Goal: Task Accomplishment & Management: Manage account settings

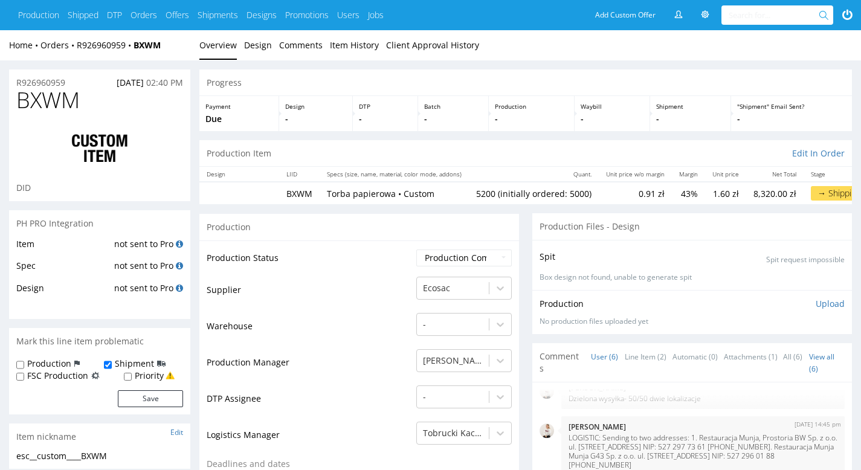
scroll to position [2, 0]
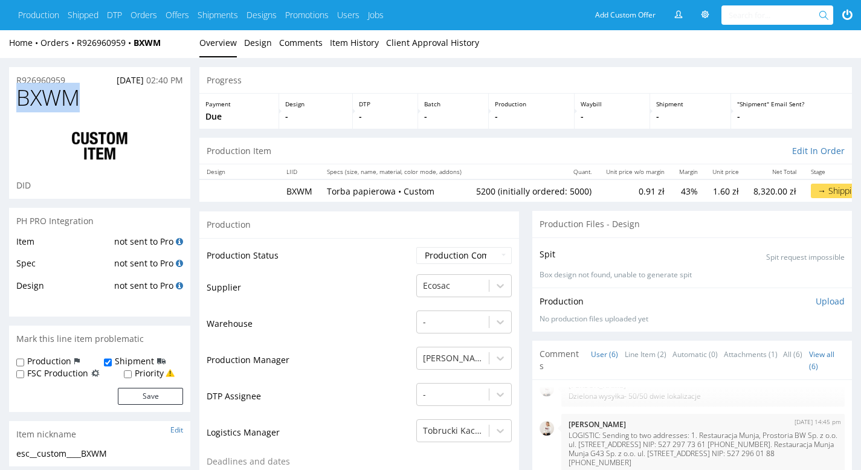
drag, startPoint x: 109, startPoint y: 98, endPoint x: 17, endPoint y: 94, distance: 92.5
click at [17, 94] on h1 "BXWM" at bounding box center [99, 98] width 167 height 24
copy span "BXWM"
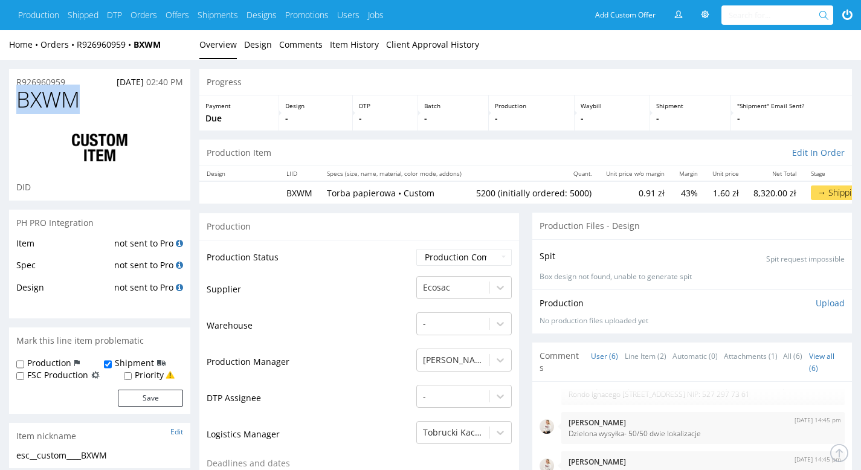
scroll to position [0, 0]
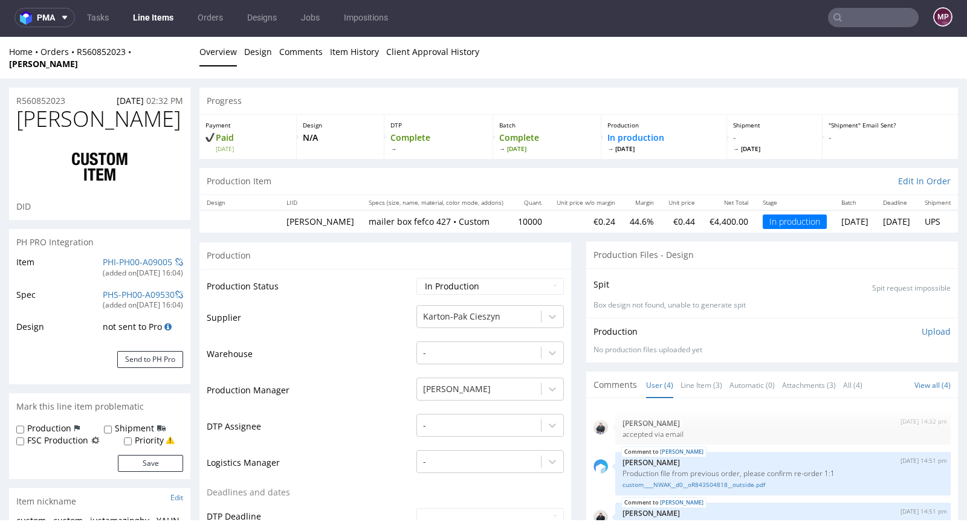
scroll to position [3, 0]
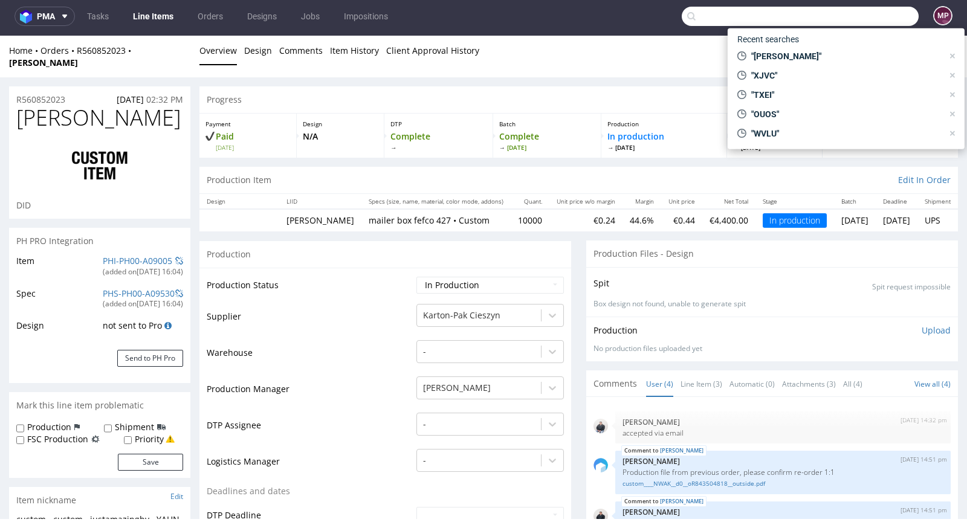
click at [865, 13] on input "text" at bounding box center [800, 16] width 237 height 19
paste input "BXWM"
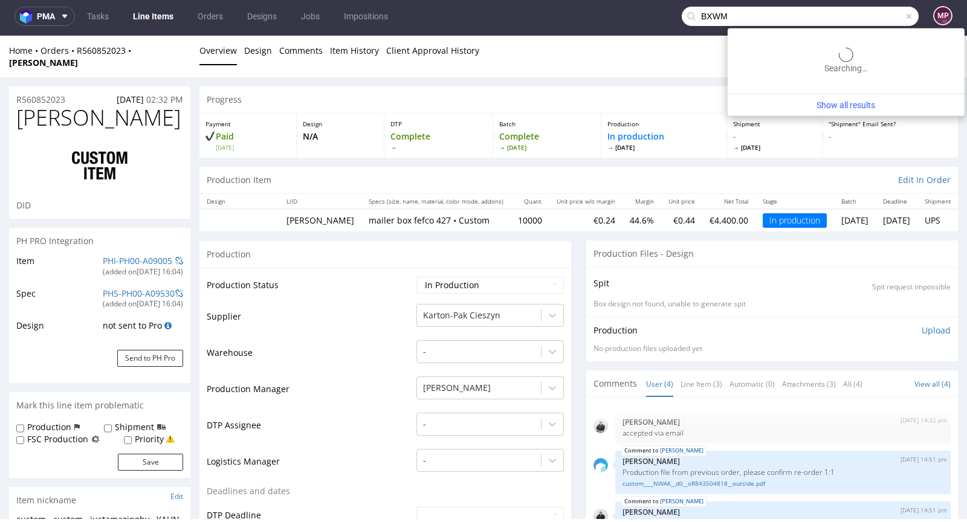
type input "BXWM"
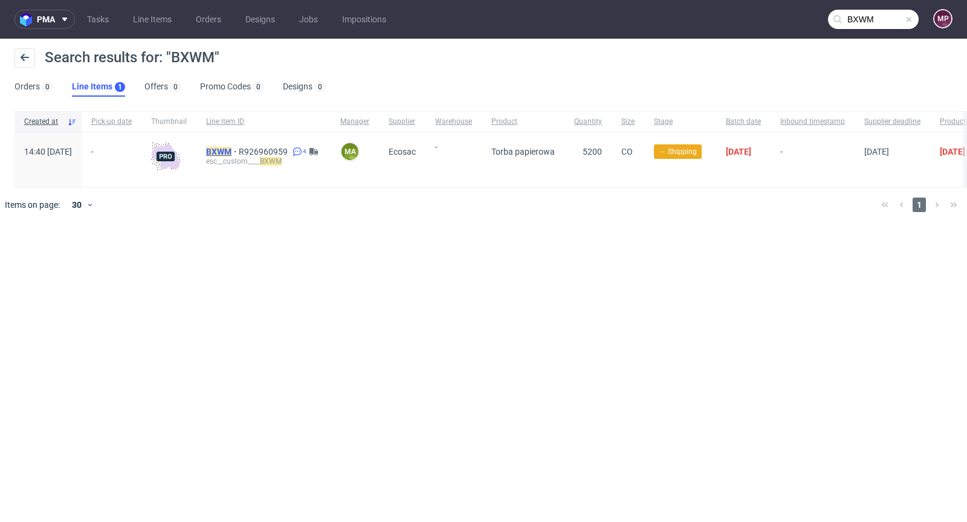
click at [231, 149] on mark "BXWM" at bounding box center [218, 152] width 25 height 10
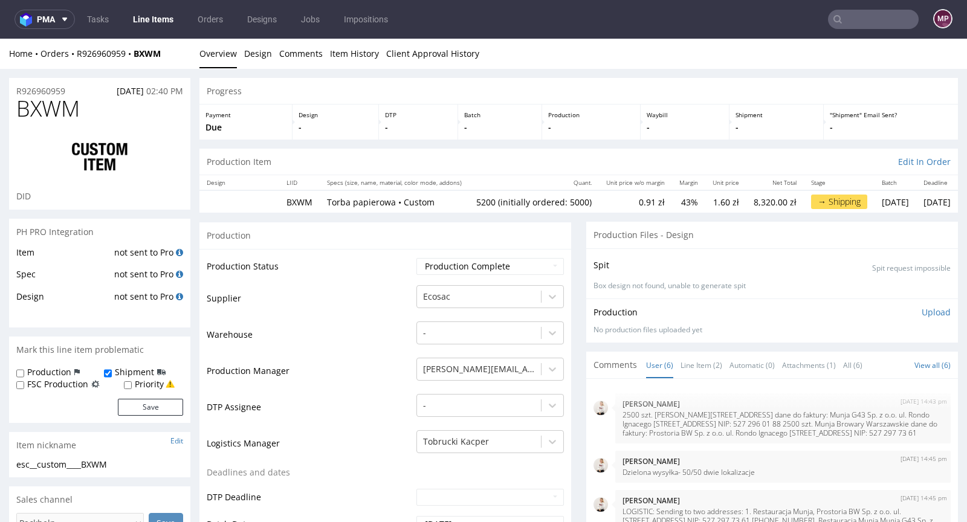
scroll to position [86, 0]
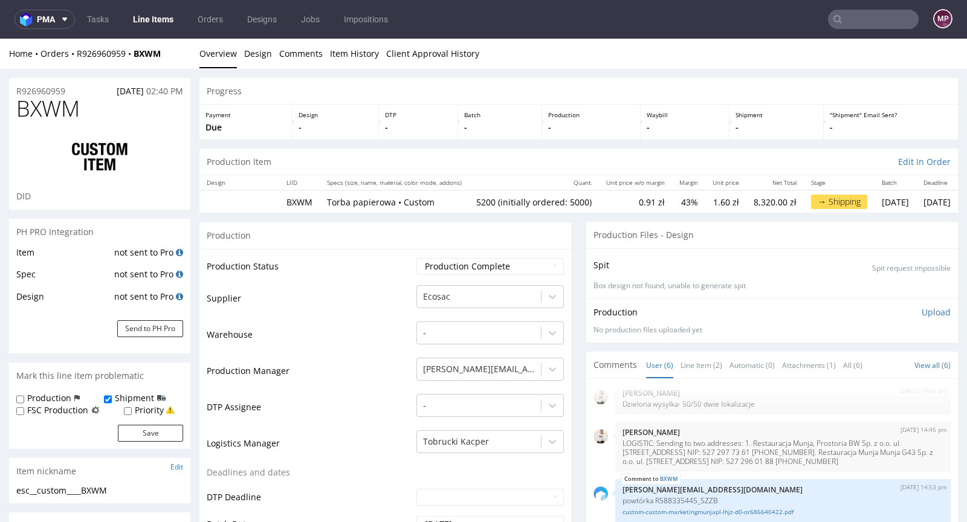
type input "5200"
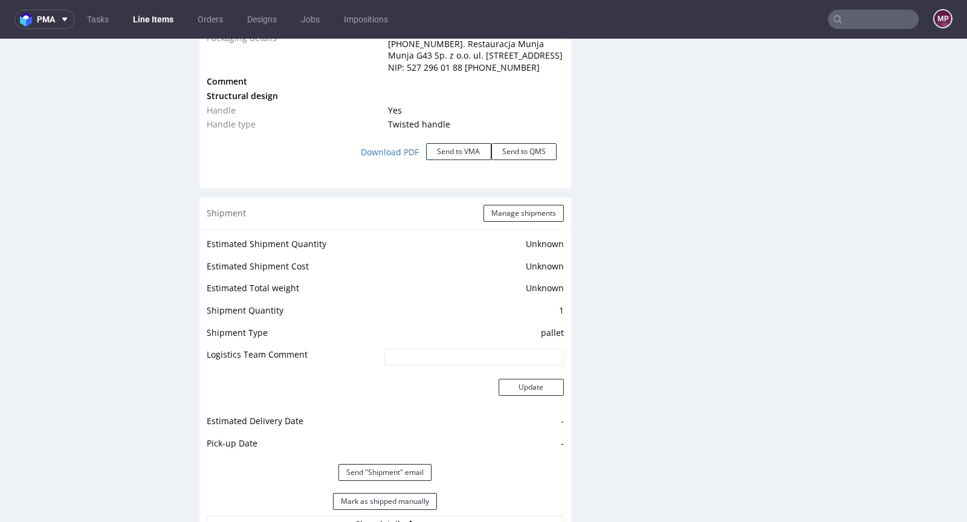
scroll to position [1541, 0]
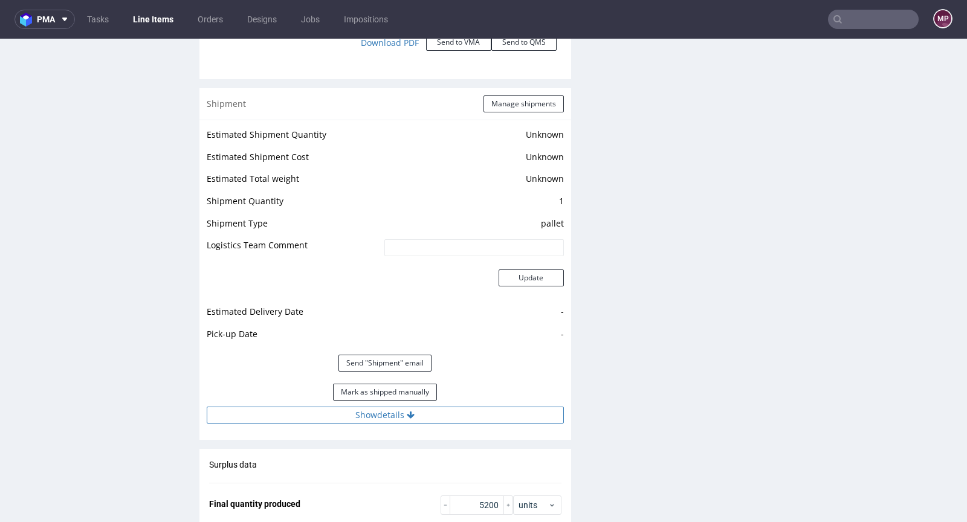
click at [430, 422] on button "Show details" at bounding box center [385, 415] width 357 height 17
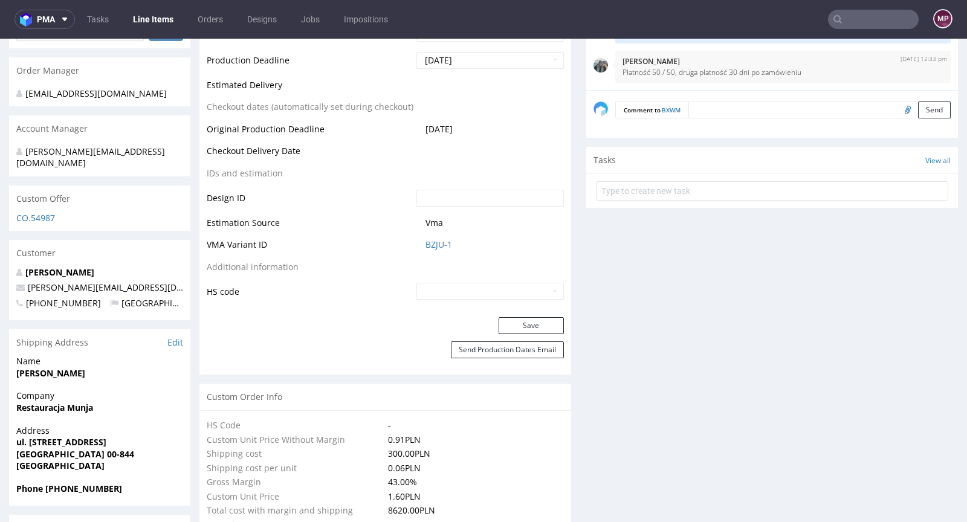
scroll to position [0, 0]
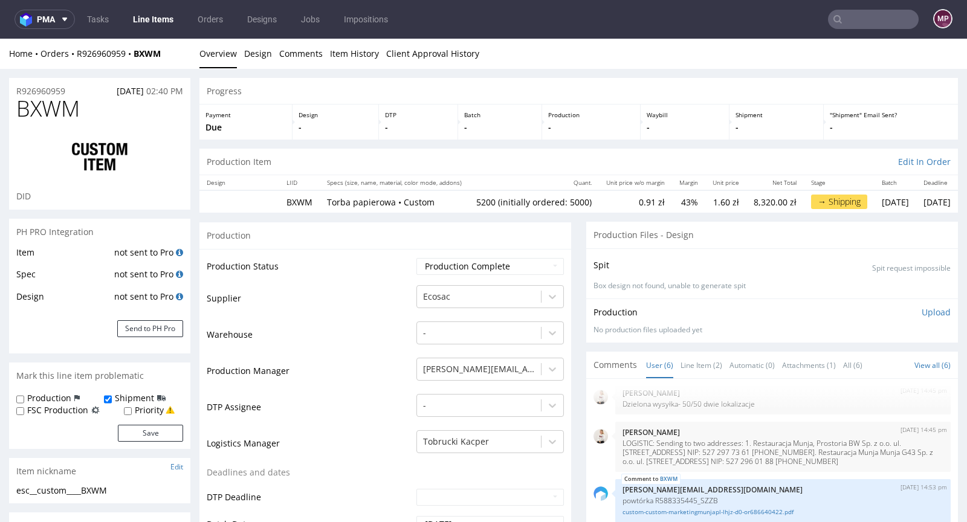
click at [861, 15] on input "text" at bounding box center [873, 19] width 91 height 19
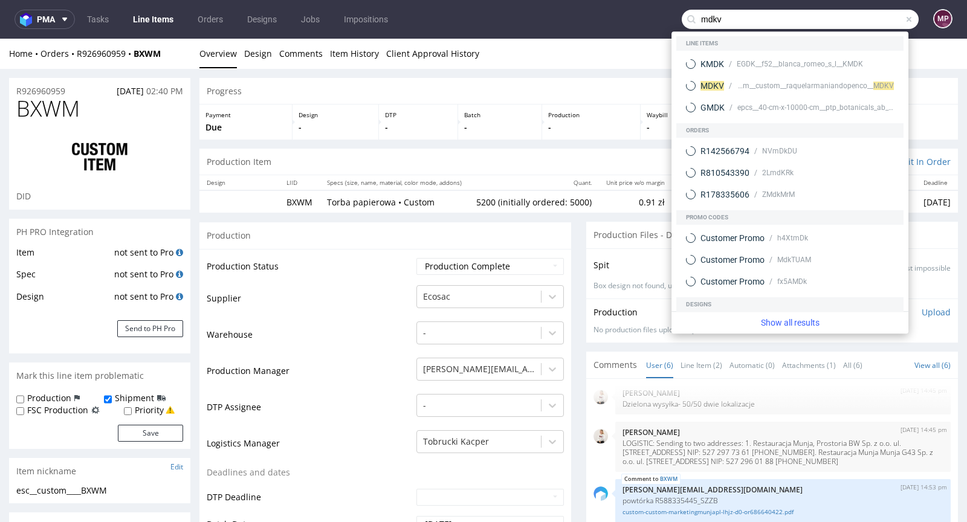
type input "mdkv"
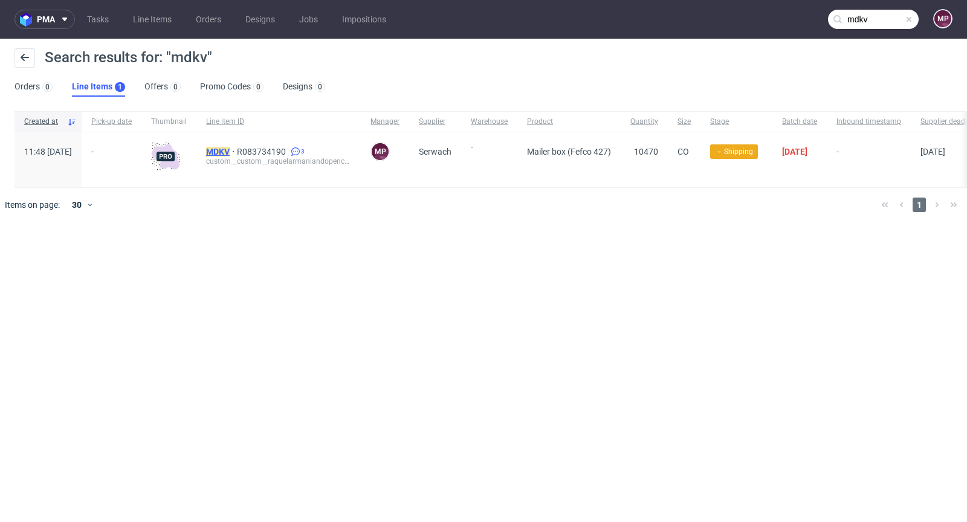
click at [230, 147] on mark "MDKV" at bounding box center [218, 152] width 24 height 10
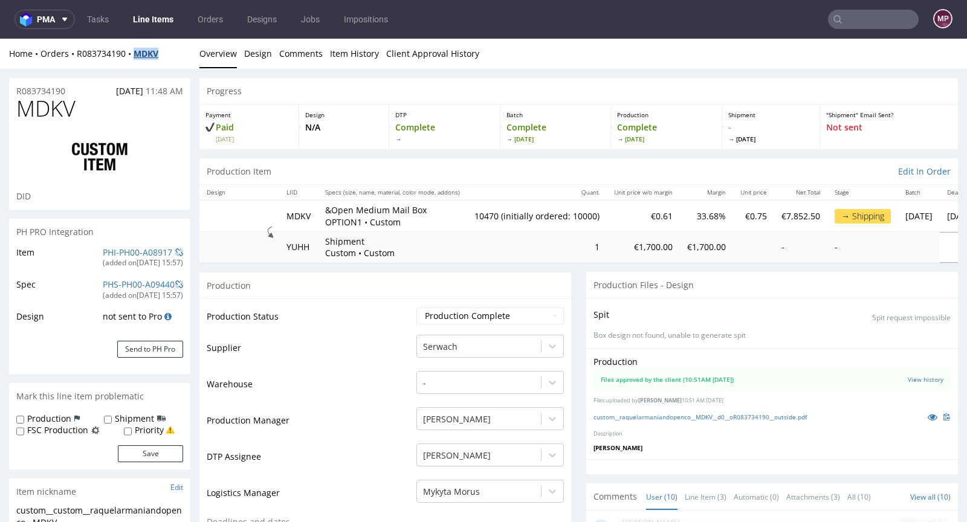
drag, startPoint x: 172, startPoint y: 53, endPoint x: 137, endPoint y: 51, distance: 34.5
click at [137, 51] on div "Home Orders R083734190 MDKV" at bounding box center [99, 54] width 181 height 12
copy strong "MDKV"
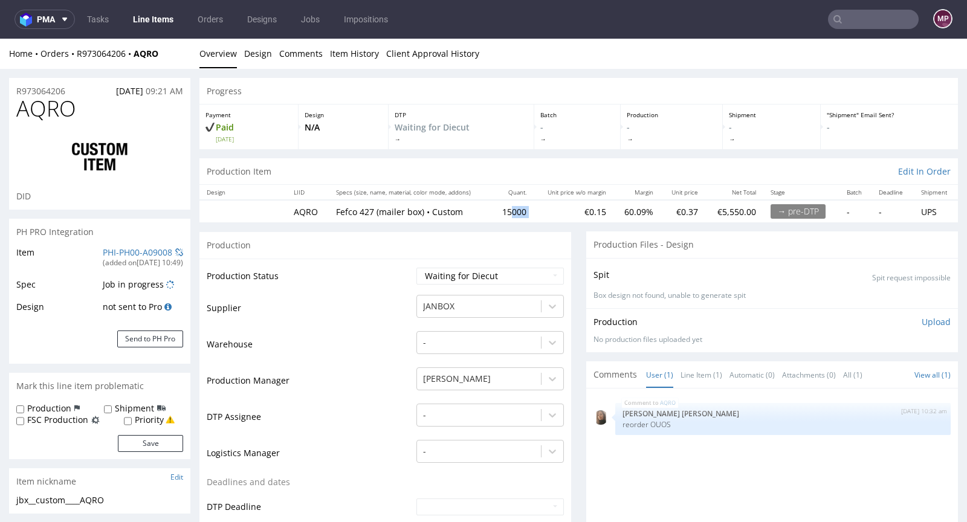
drag, startPoint x: 503, startPoint y: 216, endPoint x: 535, endPoint y: 217, distance: 31.4
click at [535, 217] on tr "AQRO Fefco 427 (mailer box) • Custom 15000 €0.15 60.09% €0.37 €5,550.00 → pre-D…" at bounding box center [578, 211] width 759 height 22
click at [534, 215] on td "€0.15" at bounding box center [574, 211] width 80 height 22
drag, startPoint x: 502, startPoint y: 213, endPoint x: 478, endPoint y: 208, distance: 24.2
click at [478, 208] on tr "AQRO Fefco 427 (mailer box) • Custom 15000 €0.15 60.09% €0.37 €5,550.00 → pre-D…" at bounding box center [578, 211] width 759 height 22
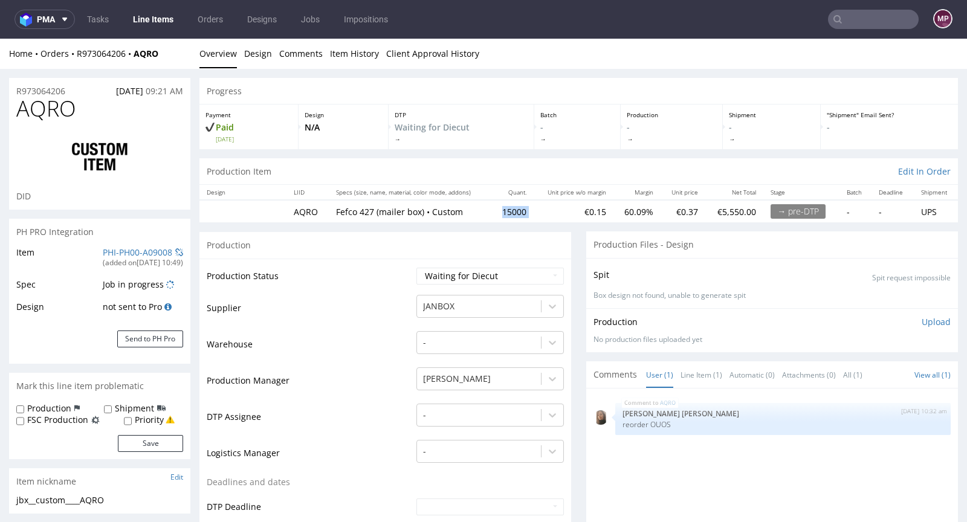
copy tr "Fefco 427 (mailer box) • Custom 15000"
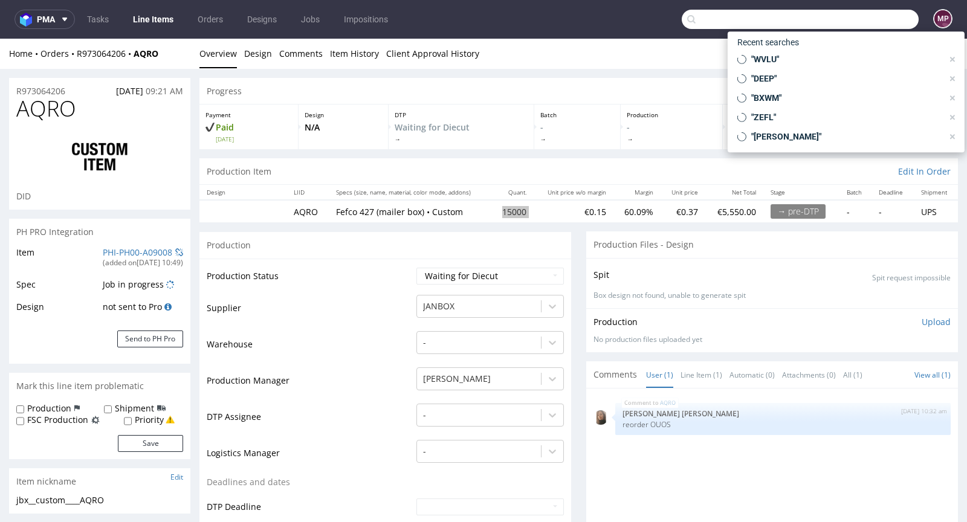
click at [858, 24] on input "text" at bounding box center [800, 19] width 237 height 19
paste input "ZLHL"
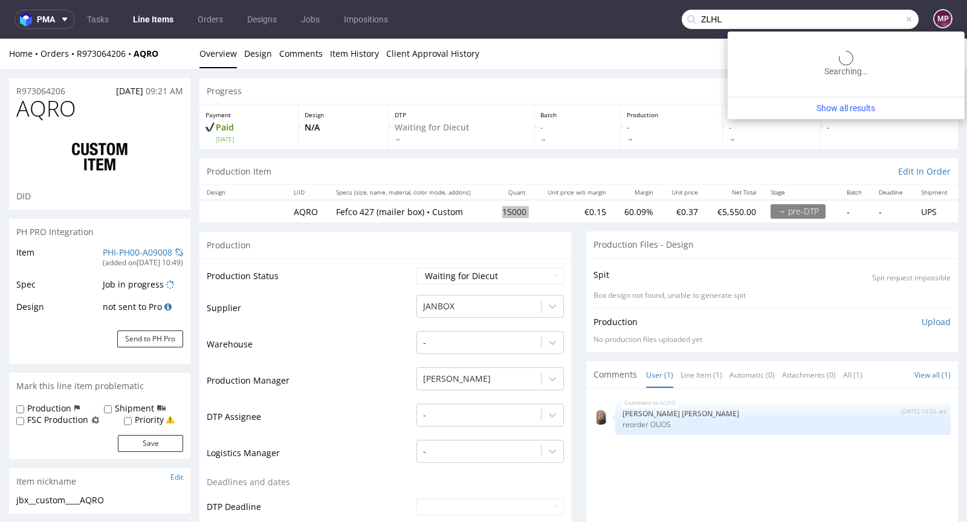
type input "ZLHL"
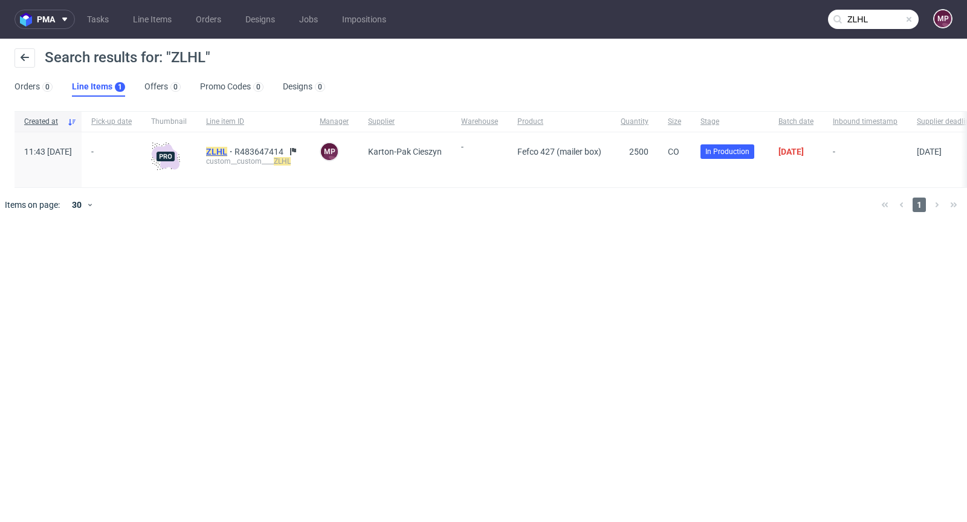
click at [227, 147] on mark "ZLHL" at bounding box center [216, 152] width 21 height 10
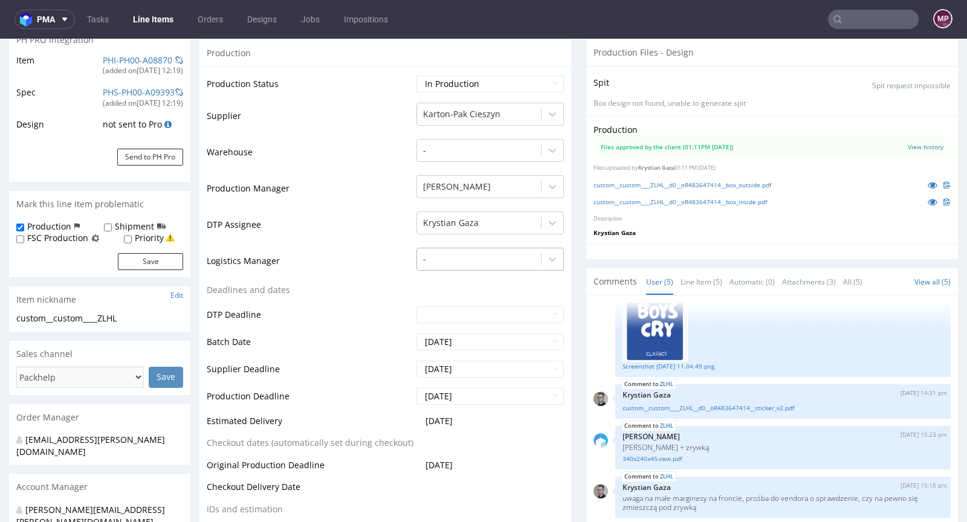
scroll to position [220, 0]
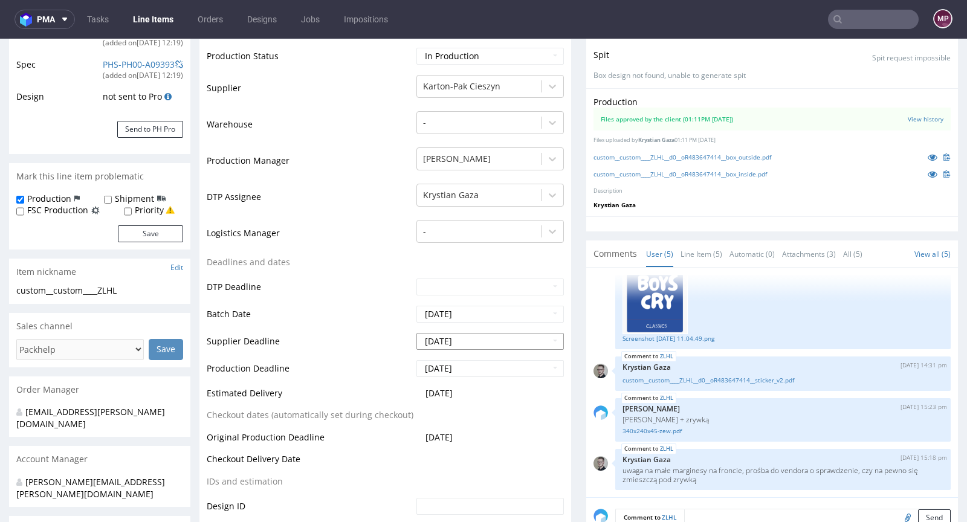
click at [467, 339] on input "2025-09-02" at bounding box center [489, 341] width 147 height 17
click at [367, 317] on td "Batch Date" at bounding box center [310, 318] width 207 height 27
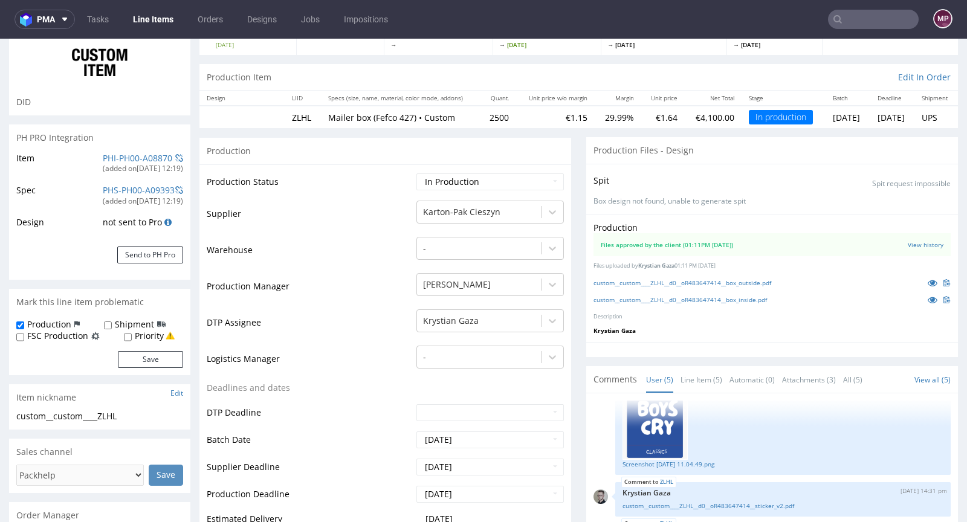
scroll to position [0, 0]
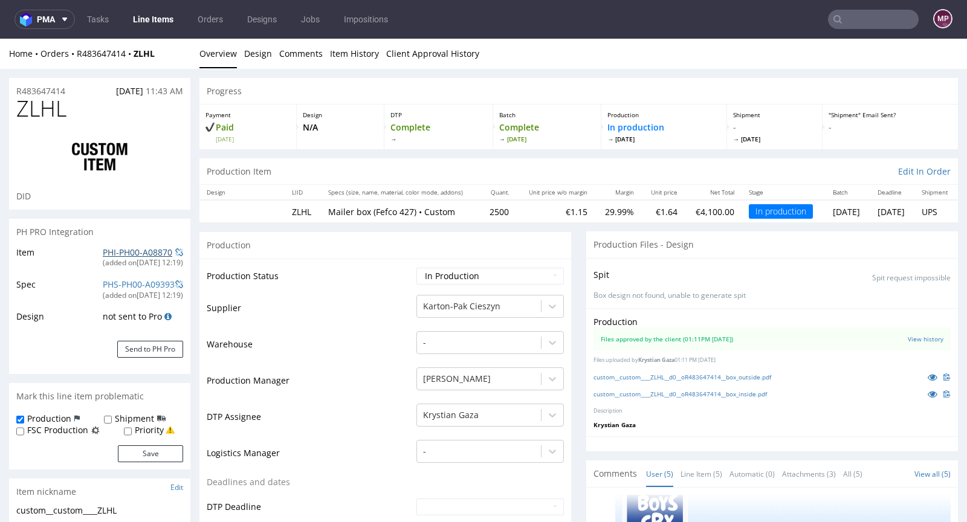
click at [126, 250] on link "PHI-PH00-A08870" at bounding box center [138, 252] width 70 height 11
click at [343, 56] on link "Item History" at bounding box center [354, 54] width 49 height 30
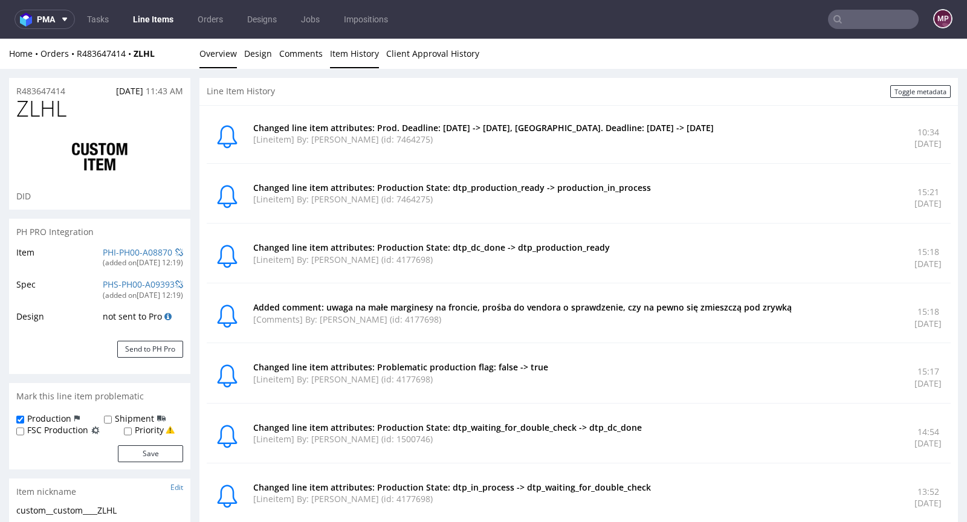
click at [214, 50] on link "Overview" at bounding box center [217, 54] width 37 height 30
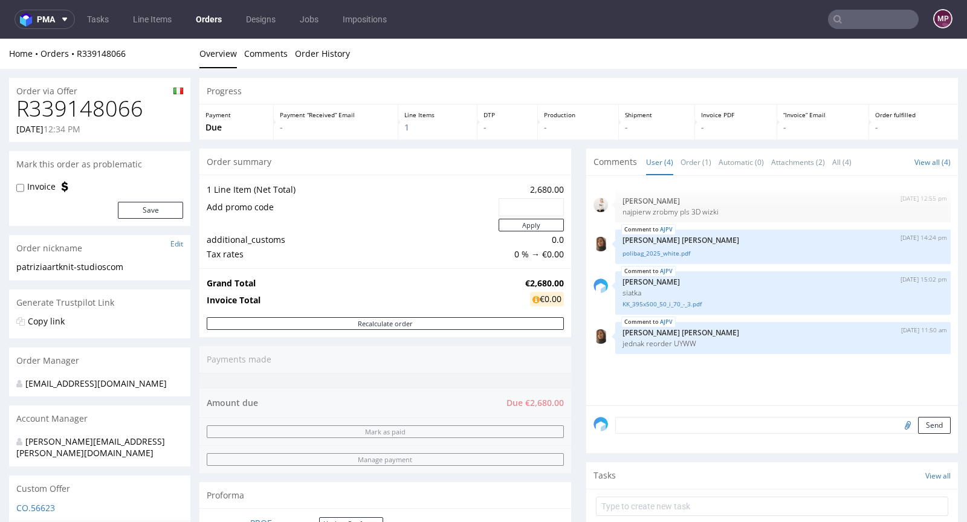
scroll to position [398, 0]
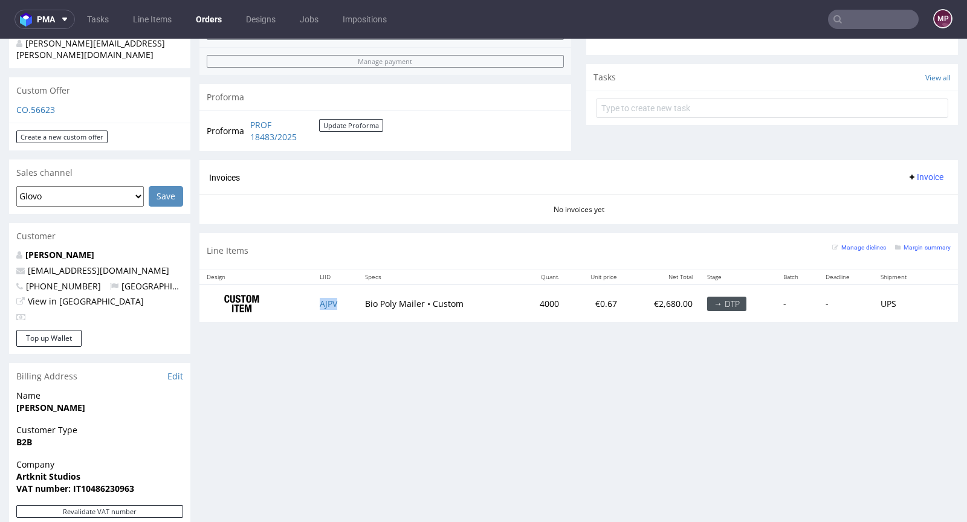
click at [324, 294] on td "AJPV" at bounding box center [334, 304] width 45 height 38
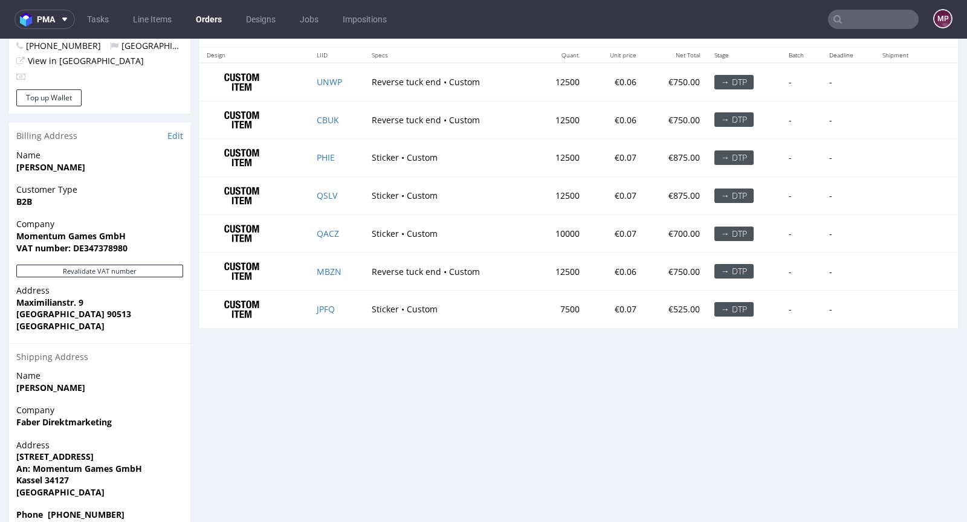
scroll to position [615, 0]
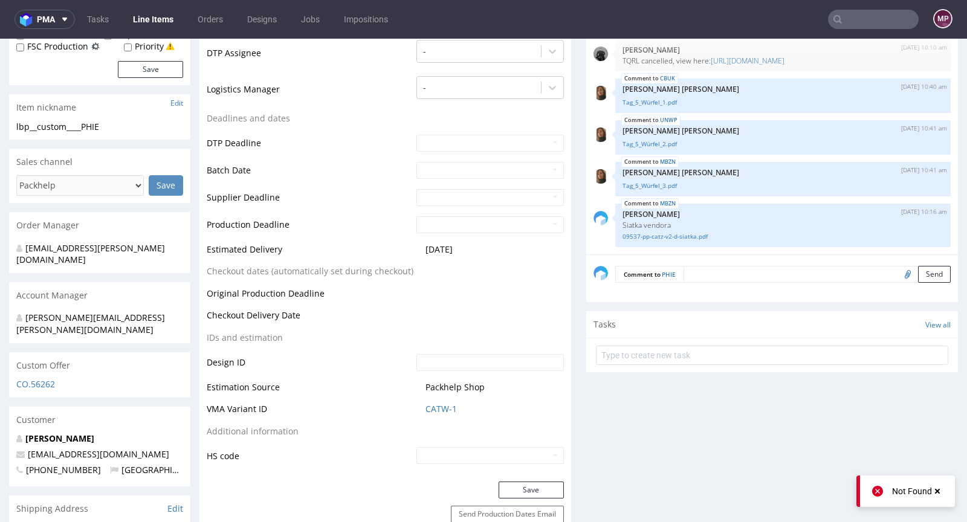
scroll to position [461, 0]
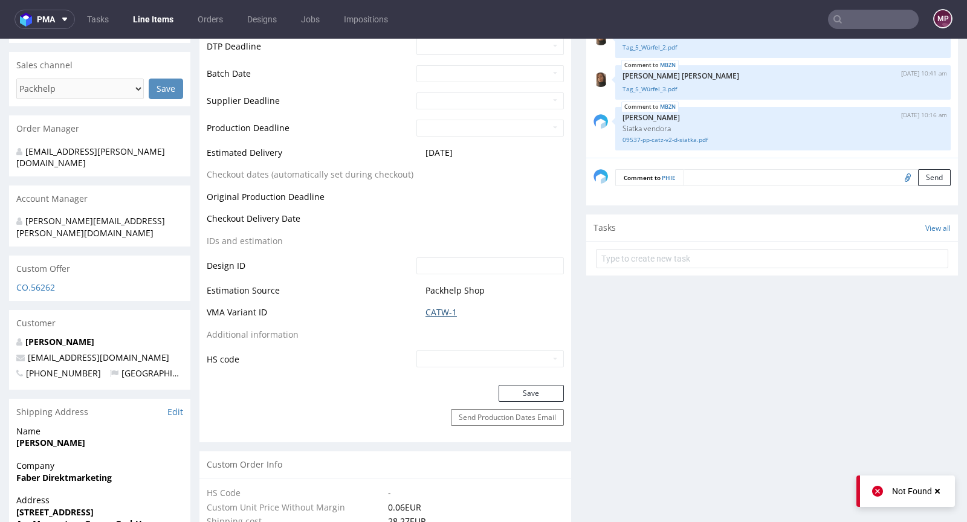
click at [449, 309] on link "CATW-1" at bounding box center [441, 312] width 31 height 12
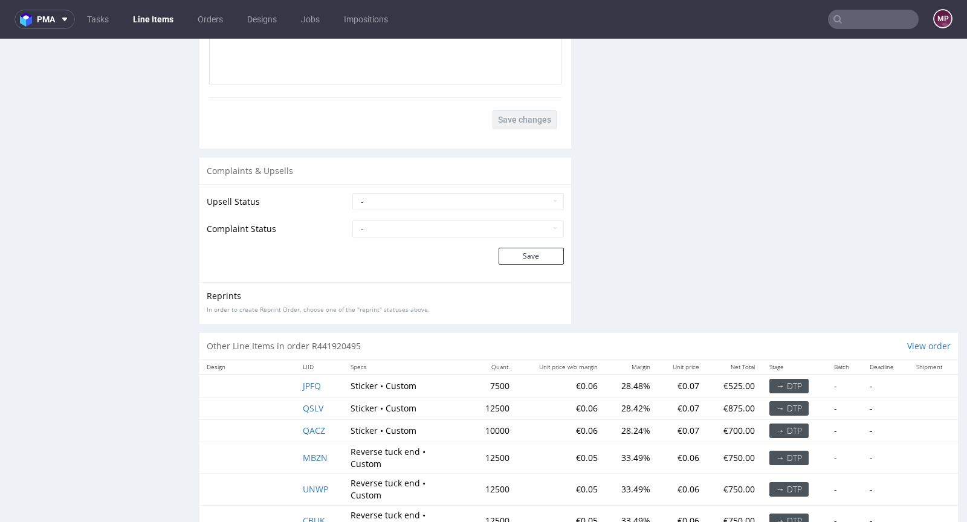
scroll to position [2141, 0]
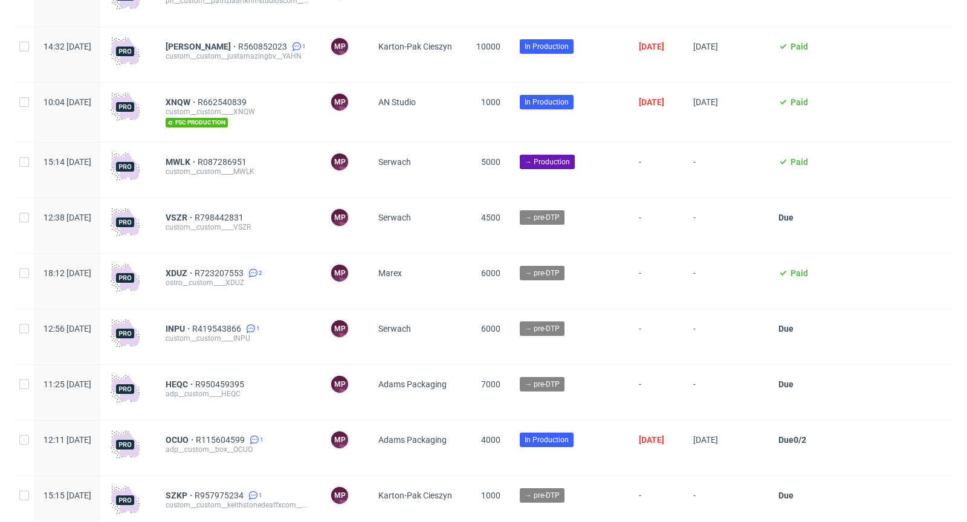
scroll to position [372, 0]
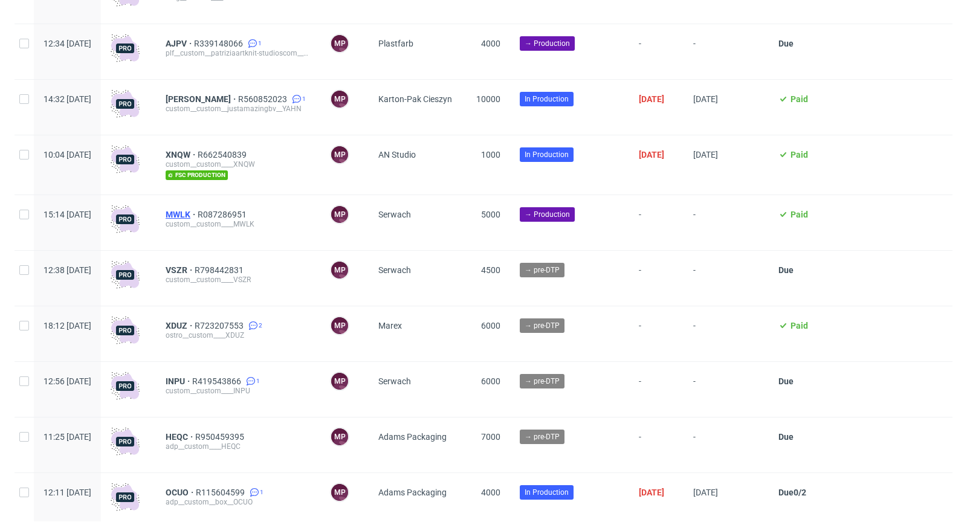
click at [198, 217] on span "MWLK" at bounding box center [182, 215] width 32 height 10
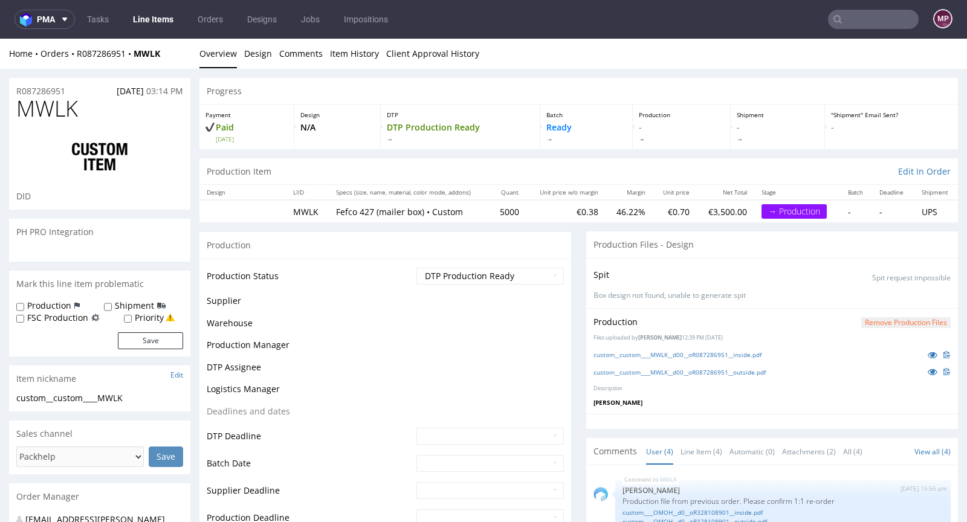
scroll to position [28, 0]
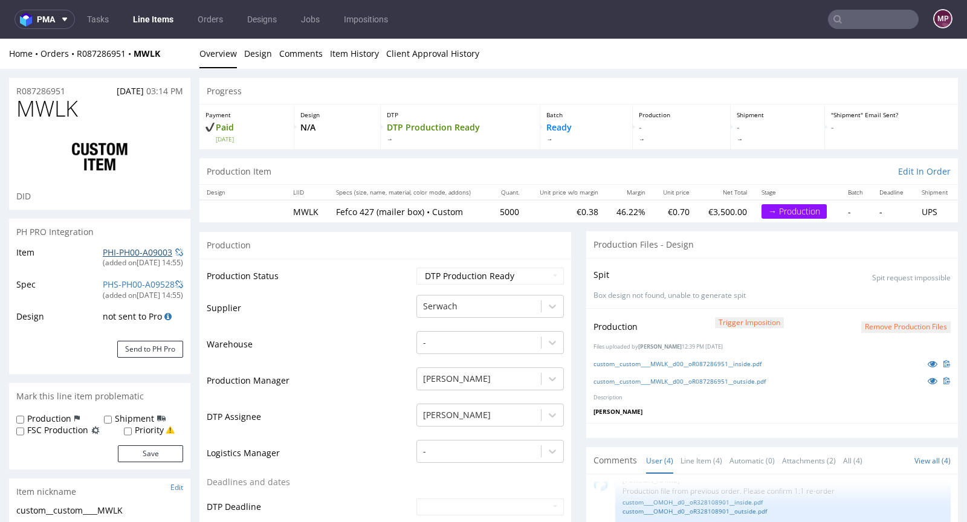
click at [140, 254] on link "PHI-PH00-A09003" at bounding box center [138, 252] width 70 height 11
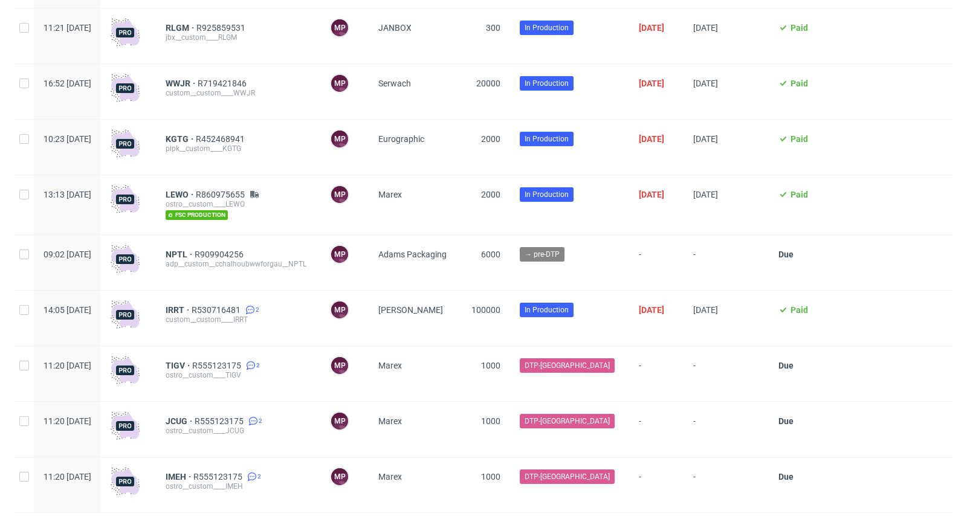
scroll to position [2430, 0]
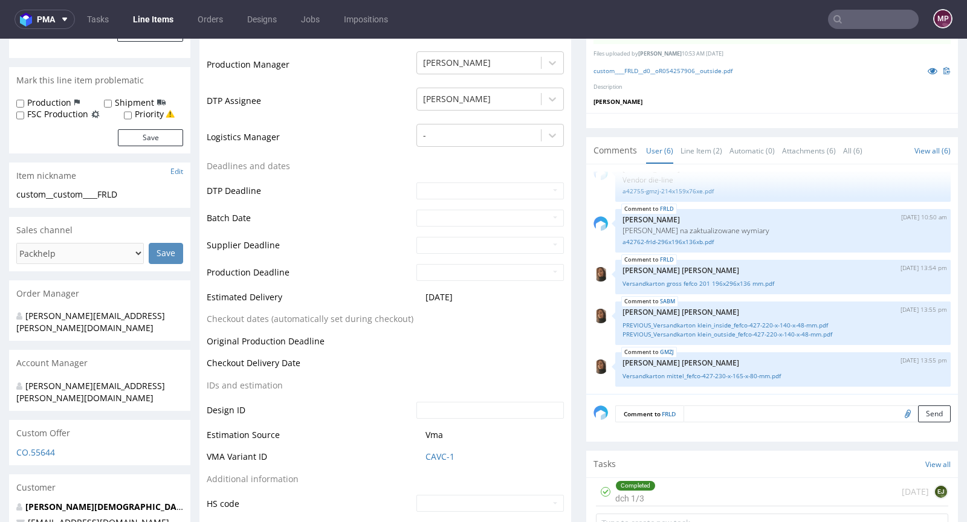
scroll to position [322, 0]
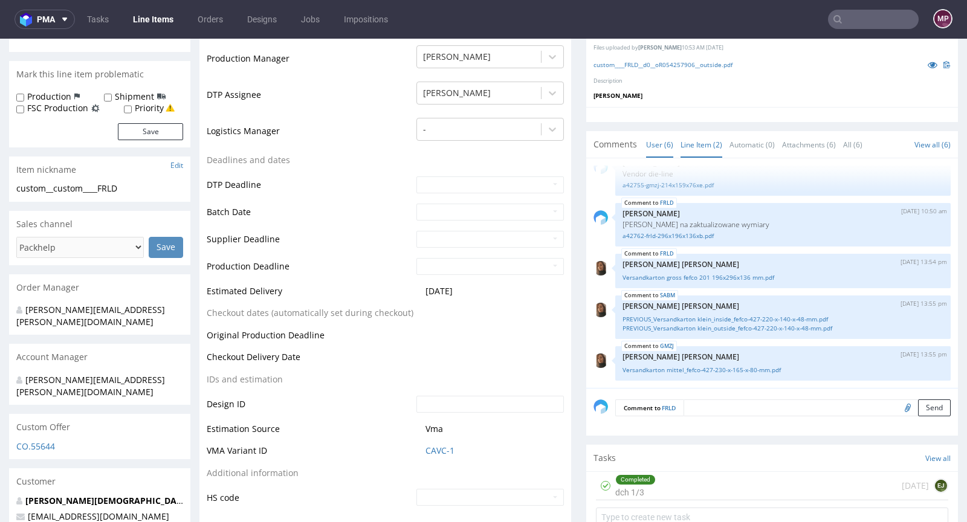
click at [701, 132] on link "Line Item (2)" at bounding box center [702, 145] width 42 height 26
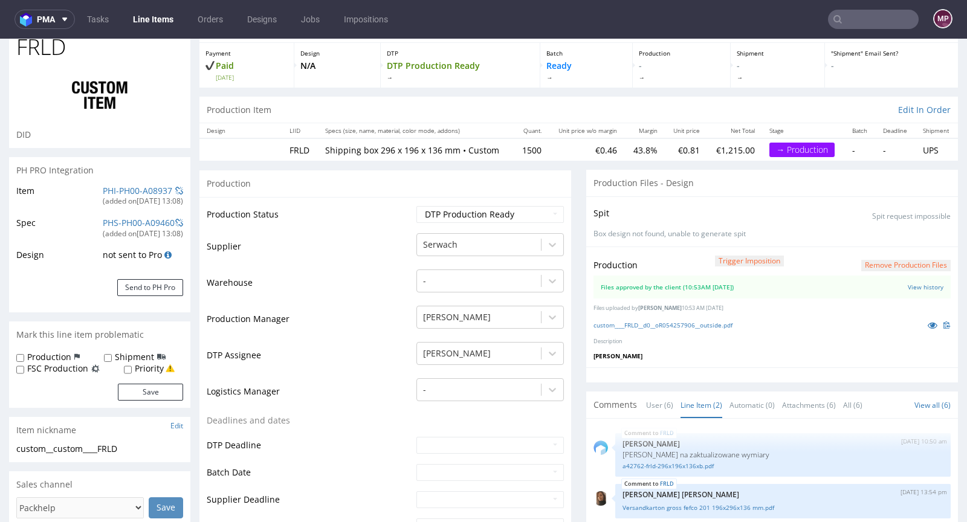
scroll to position [0, 0]
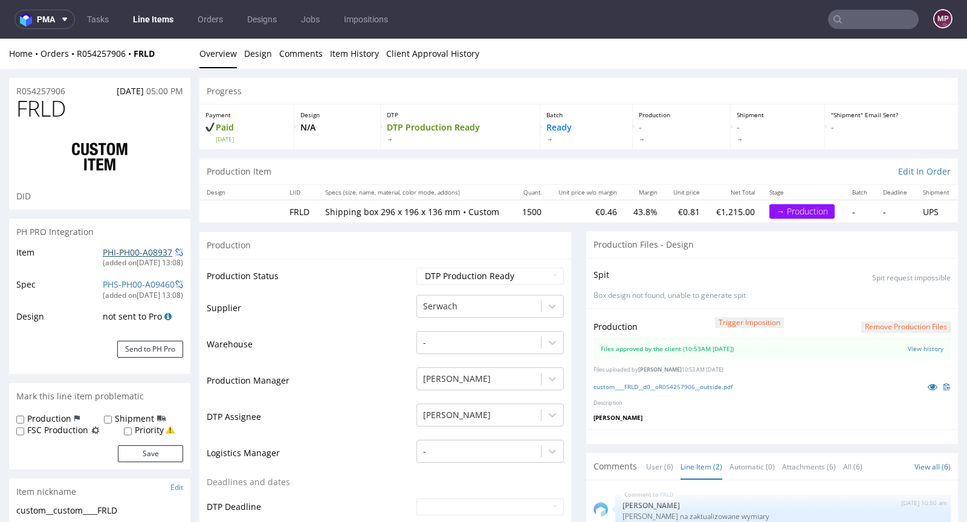
click at [141, 256] on link "PHI-PH00-A08937" at bounding box center [138, 252] width 70 height 11
click at [717, 380] on div "custom____FRLD__d0__oR054257906__outside.pdf" at bounding box center [772, 386] width 357 height 13
click at [717, 383] on link "custom____FRLD__d0__oR054257906__outside.pdf" at bounding box center [663, 387] width 139 height 8
click at [330, 50] on link "Item History" at bounding box center [354, 54] width 49 height 30
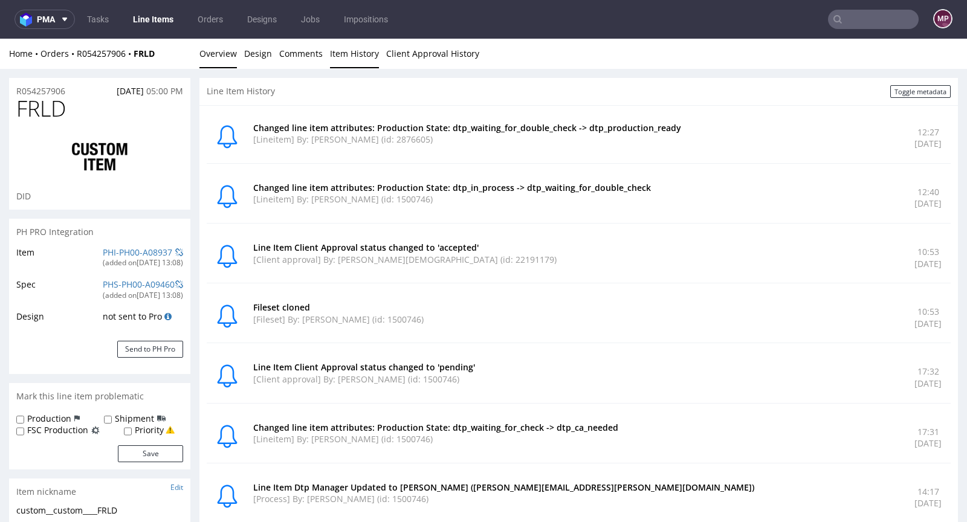
click at [226, 59] on link "Overview" at bounding box center [217, 54] width 37 height 30
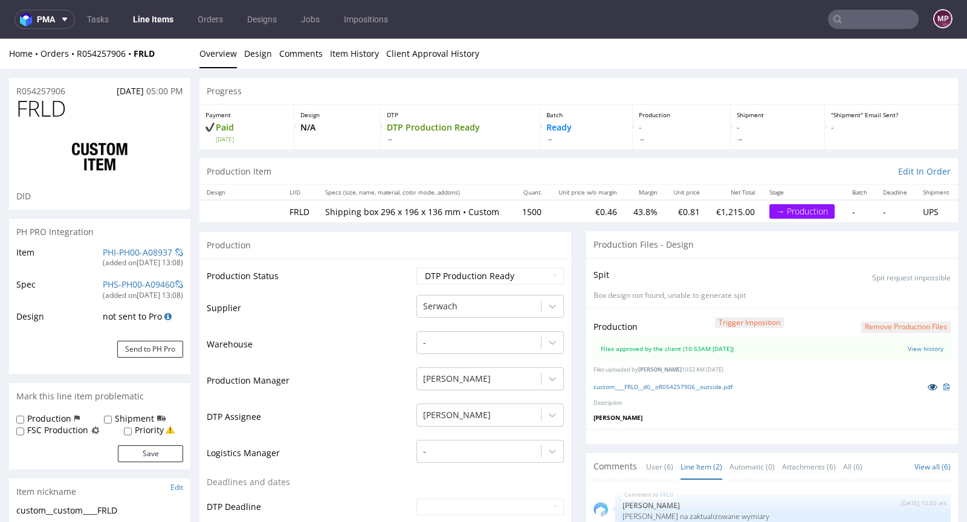
click at [922, 380] on link at bounding box center [933, 386] width 22 height 13
drag, startPoint x: 84, startPoint y: 110, endPoint x: 15, endPoint y: 108, distance: 68.9
click at [15, 108] on div "FRLD DID" at bounding box center [99, 153] width 181 height 113
copy span "FRLD"
drag, startPoint x: 531, startPoint y: 209, endPoint x: 507, endPoint y: 209, distance: 24.2
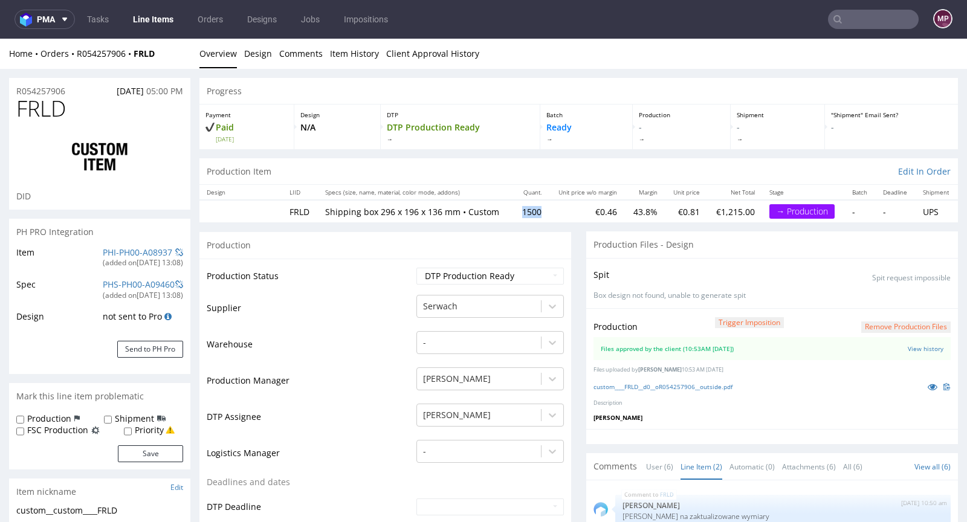
click at [514, 209] on td "1500" at bounding box center [531, 211] width 35 height 22
copy td "1500"
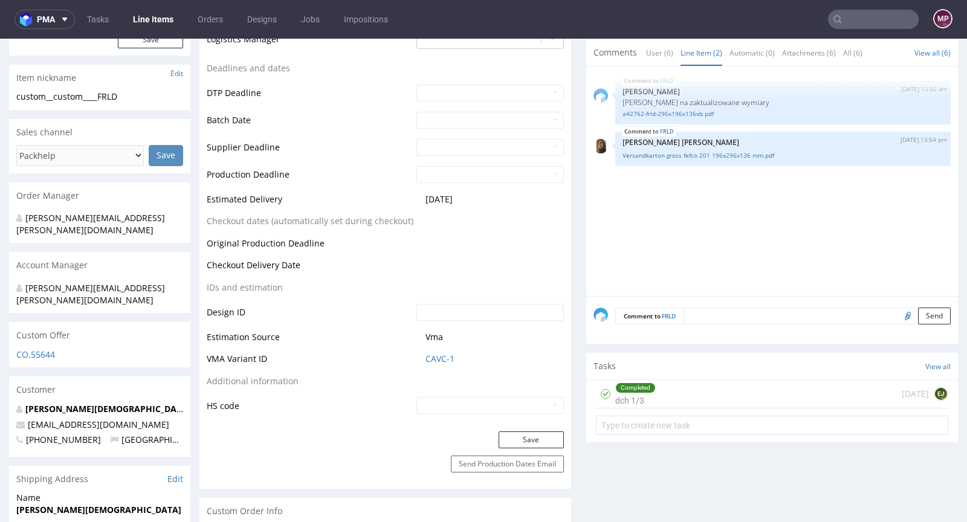
scroll to position [415, 0]
click at [445, 356] on link "CAVC-1" at bounding box center [440, 358] width 29 height 12
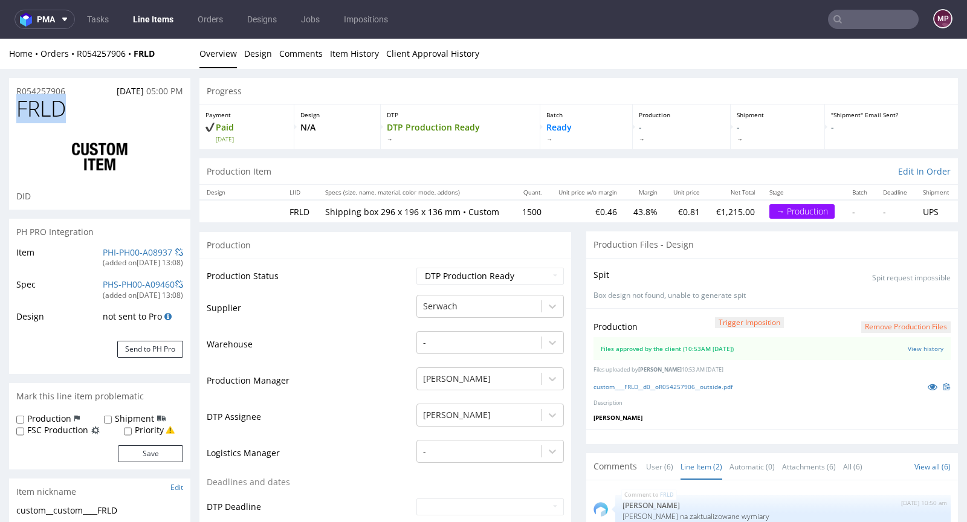
drag, startPoint x: 73, startPoint y: 110, endPoint x: 21, endPoint y: 109, distance: 52.6
click at [21, 109] on h1 "FRLD" at bounding box center [99, 109] width 167 height 24
copy span "FRLD"
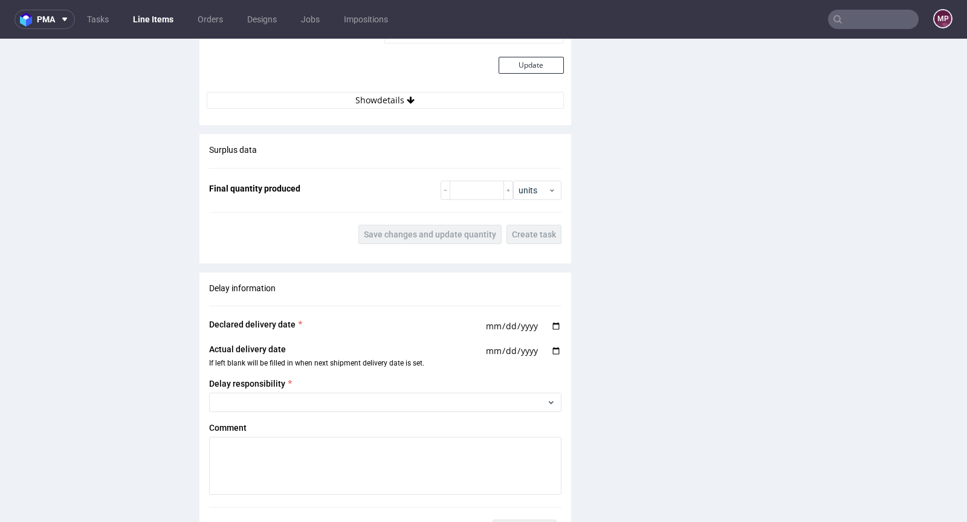
scroll to position [2076, 0]
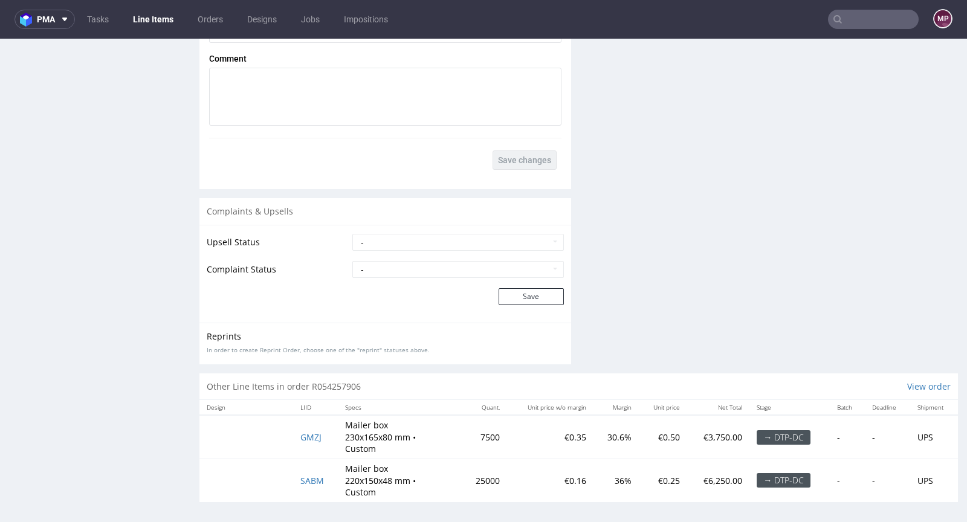
click at [301, 427] on td "GMZJ" at bounding box center [315, 437] width 45 height 44
click at [304, 434] on span "GMZJ" at bounding box center [310, 437] width 21 height 11
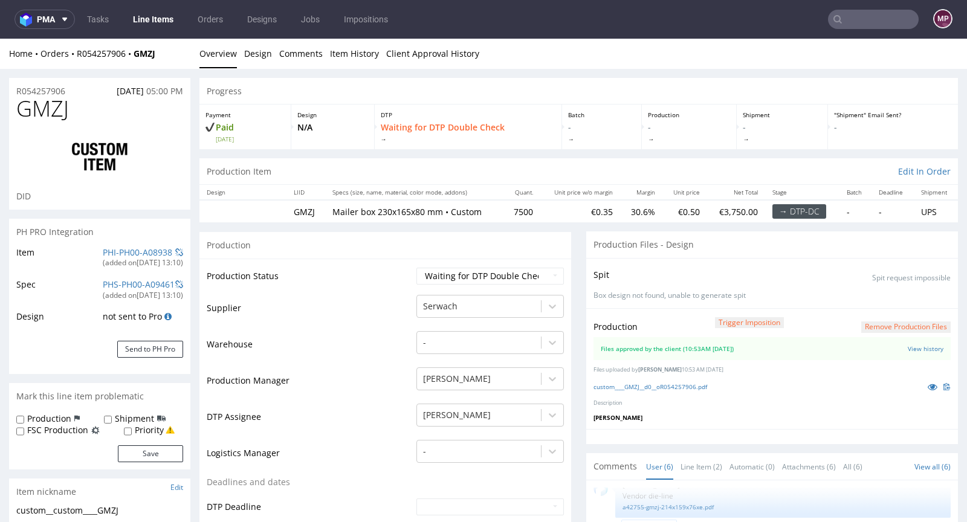
scroll to position [1296, 0]
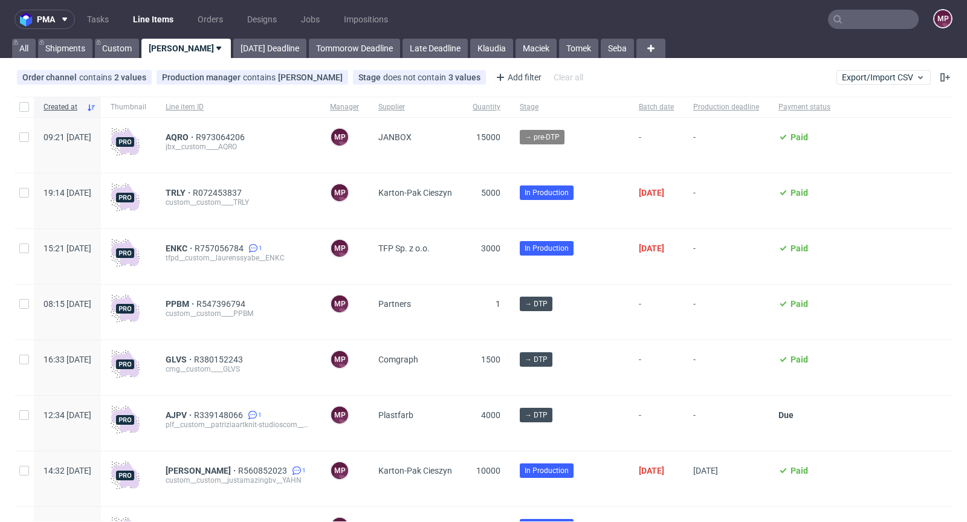
click at [856, 22] on input "text" at bounding box center [873, 19] width 91 height 19
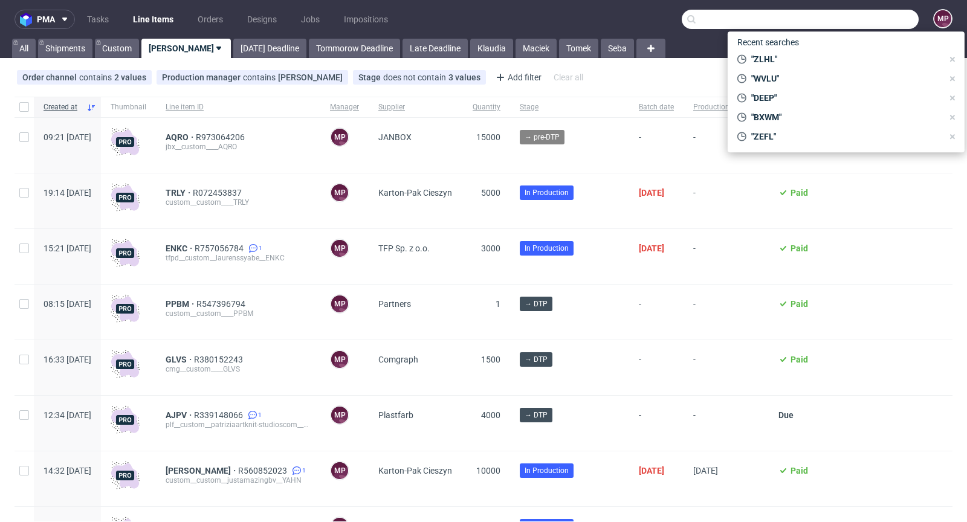
paste input "R021977531"
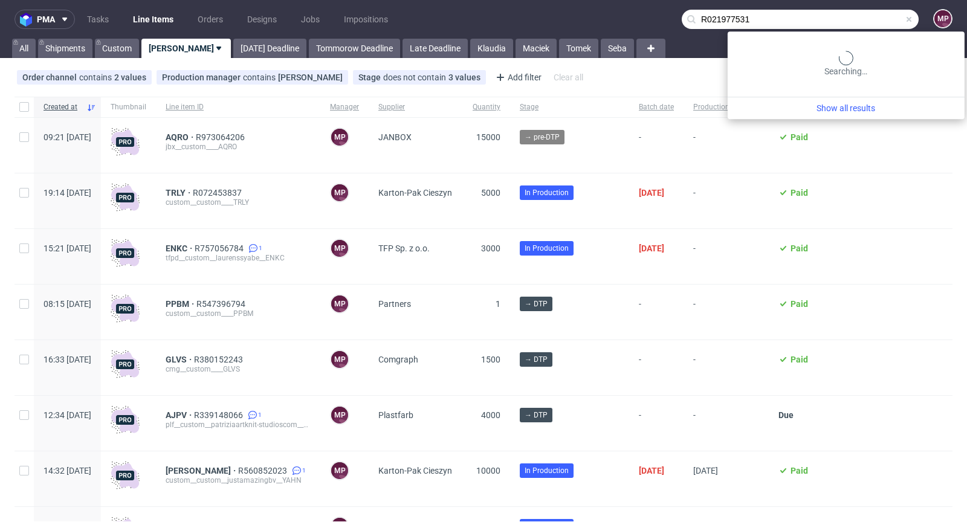
type input "R021977531"
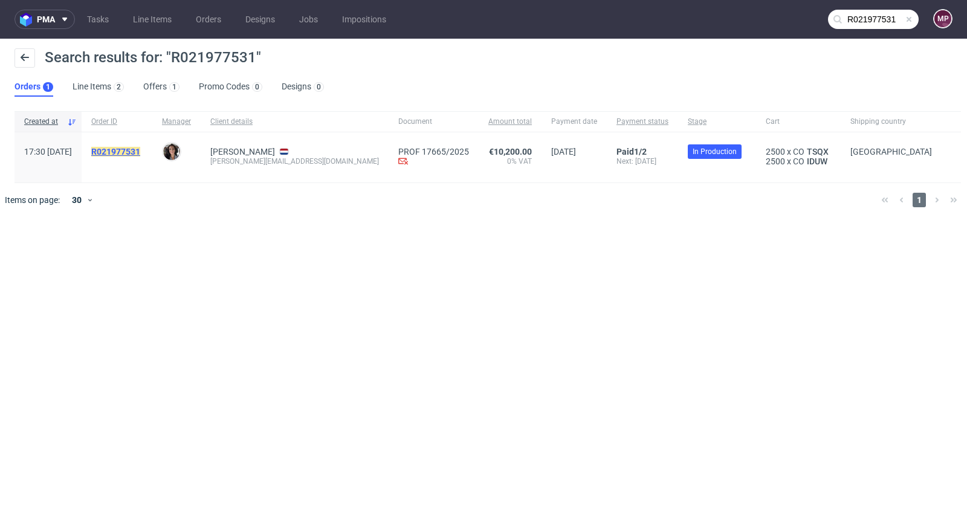
click at [140, 149] on mark "R021977531" at bounding box center [115, 152] width 49 height 10
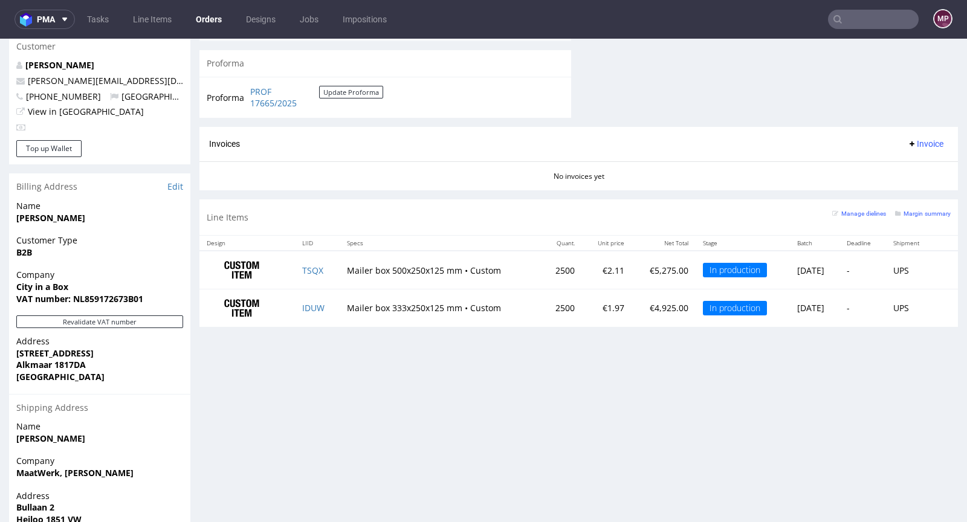
scroll to position [627, 0]
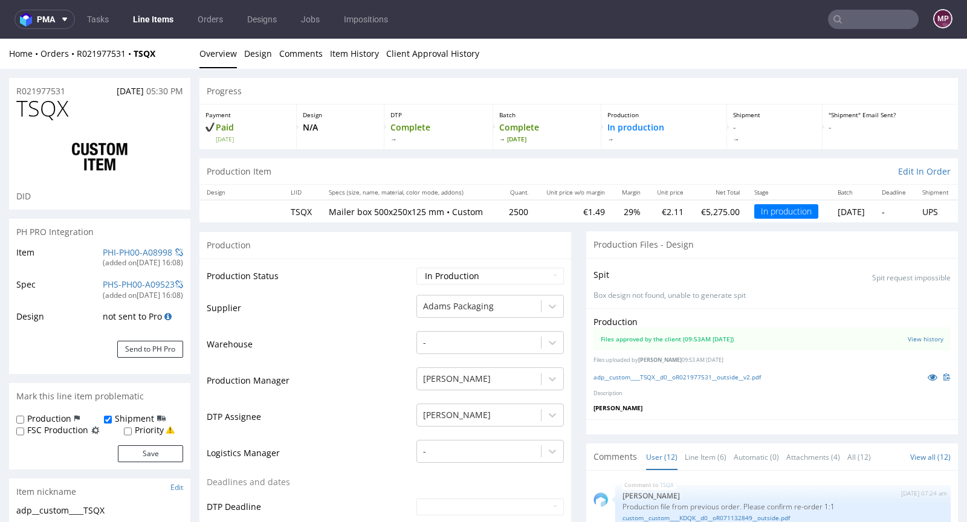
scroll to position [420, 0]
click at [928, 381] on icon at bounding box center [933, 377] width 10 height 8
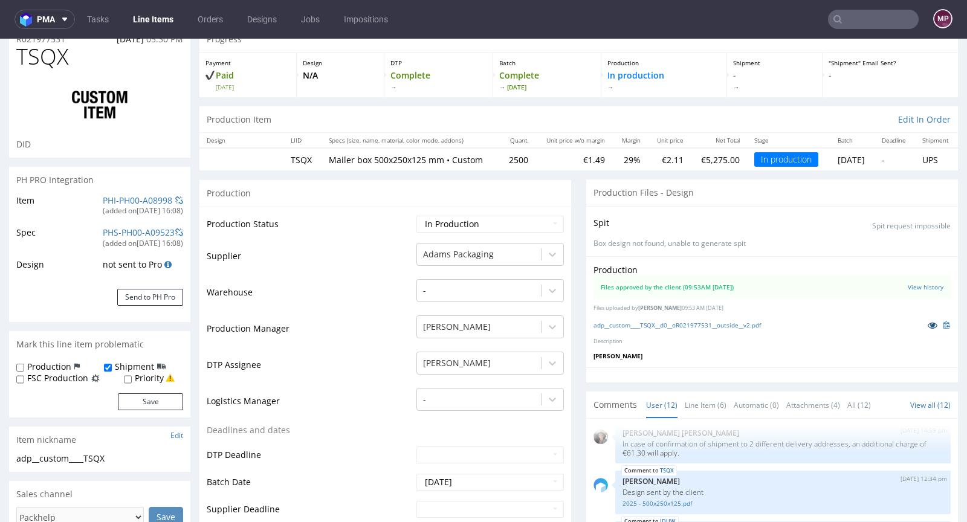
scroll to position [48, 0]
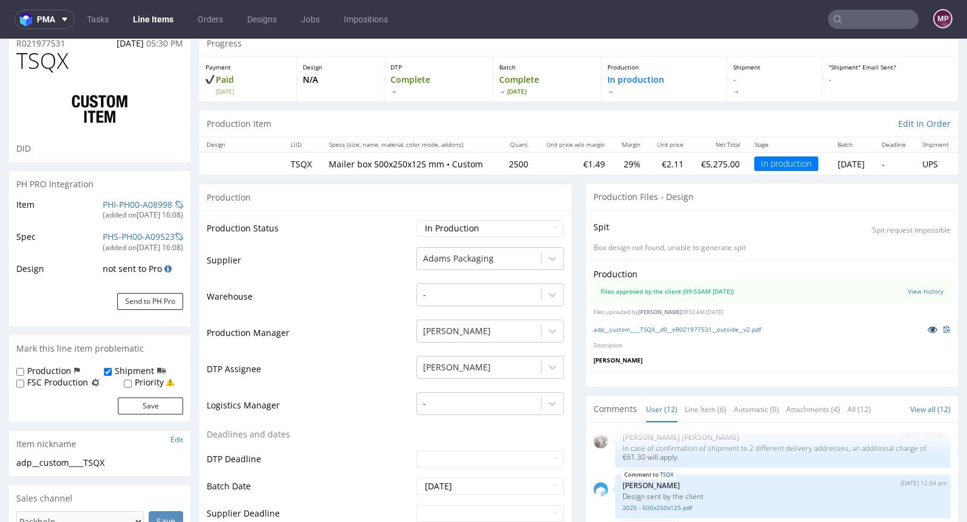
click at [928, 334] on icon at bounding box center [933, 329] width 10 height 8
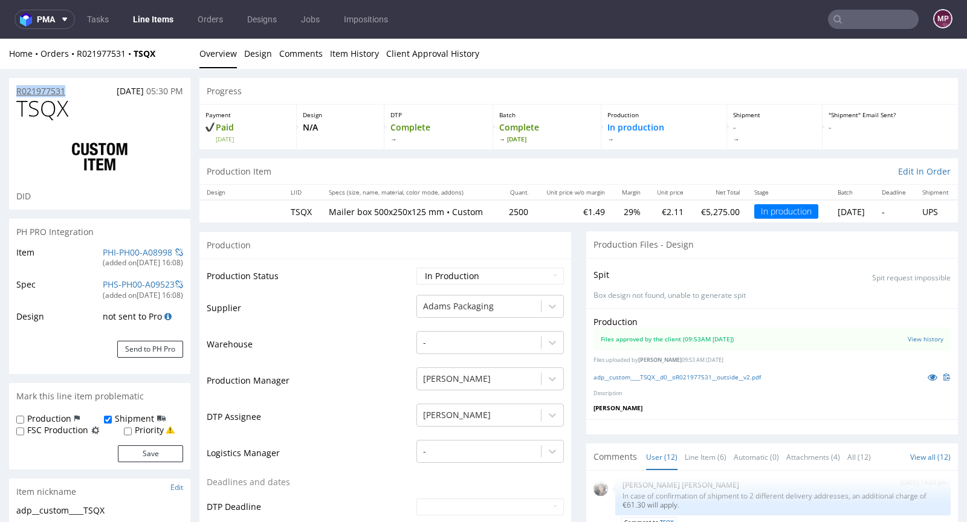
drag, startPoint x: 73, startPoint y: 88, endPoint x: 16, endPoint y: 92, distance: 56.9
click at [16, 92] on div "R021977531 20.08.2025 05:30 PM" at bounding box center [99, 87] width 181 height 19
copy p "R021977531"
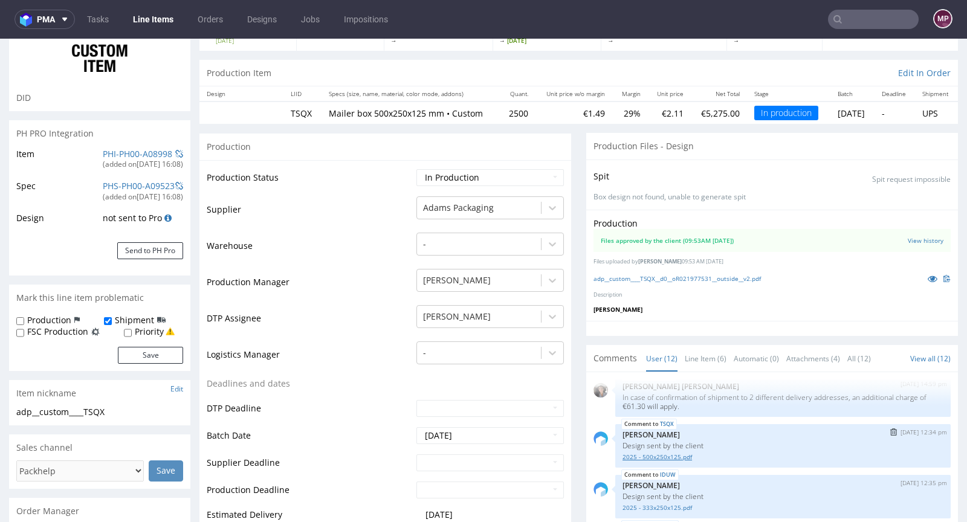
scroll to position [261, 0]
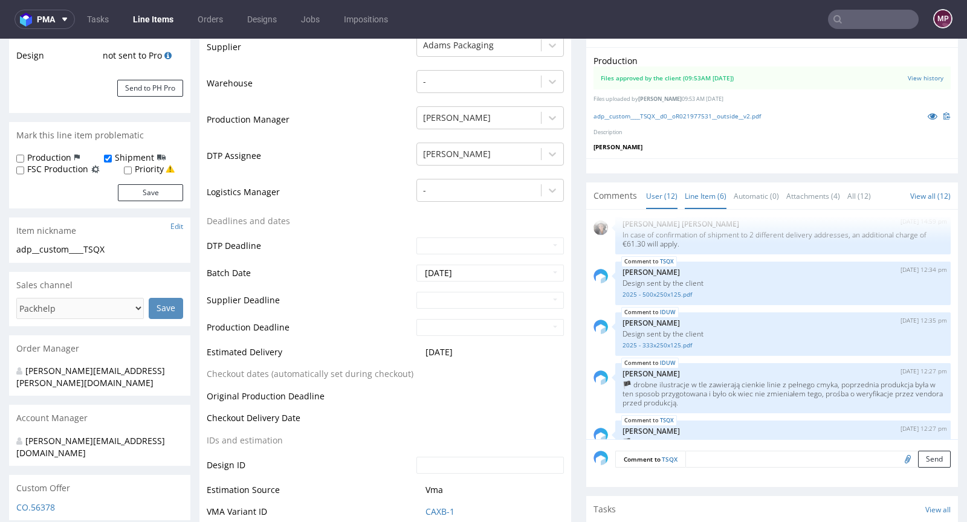
click at [693, 202] on link "Line Item (6)" at bounding box center [706, 196] width 42 height 26
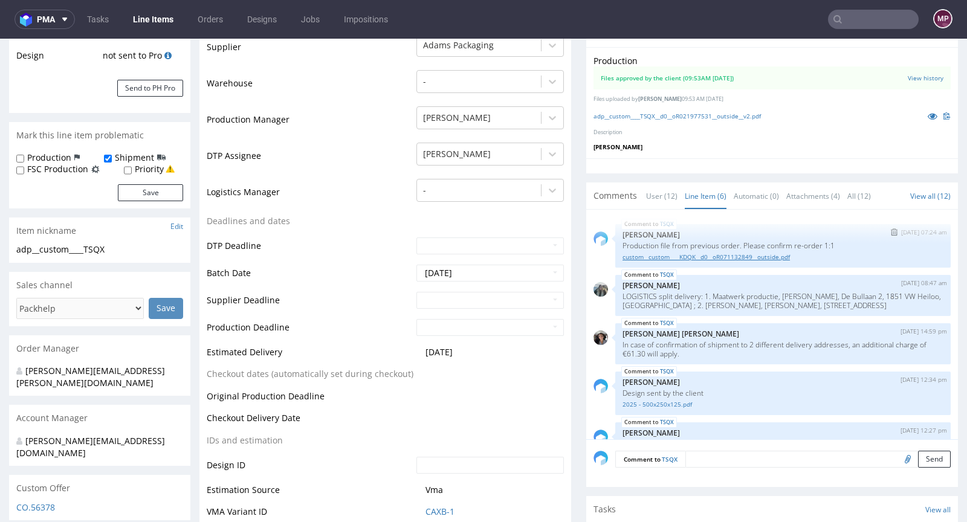
click at [667, 262] on link "custom__custom____KDQK__d0__oR071132849__outside.pdf" at bounding box center [783, 257] width 321 height 9
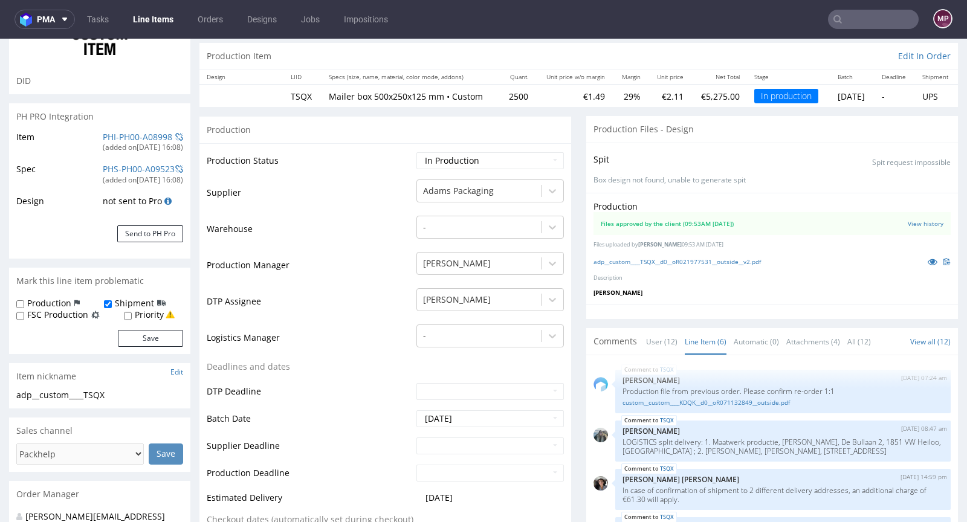
scroll to position [0, 0]
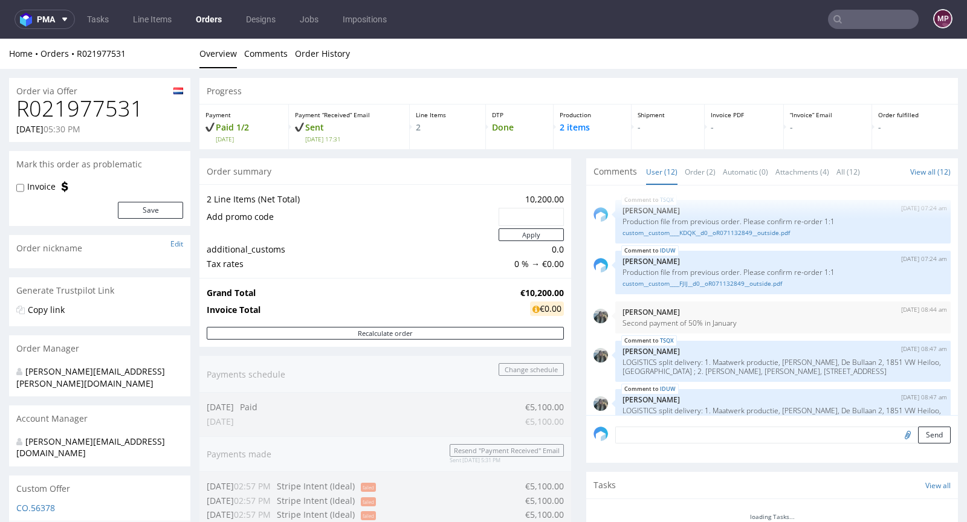
scroll to position [420, 0]
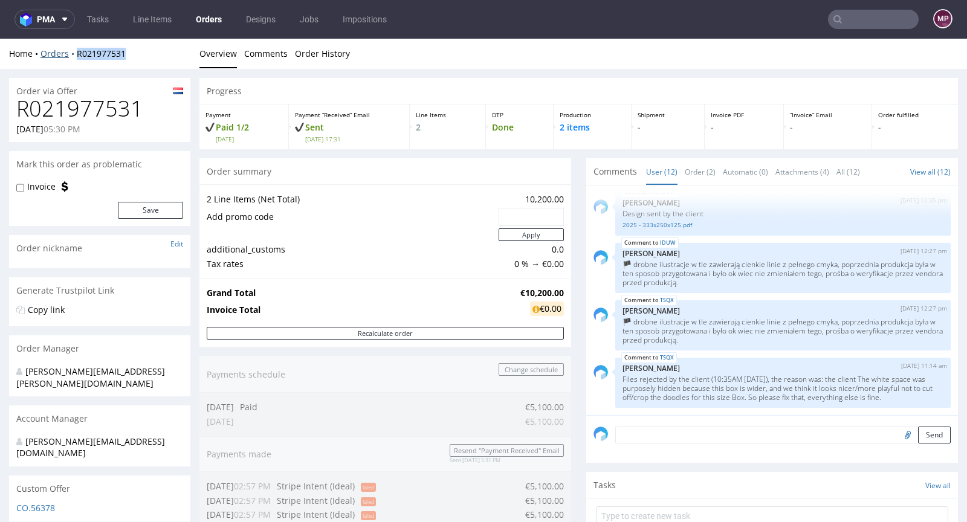
drag, startPoint x: 129, startPoint y: 53, endPoint x: 74, endPoint y: 53, distance: 55.0
click at [74, 53] on div "Home Orders R021977531" at bounding box center [99, 54] width 181 height 12
copy link "R021977531"
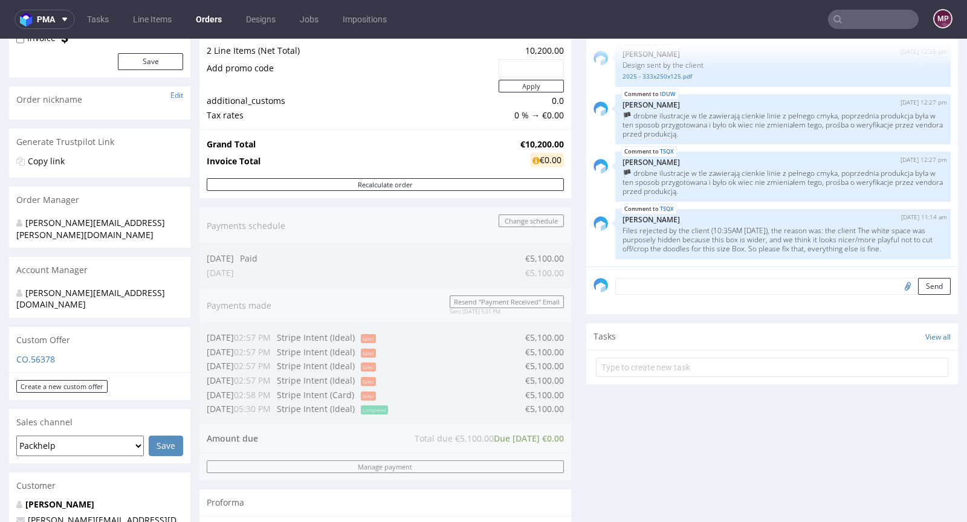
scroll to position [0, 0]
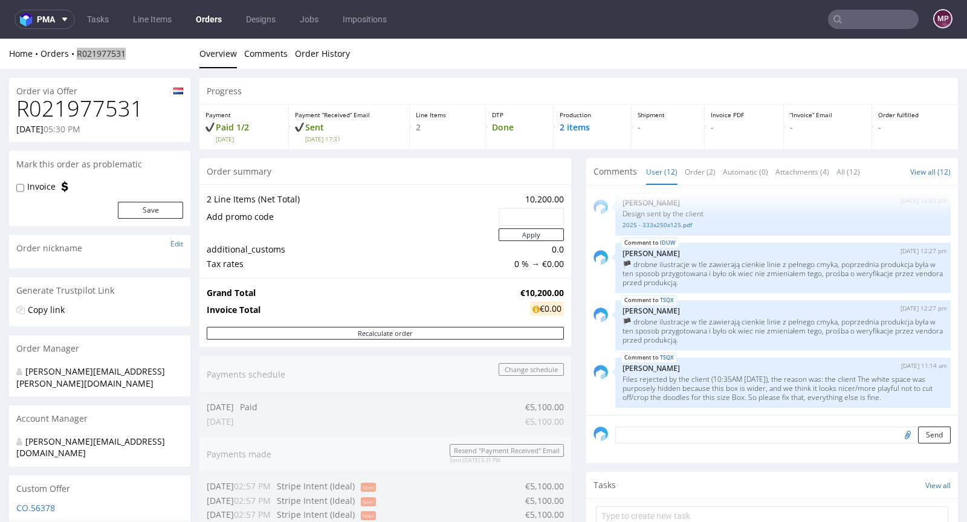
click at [884, 18] on input "text" at bounding box center [873, 19] width 91 height 19
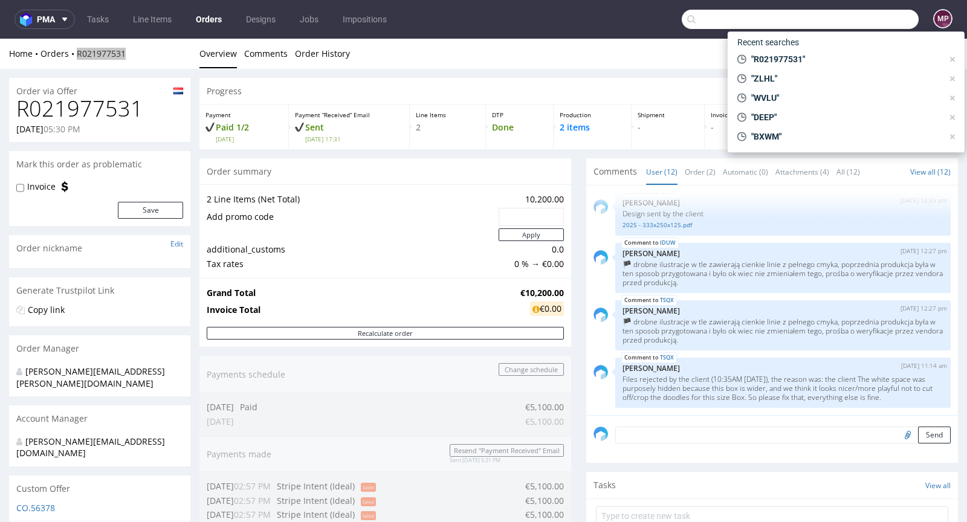
paste input "ZLHL"
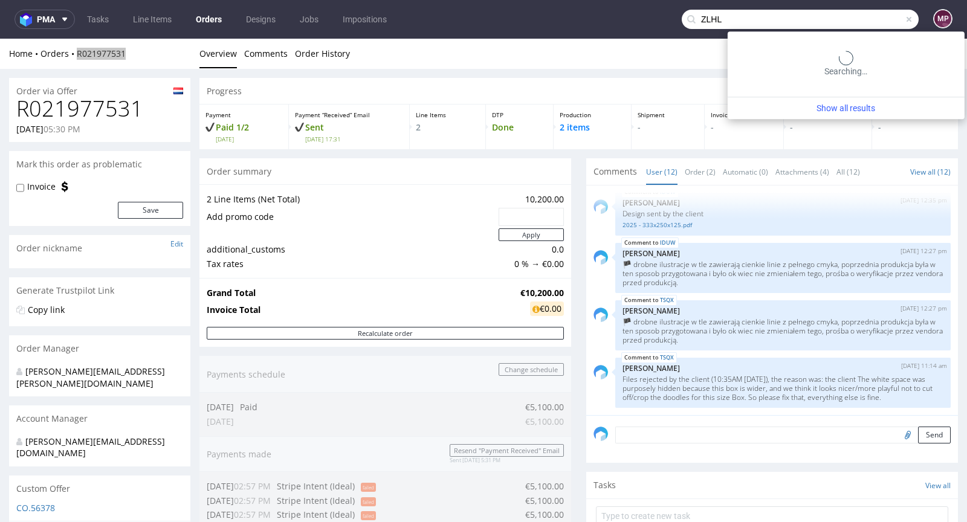
type input "ZLHL"
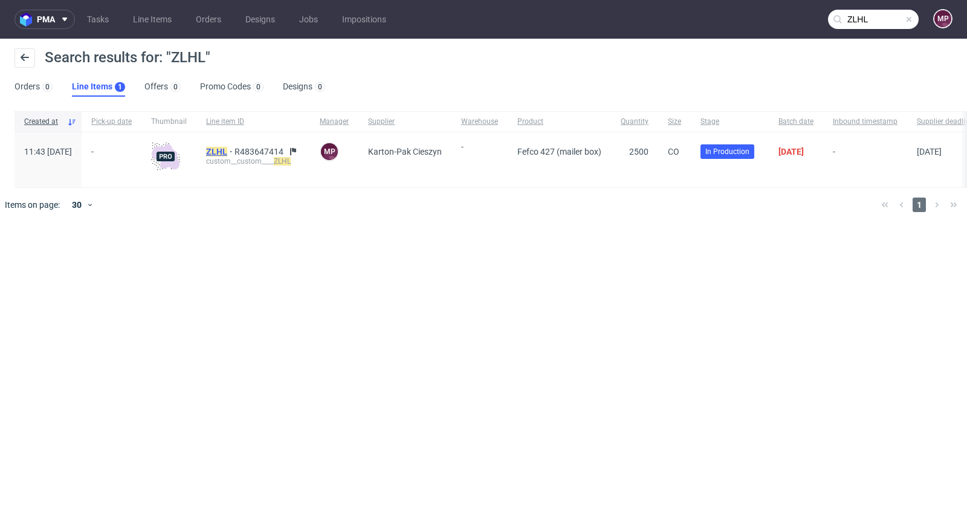
click at [227, 148] on mark "ZLHL" at bounding box center [216, 152] width 21 height 10
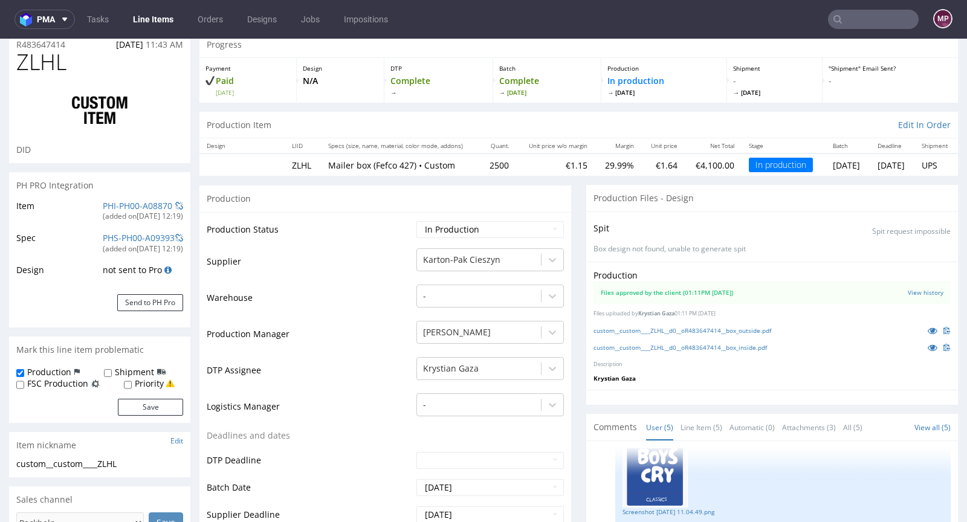
scroll to position [233, 0]
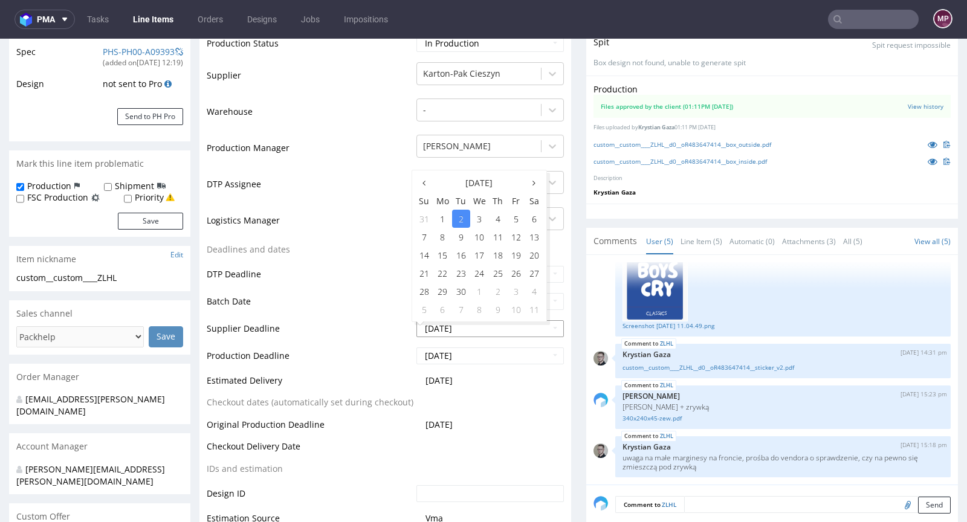
click at [450, 323] on input "2025-09-02" at bounding box center [489, 328] width 147 height 17
click at [511, 235] on td "12" at bounding box center [516, 237] width 18 height 18
click at [462, 325] on input "2025-09-12" at bounding box center [489, 328] width 147 height 17
click at [484, 236] on td "10" at bounding box center [479, 237] width 19 height 18
type input "2025-09-10"
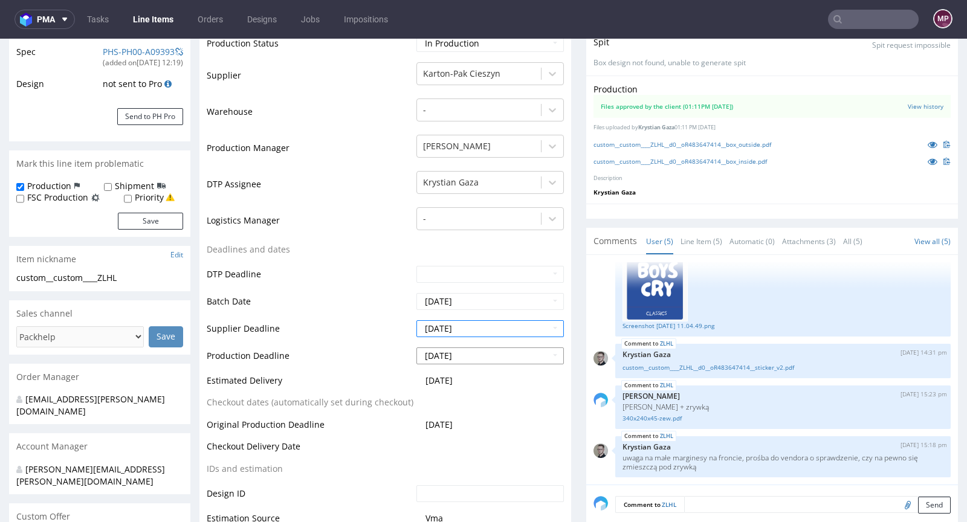
click at [468, 349] on input "2025-09-04" at bounding box center [489, 356] width 147 height 17
click at [512, 261] on td "12" at bounding box center [516, 264] width 18 height 18
type input "2025-09-12"
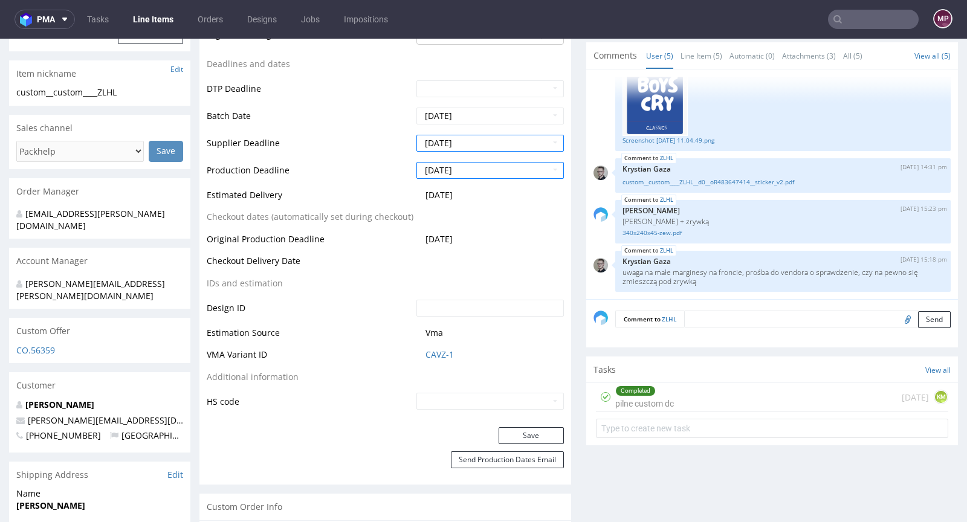
scroll to position [424, 0]
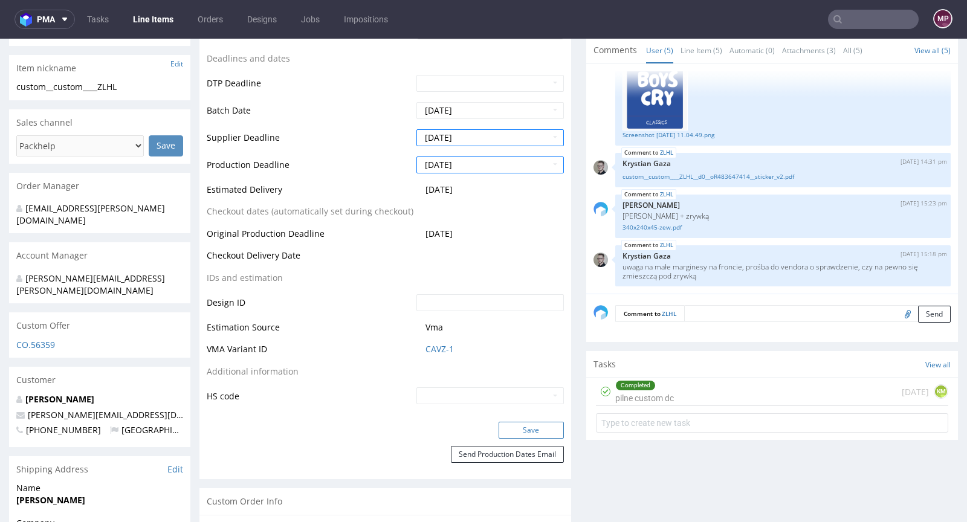
click at [517, 427] on button "Save" at bounding box center [531, 430] width 65 height 17
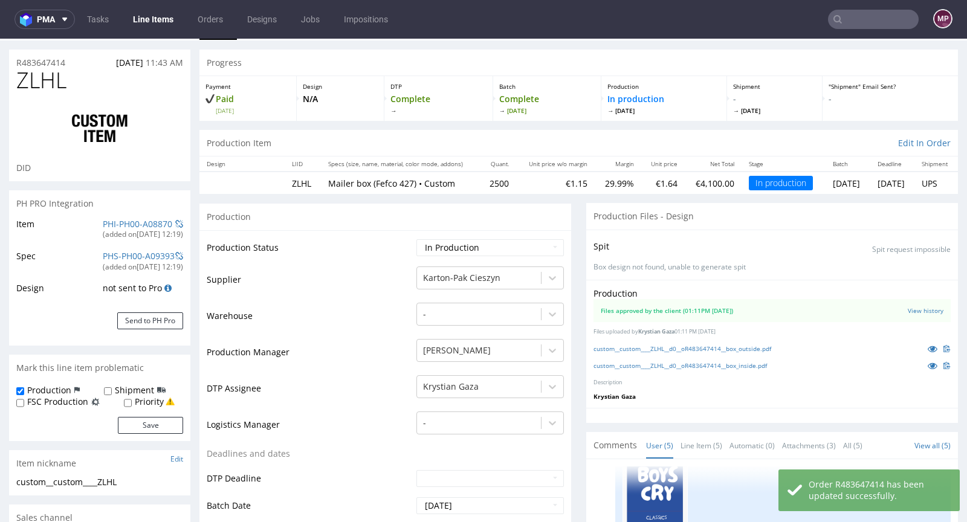
scroll to position [0, 0]
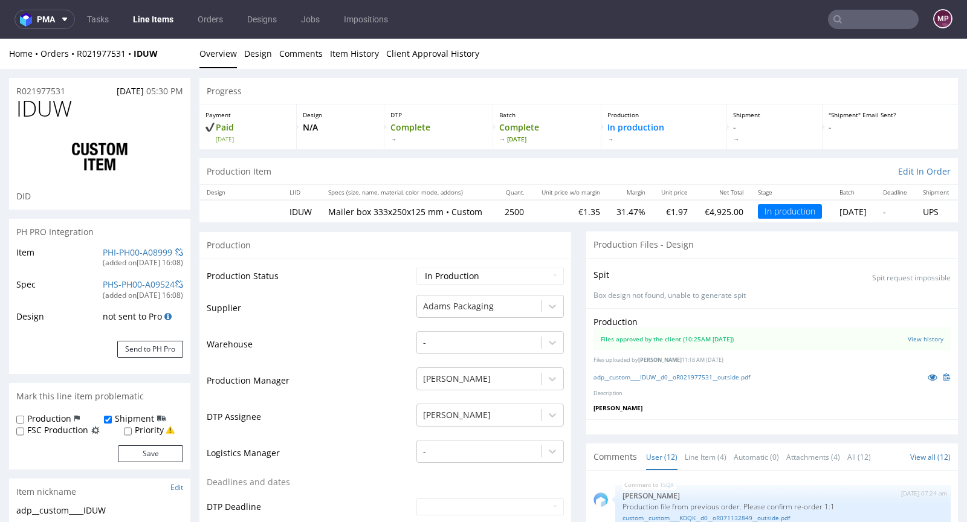
scroll to position [420, 0]
click at [928, 381] on icon at bounding box center [933, 377] width 10 height 8
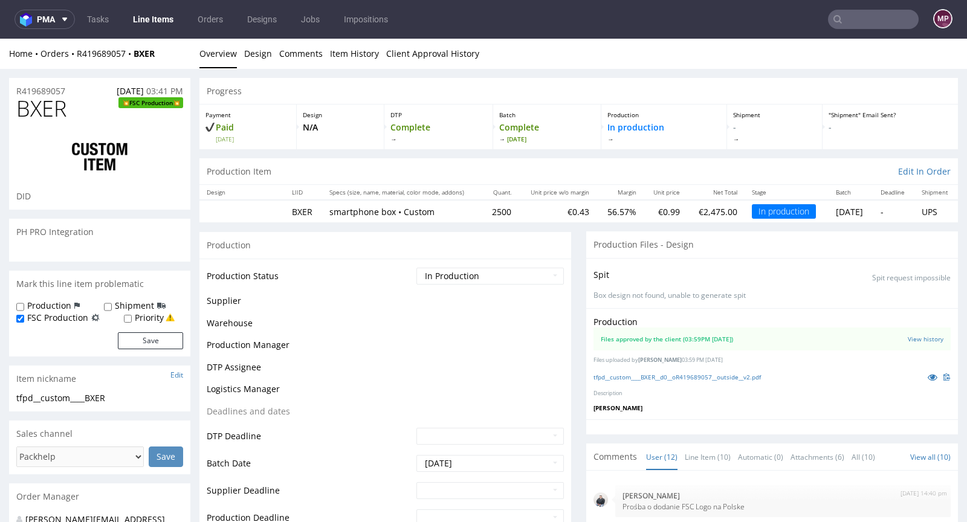
scroll to position [352, 0]
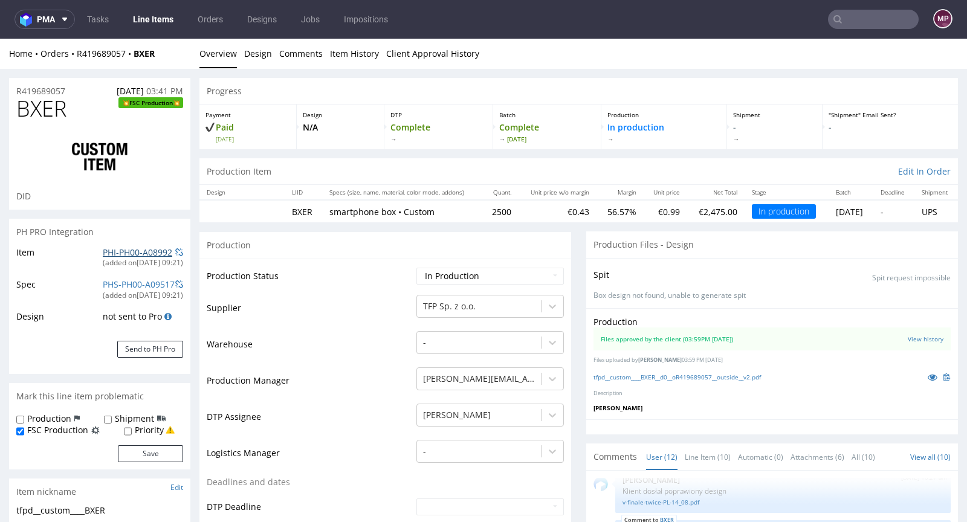
click at [131, 255] on link "PHI-PH00-A08992" at bounding box center [138, 252] width 70 height 11
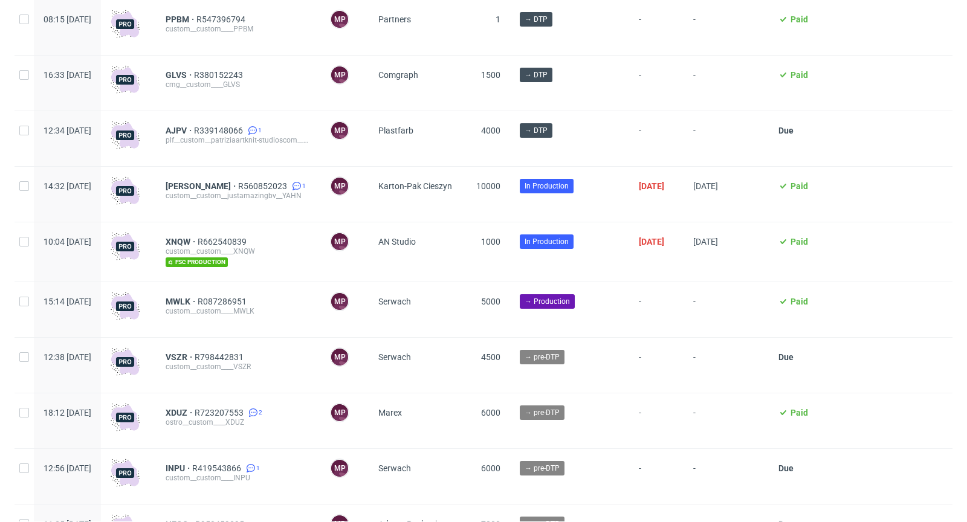
scroll to position [652, 0]
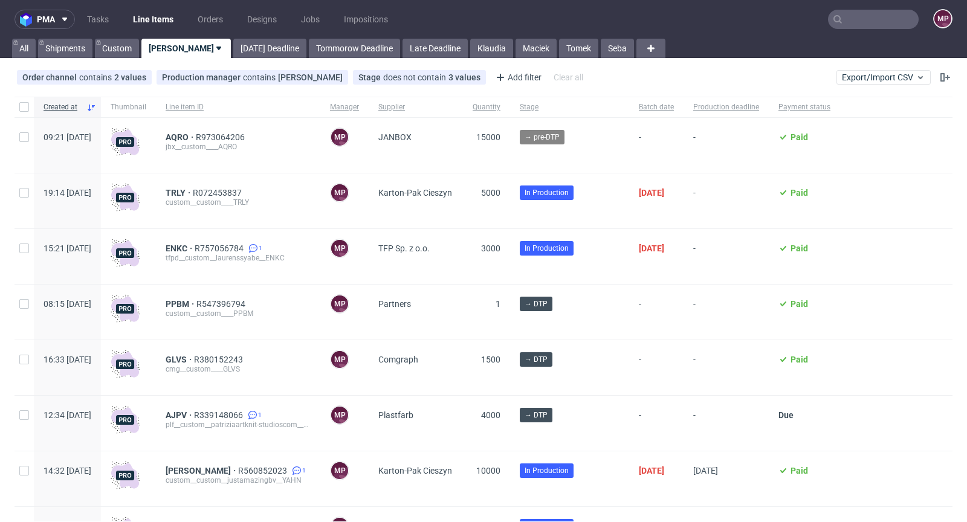
click at [864, 20] on input "text" at bounding box center [873, 19] width 91 height 19
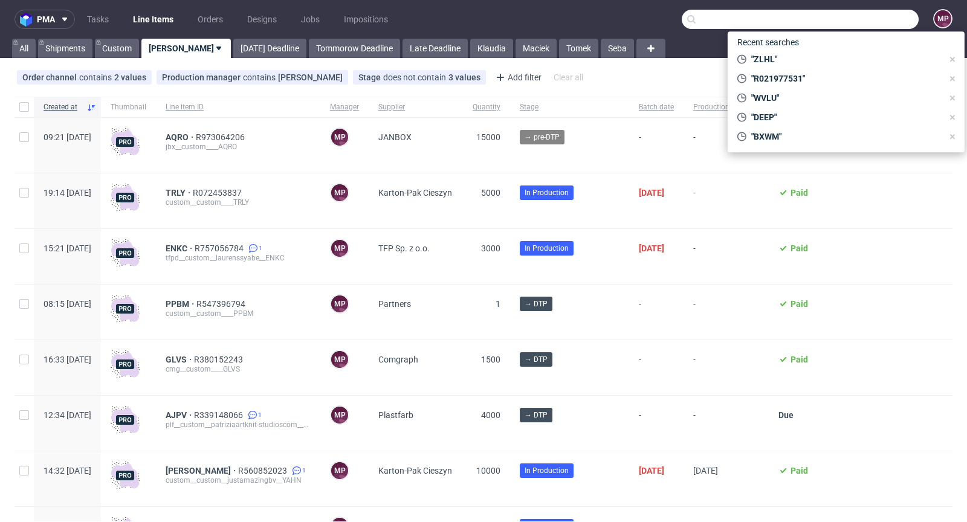
paste input "TRLY"
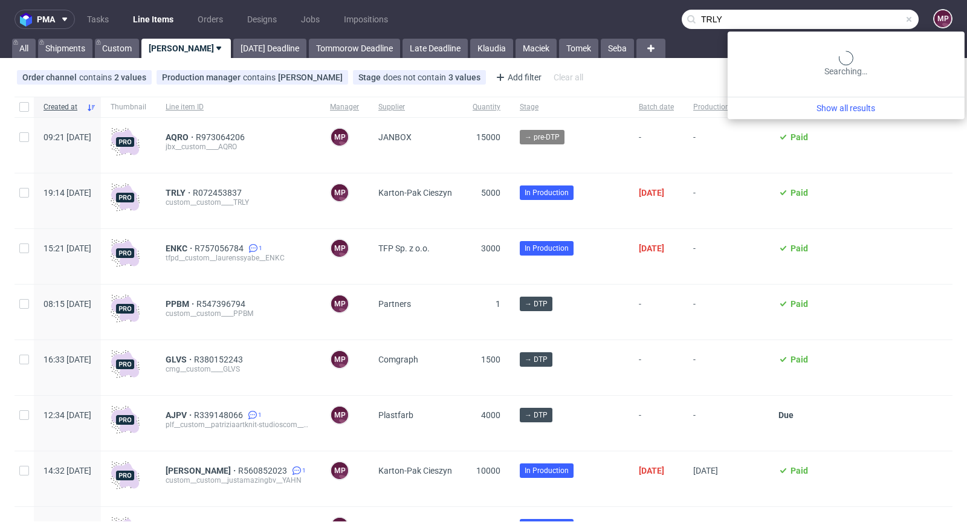
type input "TRLY"
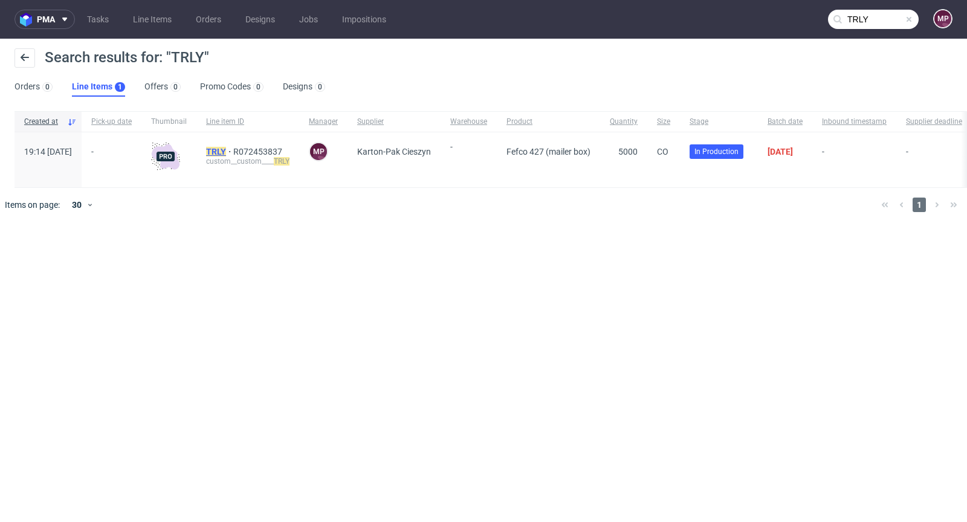
click at [226, 147] on mark "TRLY" at bounding box center [216, 152] width 20 height 10
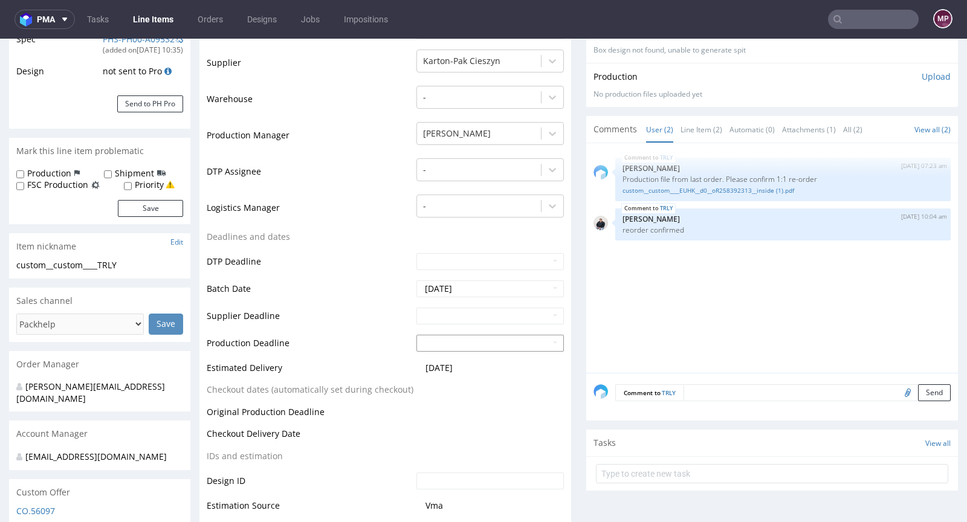
scroll to position [319, 0]
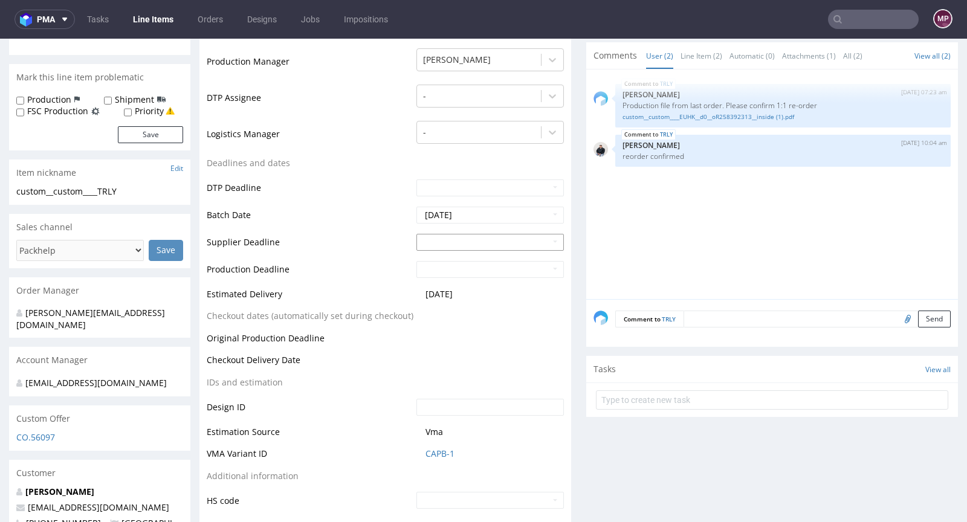
click at [463, 239] on input "text" at bounding box center [489, 242] width 147 height 17
click at [482, 188] on td "24" at bounding box center [479, 187] width 19 height 18
type input "2025-09-24"
click at [481, 270] on input "text" at bounding box center [489, 269] width 147 height 17
click at [516, 210] on td "26" at bounding box center [516, 214] width 18 height 18
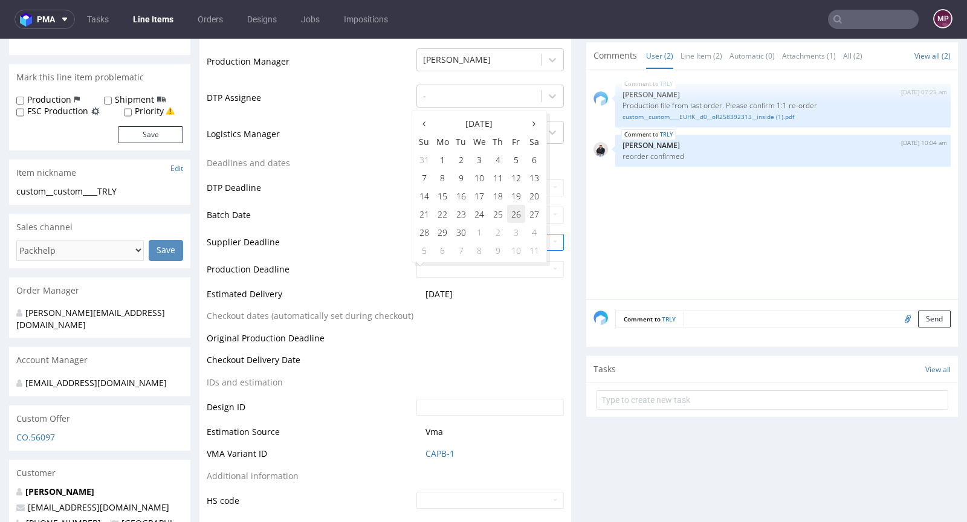
type input "2025-09-26"
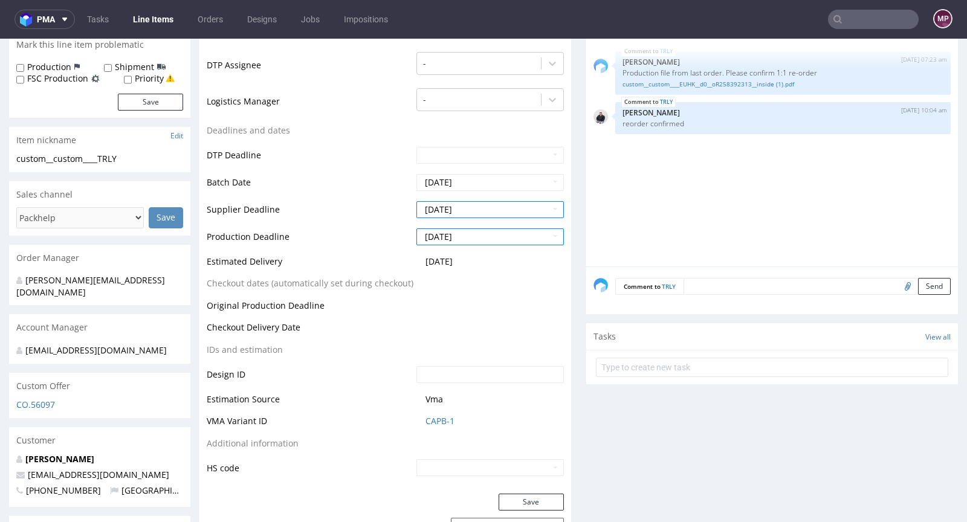
scroll to position [421, 0]
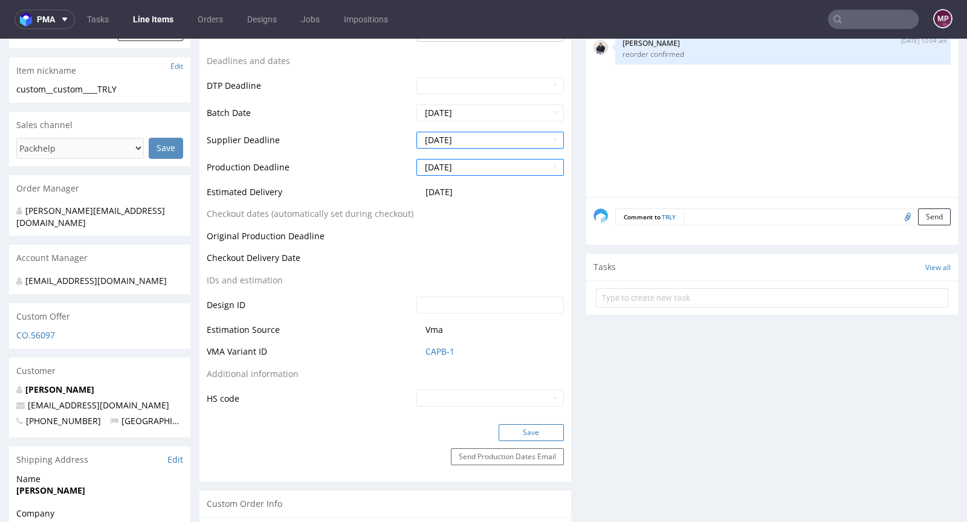
click at [523, 428] on button "Save" at bounding box center [531, 432] width 65 height 17
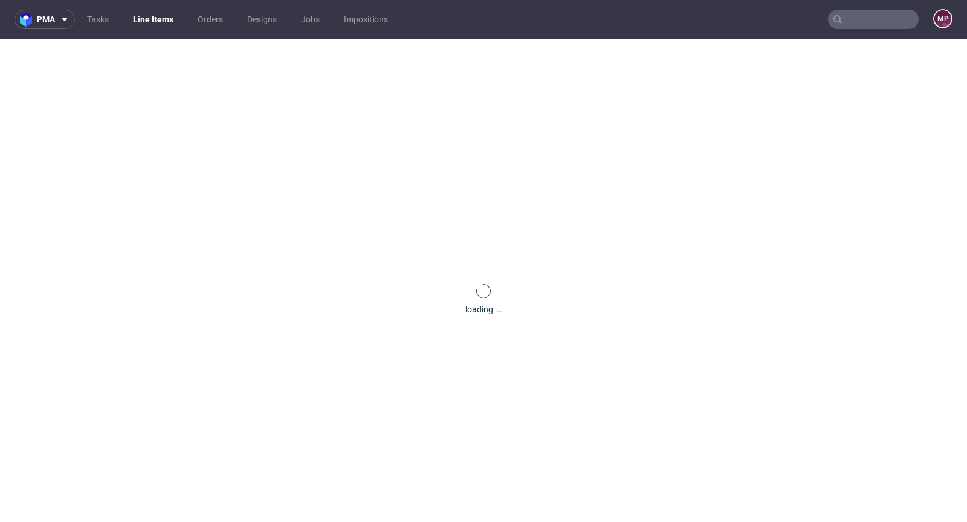
scroll to position [0, 0]
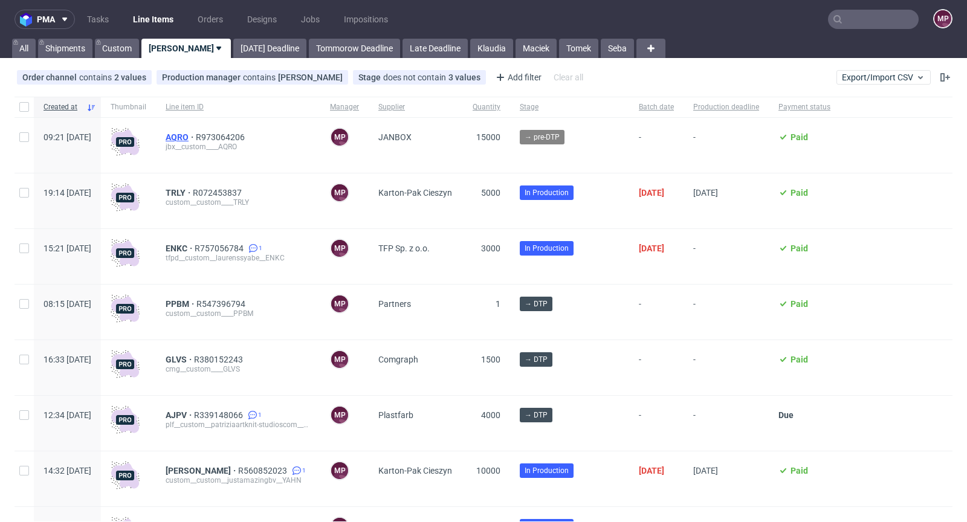
click at [196, 138] on span "AQRO" at bounding box center [181, 137] width 30 height 10
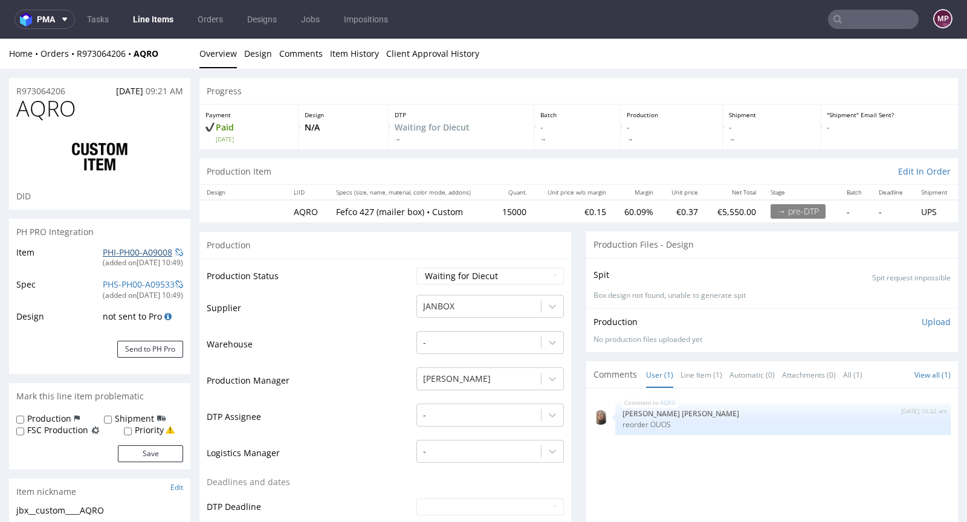
click at [135, 247] on link "PHI-PH00-A09008" at bounding box center [138, 252] width 70 height 11
drag, startPoint x: 516, startPoint y: 209, endPoint x: 492, endPoint y: 212, distance: 23.8
click at [492, 212] on td "15000" at bounding box center [512, 211] width 42 height 22
copy td "15000"
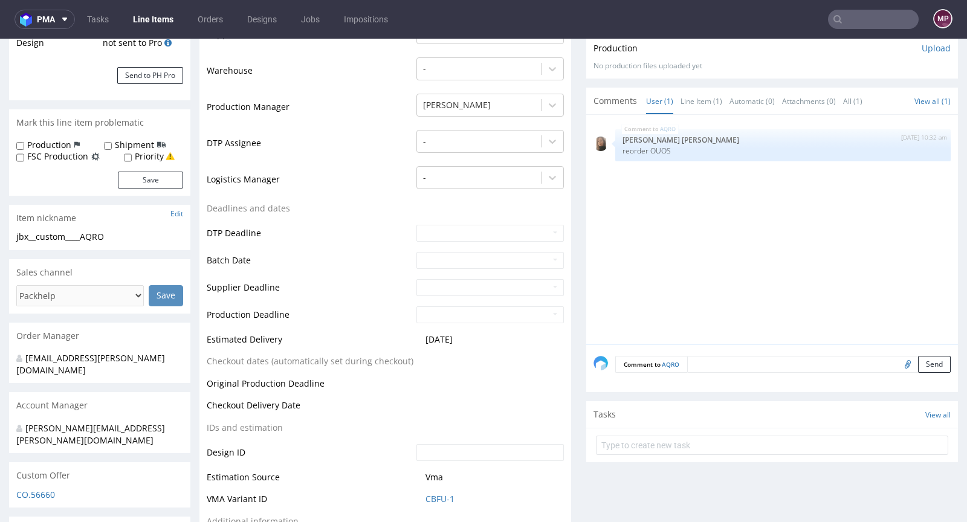
scroll to position [432, 0]
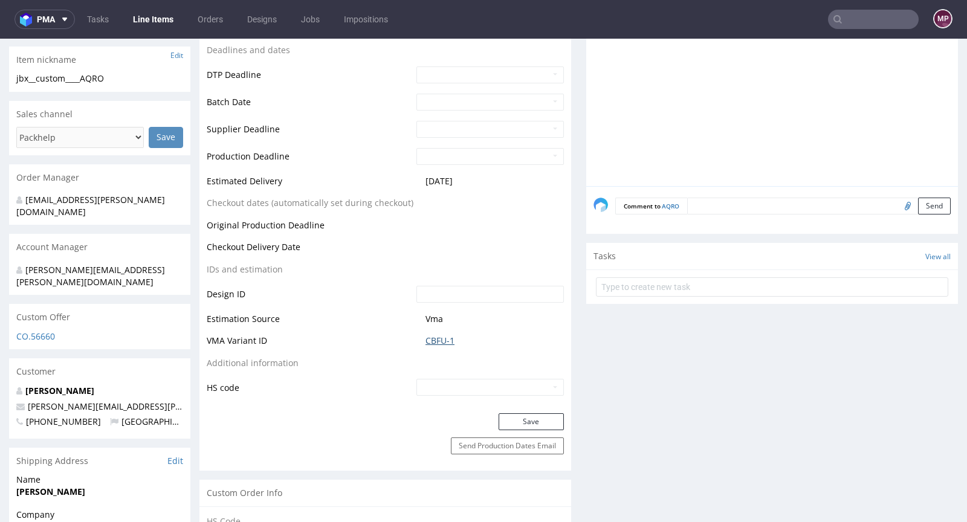
click at [441, 343] on link "CBFU-1" at bounding box center [440, 341] width 29 height 12
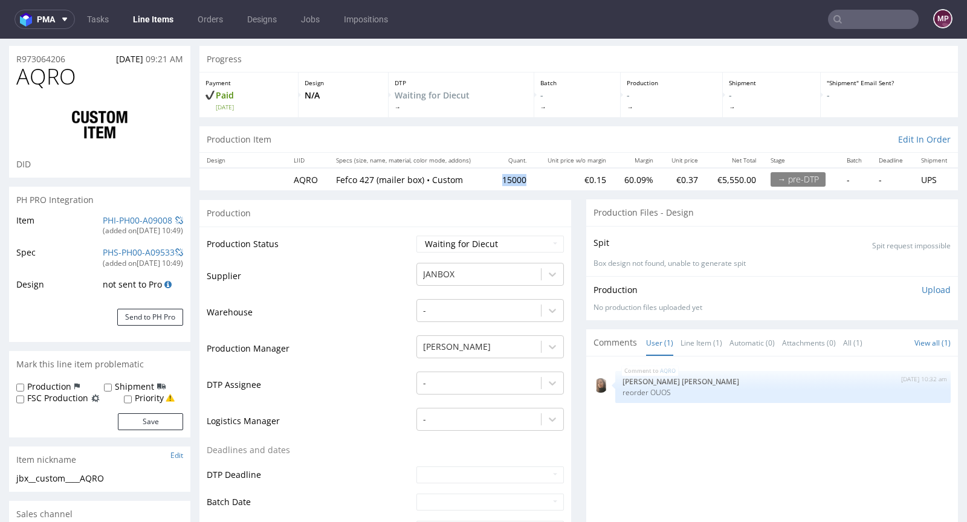
scroll to position [0, 0]
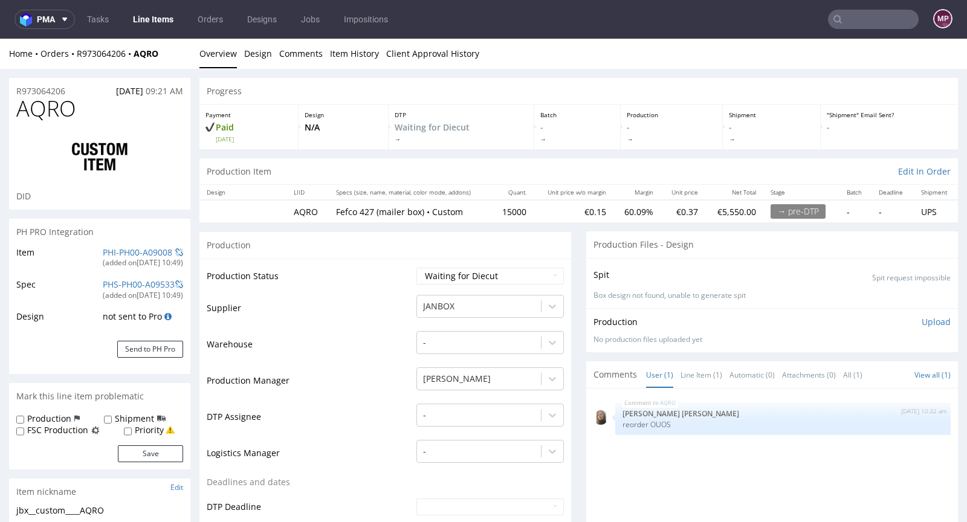
click at [104, 97] on h1 "AQRO" at bounding box center [99, 109] width 167 height 24
drag, startPoint x: 76, startPoint y: 85, endPoint x: 4, endPoint y: 86, distance: 71.9
copy p "R973064206"
drag, startPoint x: 113, startPoint y: 116, endPoint x: 16, endPoint y: 115, distance: 97.3
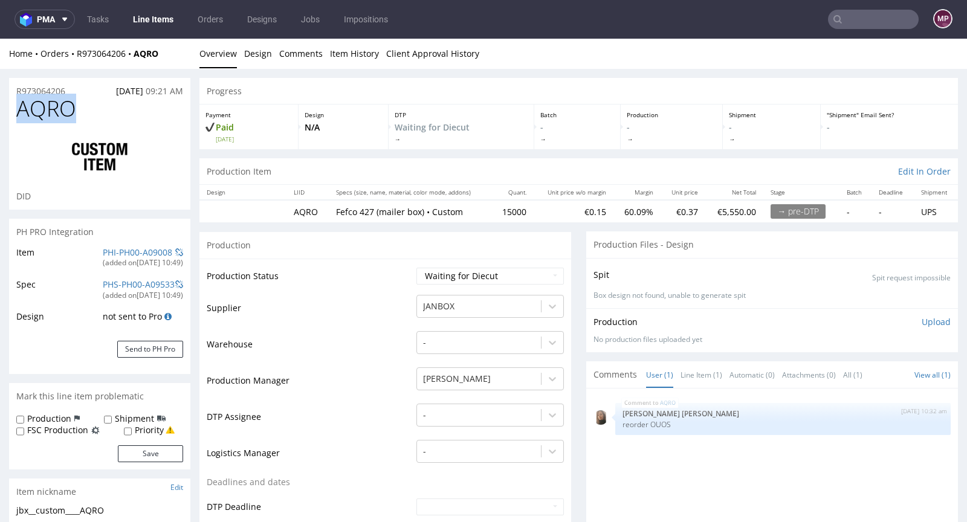
click at [16, 115] on div "AQRO DID" at bounding box center [99, 153] width 181 height 113
copy span "AQRO"
click at [435, 273] on select "Waiting for Artwork Waiting for Diecut Waiting for Mockup Waiting for DTP Waiti…" at bounding box center [489, 276] width 147 height 17
select select "production_in_process"
click at [416, 268] on select "Waiting for Artwork Waiting for Diecut Waiting for Mockup Waiting for DTP Waiti…" at bounding box center [489, 276] width 147 height 17
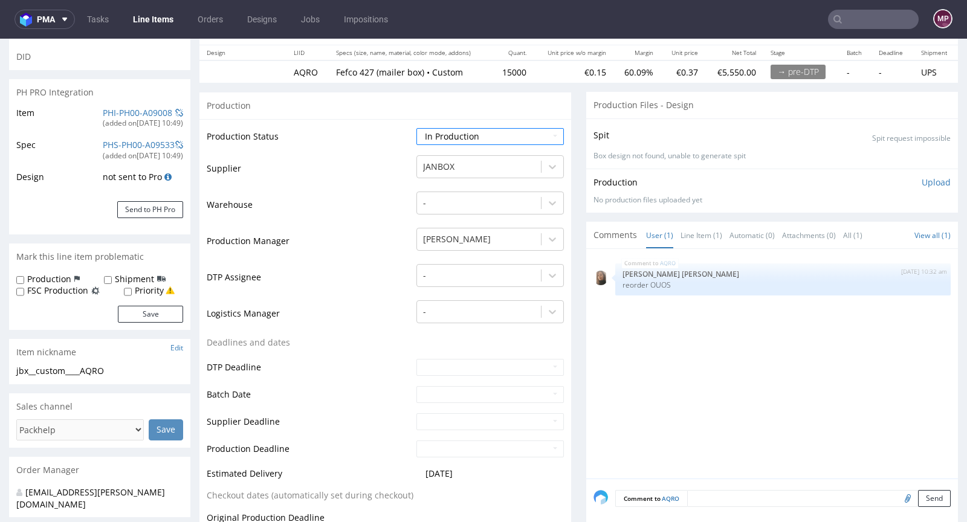
scroll to position [148, 0]
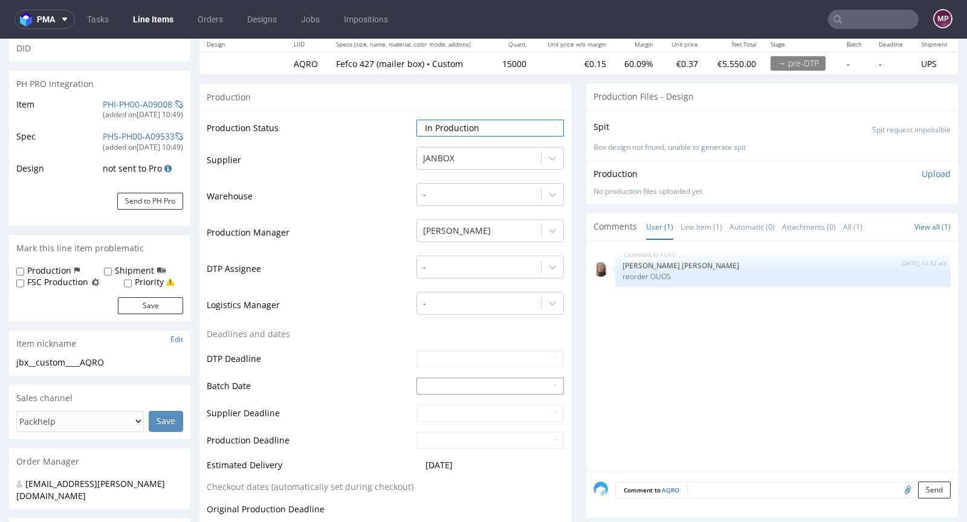
click at [430, 382] on input "text" at bounding box center [489, 386] width 147 height 17
click at [477, 275] on td "3" at bounding box center [479, 276] width 19 height 18
type input "2025-09-03"
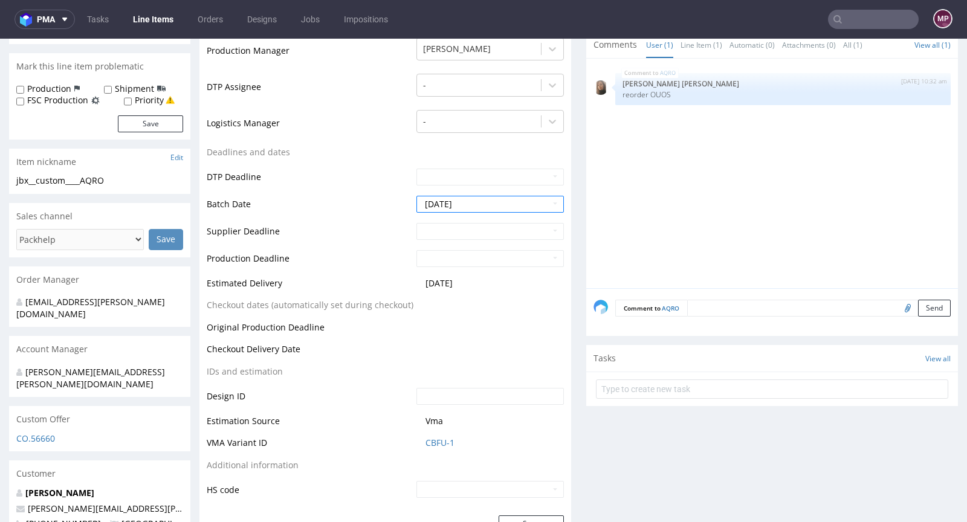
scroll to position [357, 0]
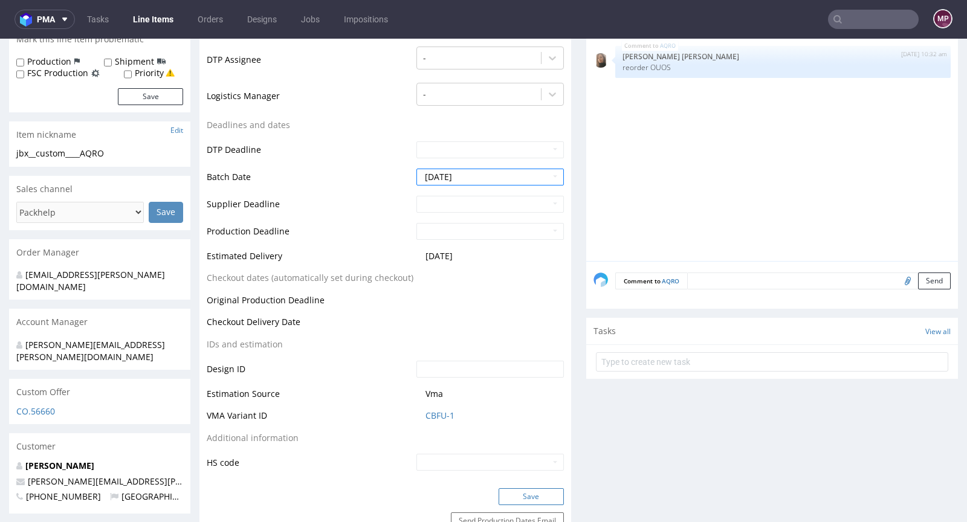
click at [528, 495] on button "Save" at bounding box center [531, 496] width 65 height 17
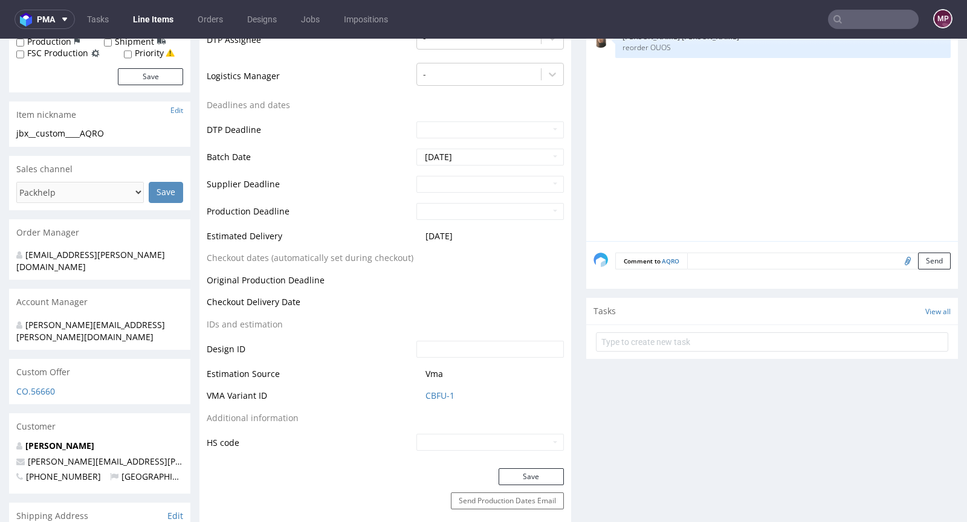
scroll to position [203, 0]
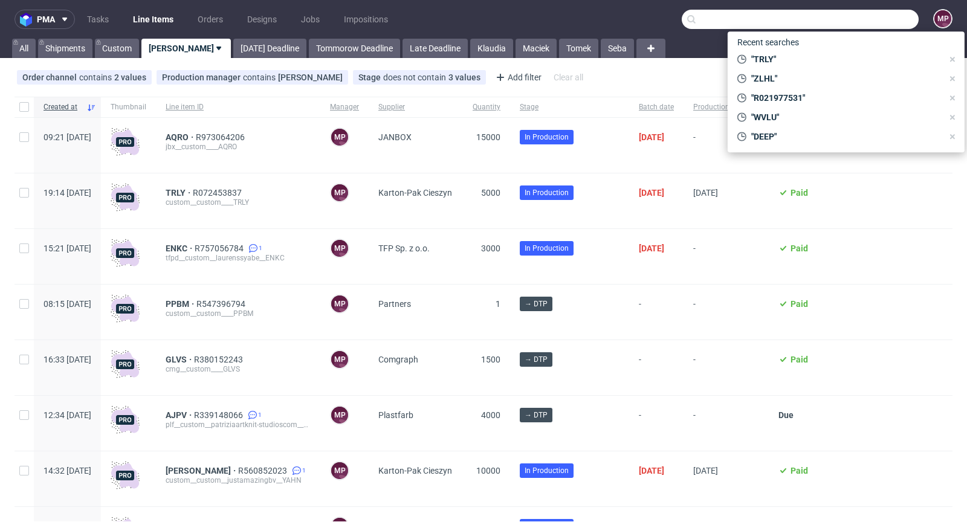
click at [862, 18] on input "text" at bounding box center [800, 19] width 237 height 19
paste input "AQCD"
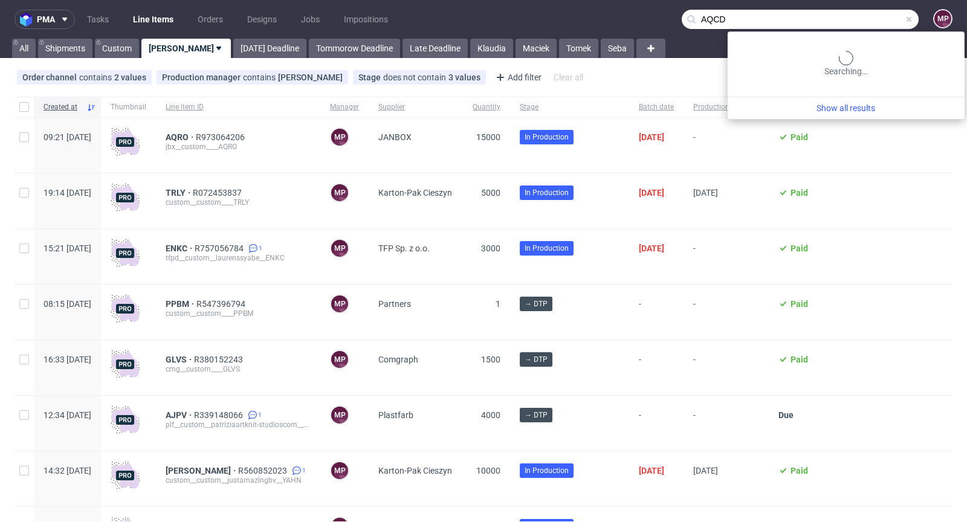
type input "AQCD"
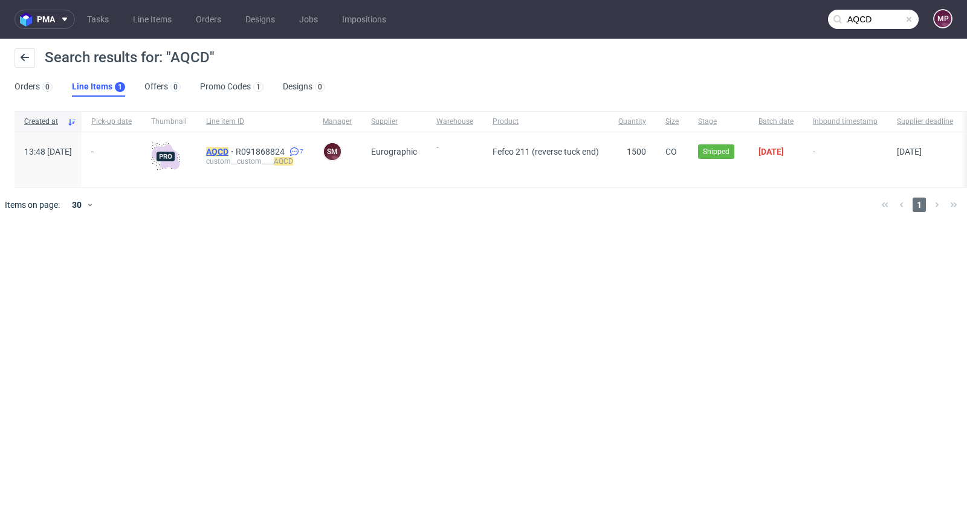
click at [228, 149] on mark "AQCD" at bounding box center [217, 152] width 22 height 10
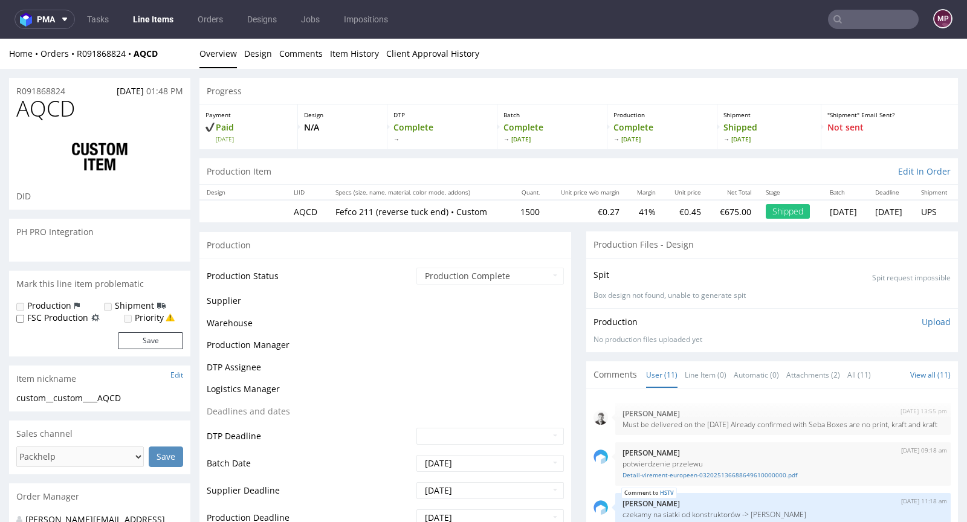
scroll to position [294, 0]
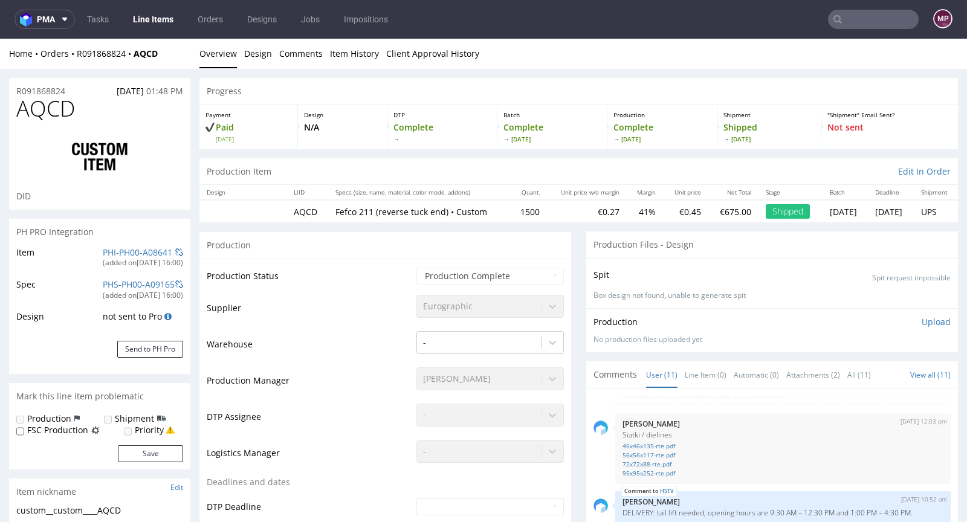
click at [872, 31] on nav "pma Tasks Line Items Orders Designs Jobs Impositions MP" at bounding box center [483, 19] width 967 height 39
click at [876, 23] on input "text" at bounding box center [873, 19] width 91 height 19
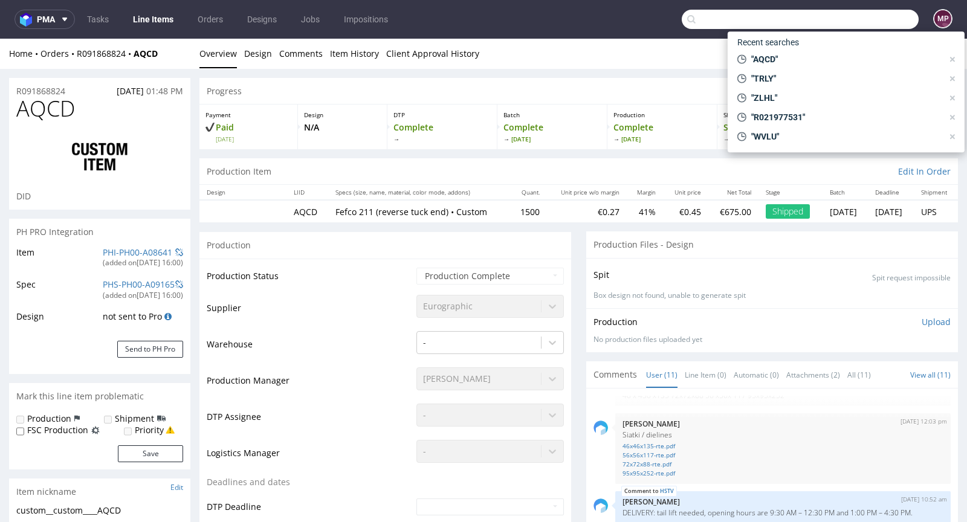
paste input "AQCD"
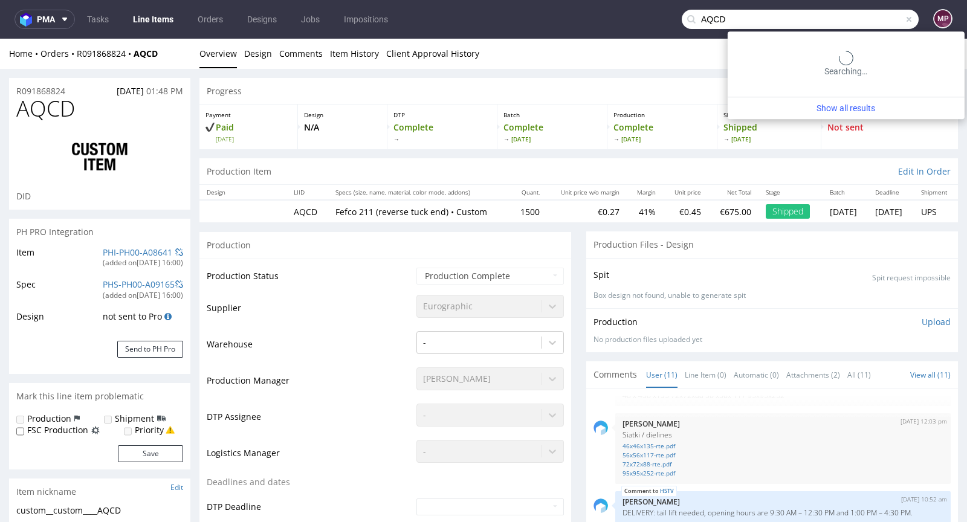
type input "AQCD"
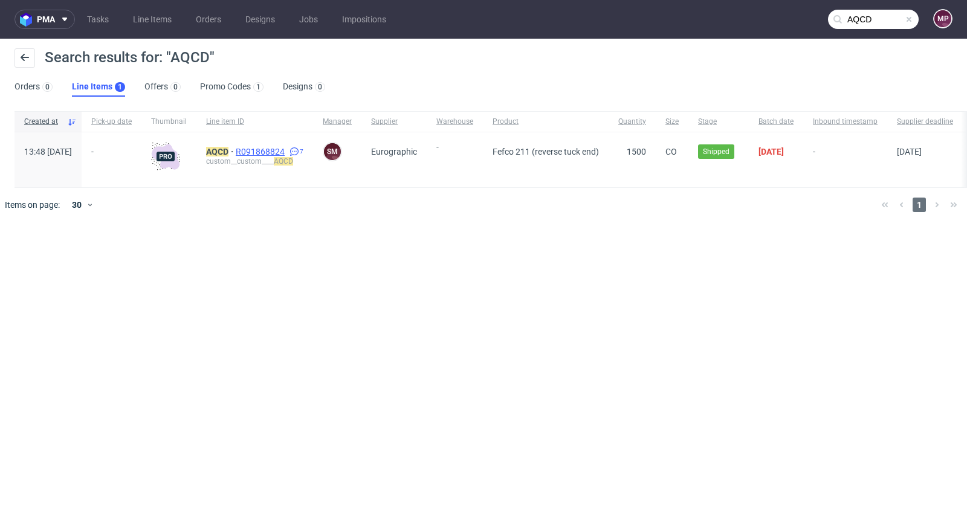
click at [287, 152] on span "R091868824" at bounding box center [261, 152] width 51 height 10
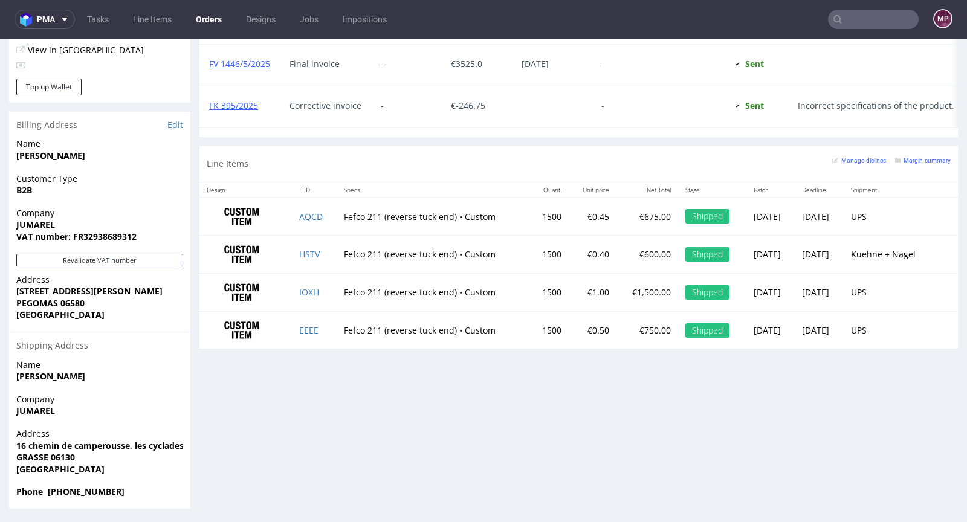
scroll to position [636, 0]
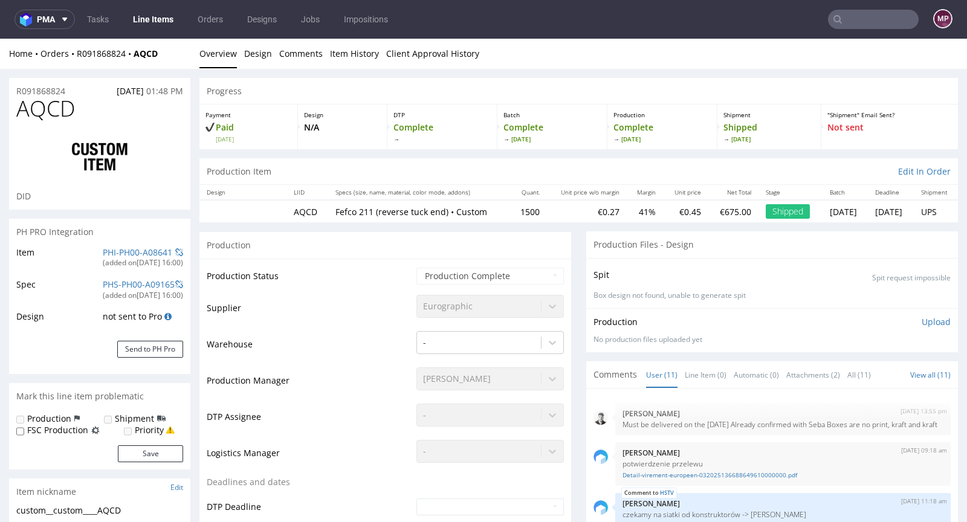
scroll to position [294, 0]
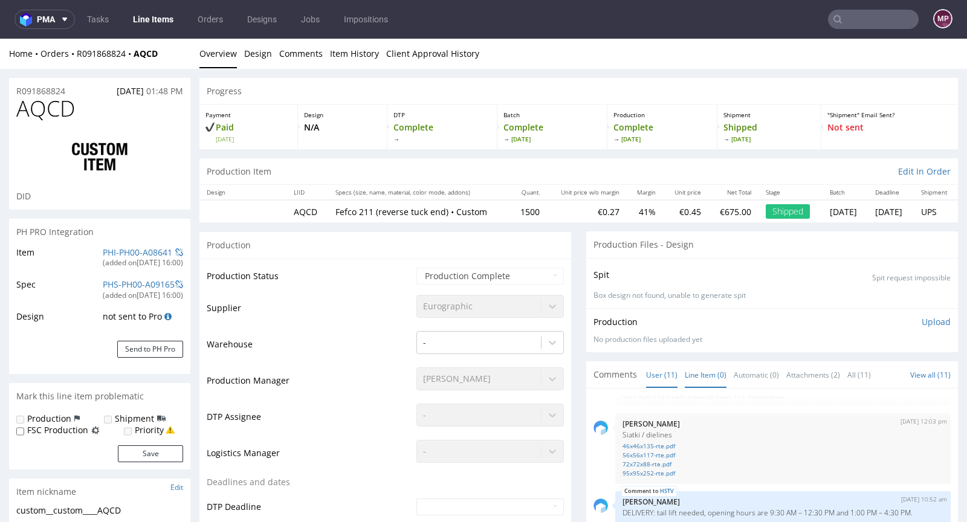
click at [695, 387] on link "Line Item (0)" at bounding box center [706, 375] width 42 height 26
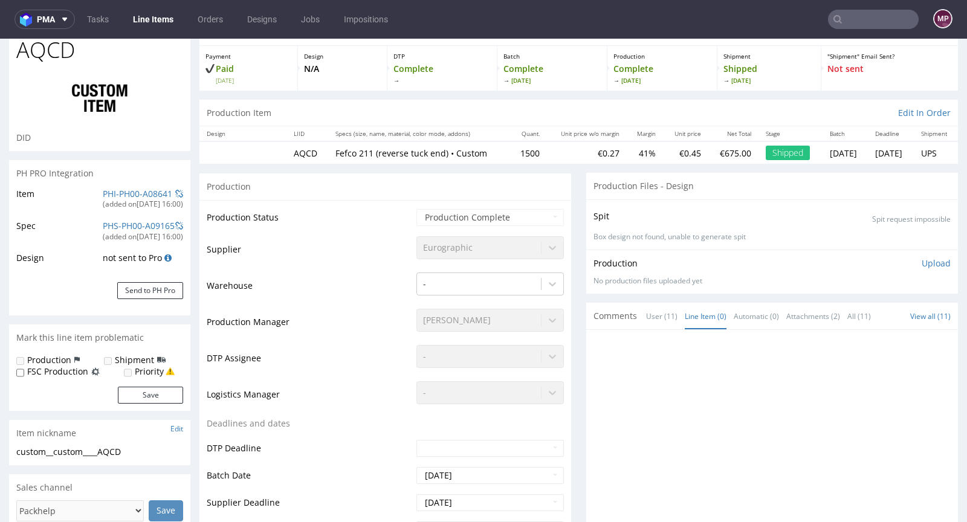
scroll to position [71, 0]
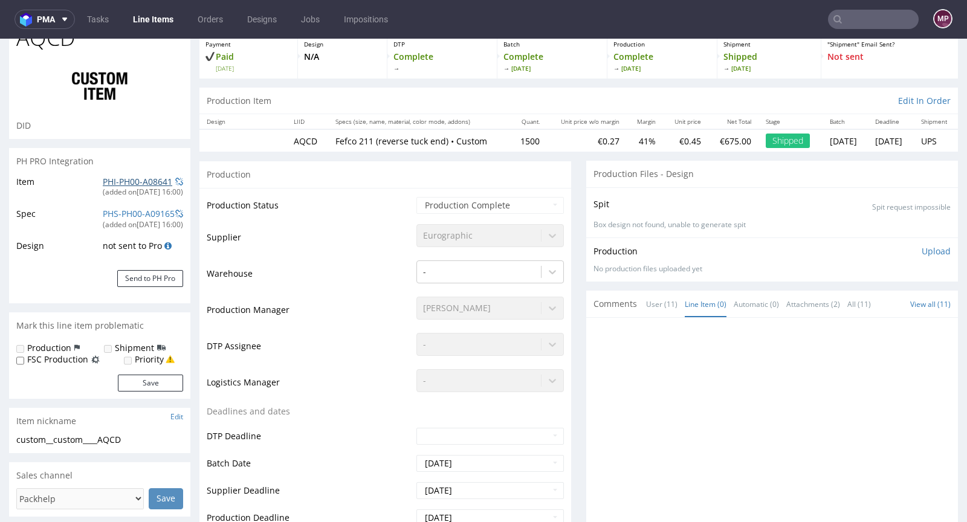
click at [117, 181] on link "PHI-PH00-A08641" at bounding box center [138, 181] width 70 height 11
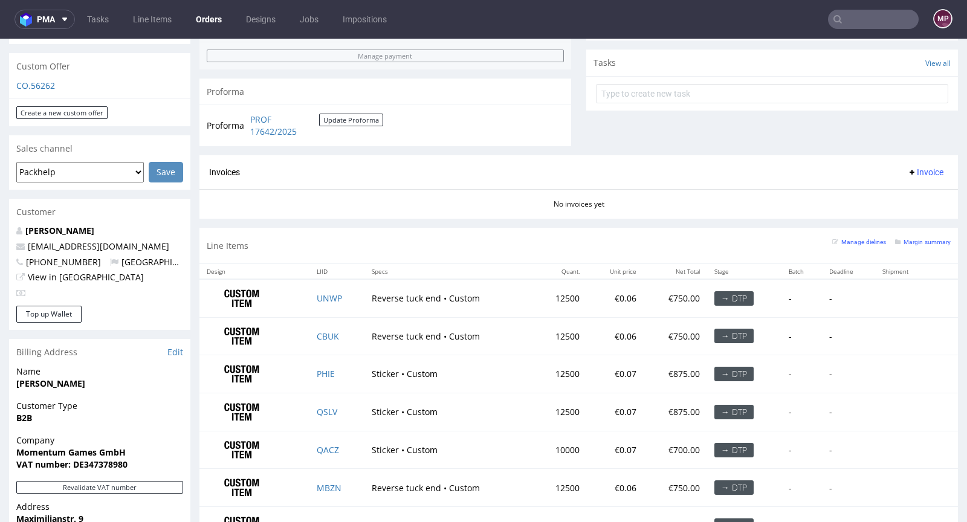
scroll to position [537, 0]
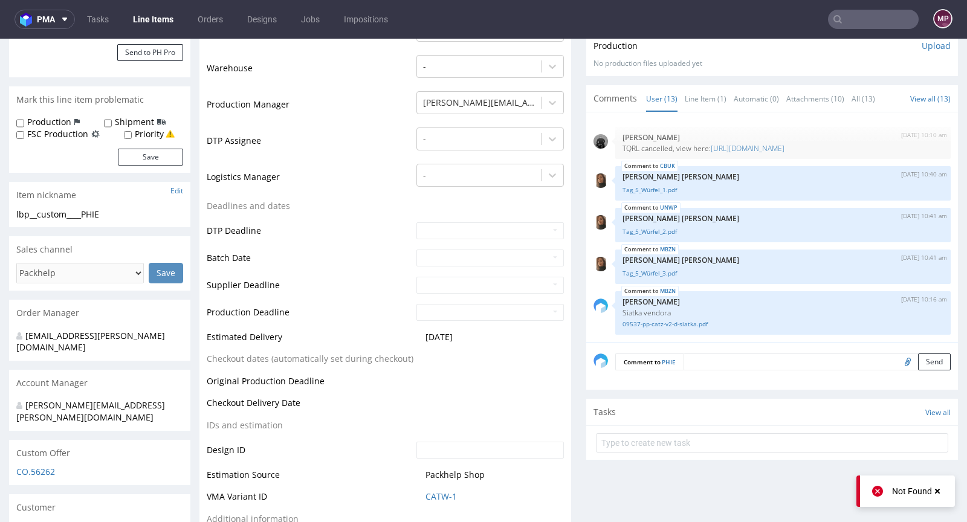
scroll to position [402, 0]
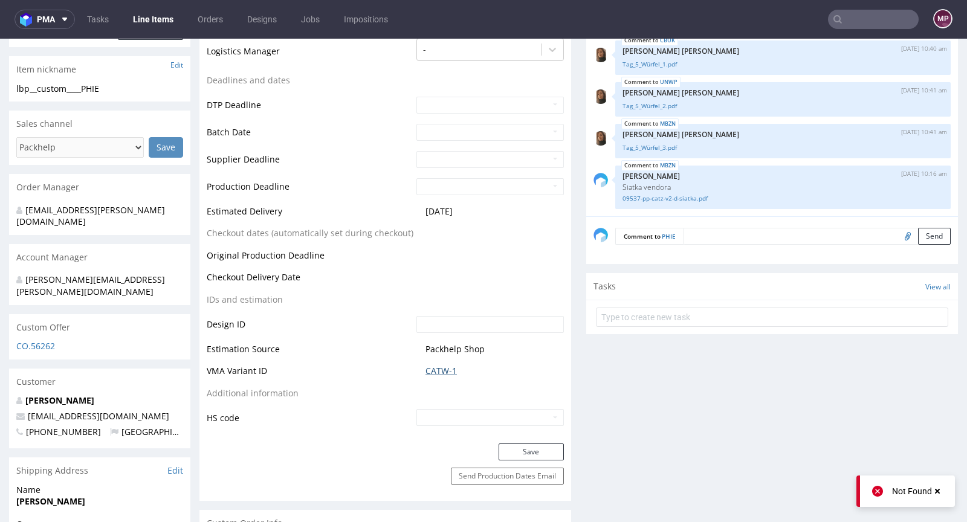
click at [446, 374] on link "CATW-1" at bounding box center [441, 371] width 31 height 12
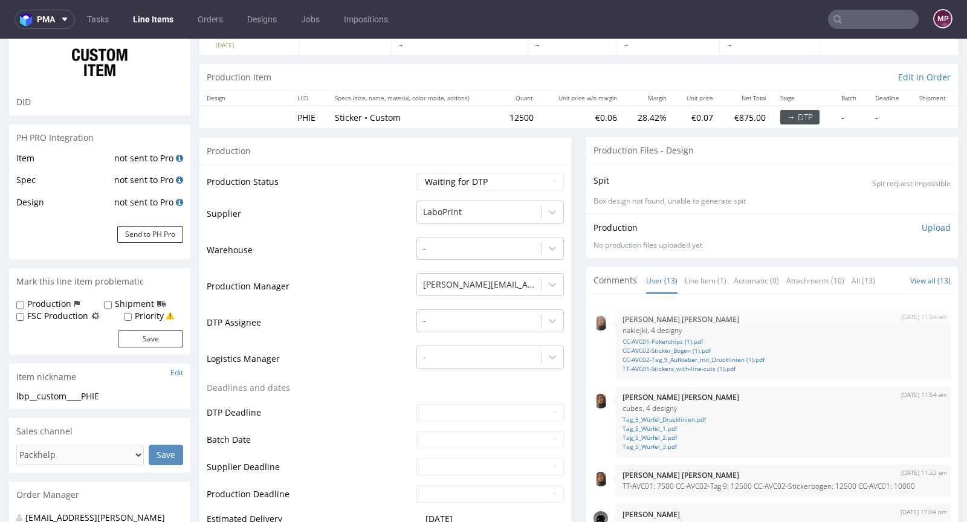
scroll to position [0, 0]
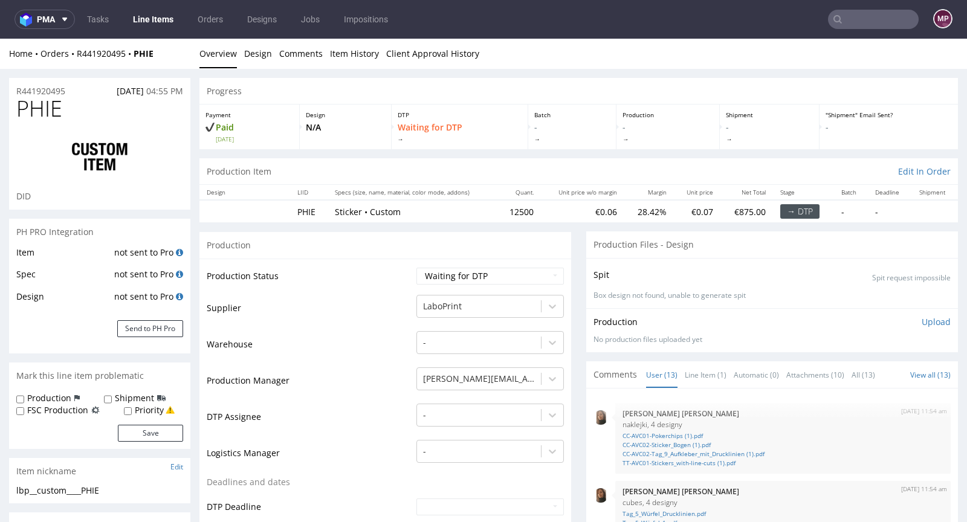
click at [850, 19] on input "text" at bounding box center [873, 19] width 91 height 19
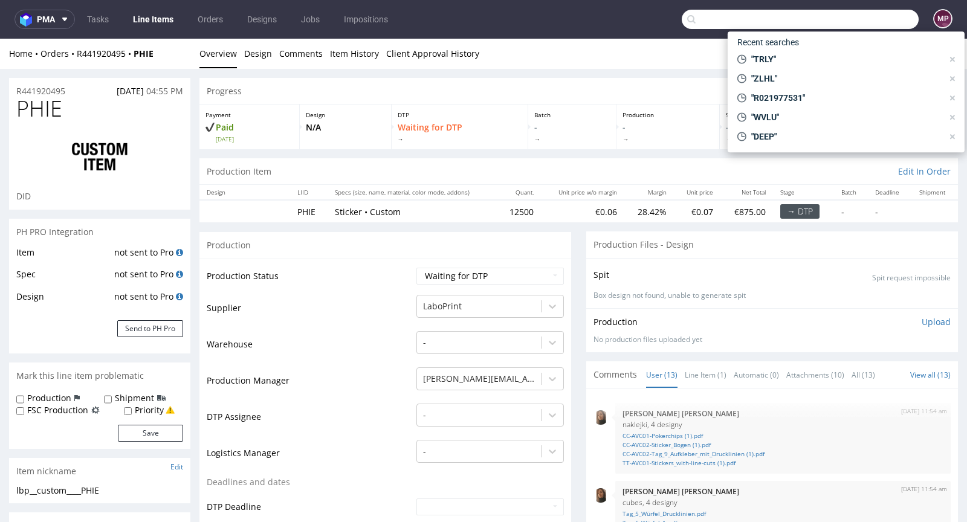
paste input "KDUQ"
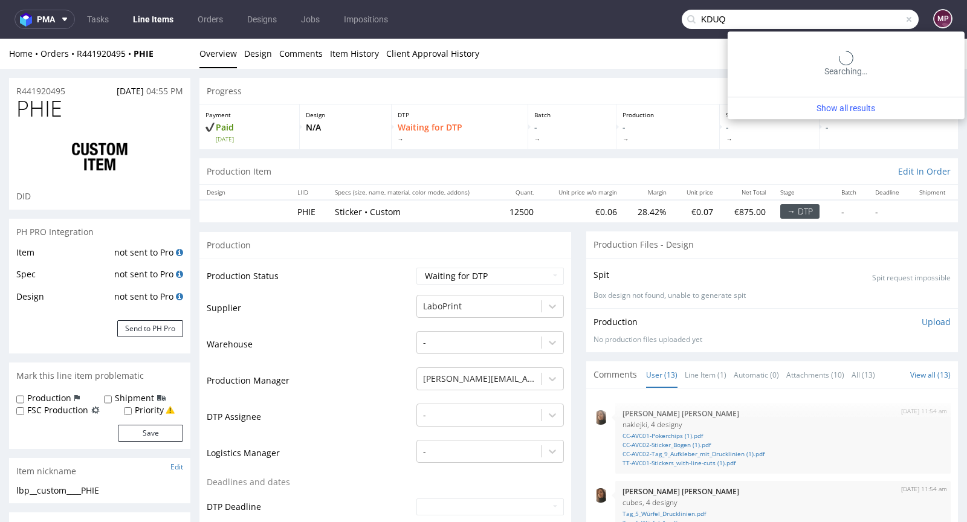
type input "KDUQ"
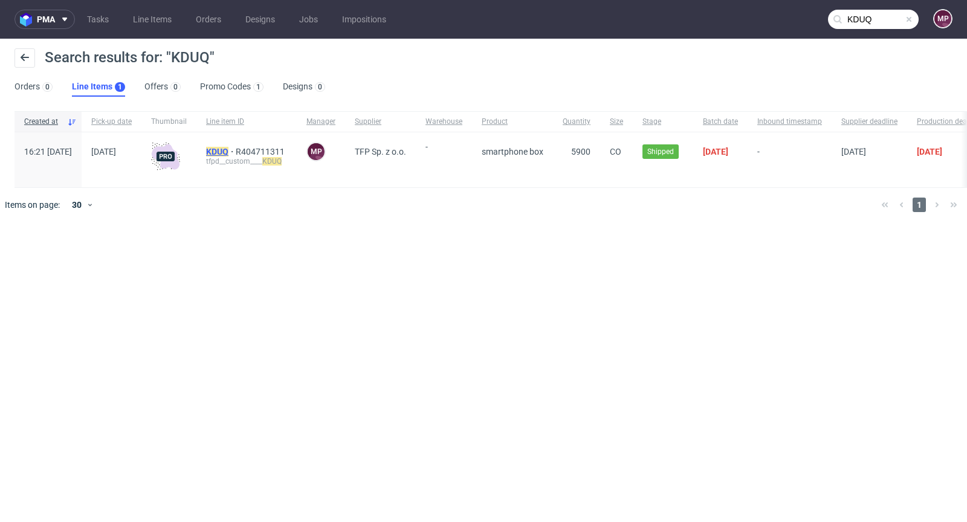
click at [228, 150] on mark "KDUQ" at bounding box center [217, 152] width 22 height 10
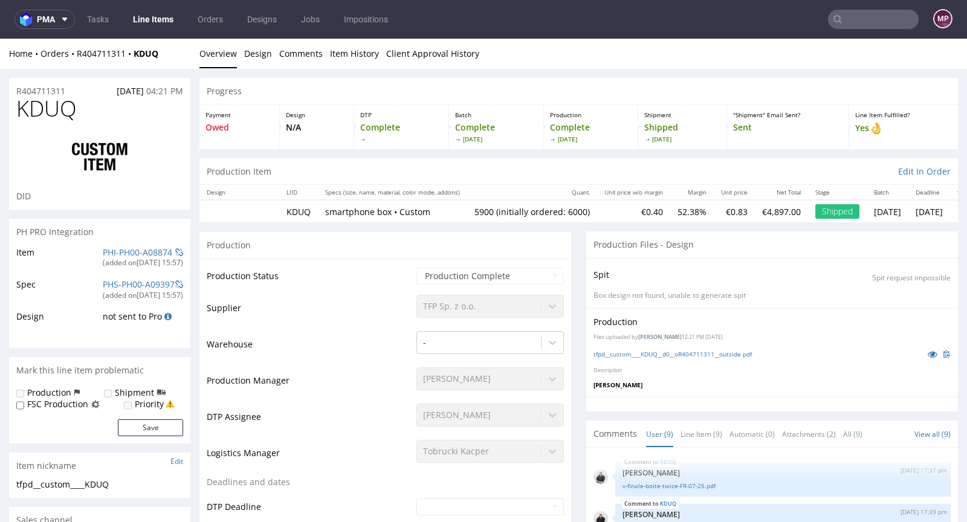
select select "in_progress"
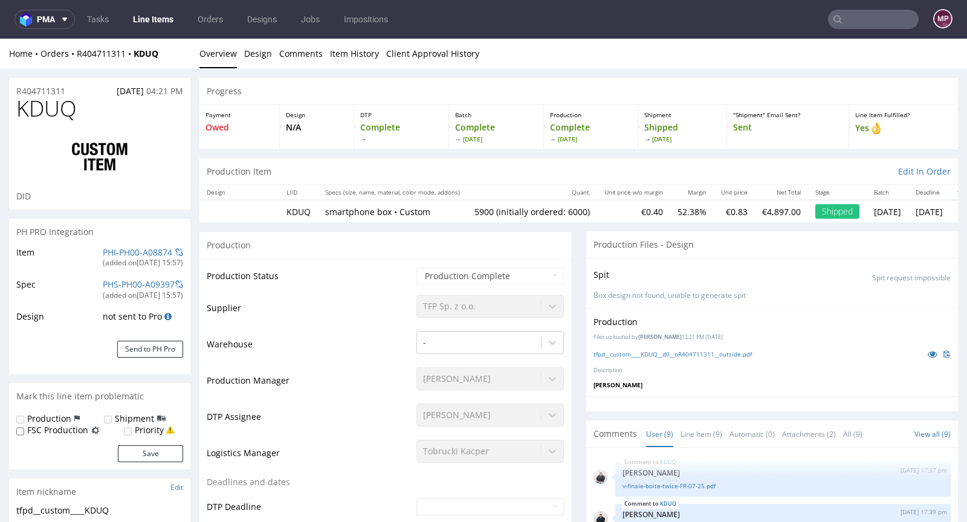
scroll to position [180, 0]
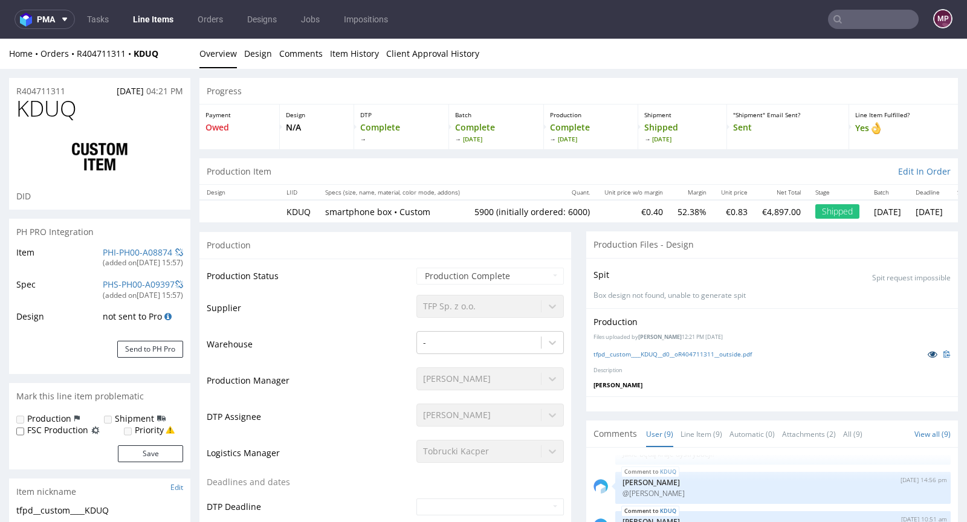
click at [928, 350] on icon at bounding box center [933, 354] width 10 height 8
drag, startPoint x: 165, startPoint y: 55, endPoint x: 77, endPoint y: 55, distance: 87.6
click at [77, 55] on div "Home Orders R404711311 KDUQ" at bounding box center [99, 54] width 181 height 12
copy div "R404711311 KDUQ"
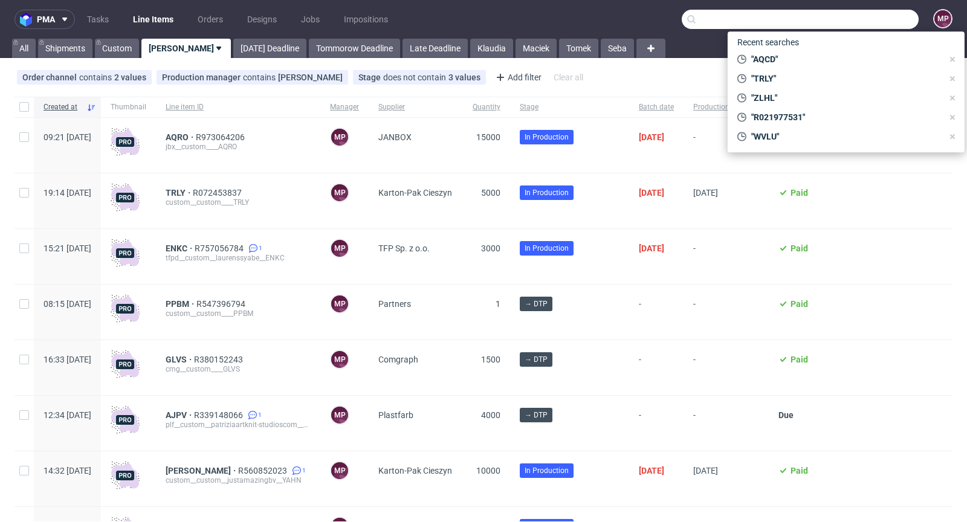
click at [843, 19] on input "text" at bounding box center [800, 19] width 237 height 19
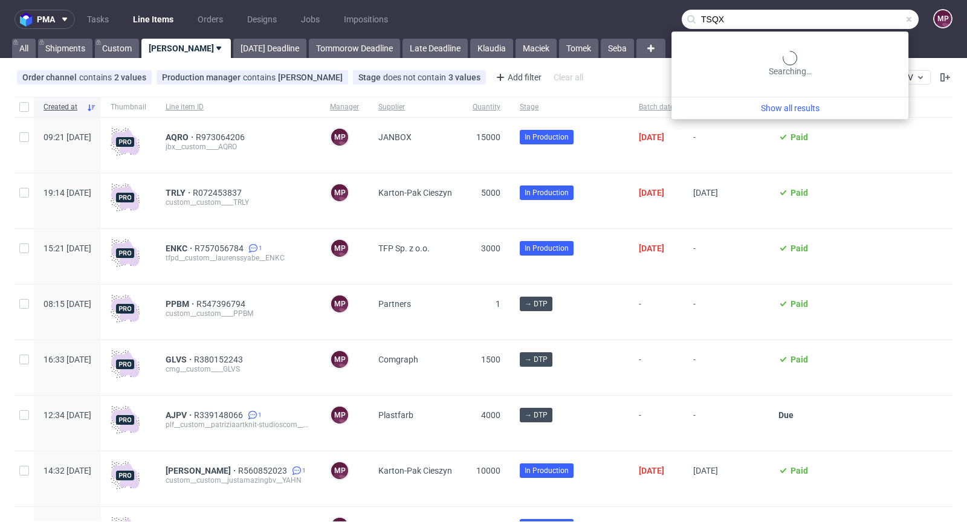
type input "TSQX"
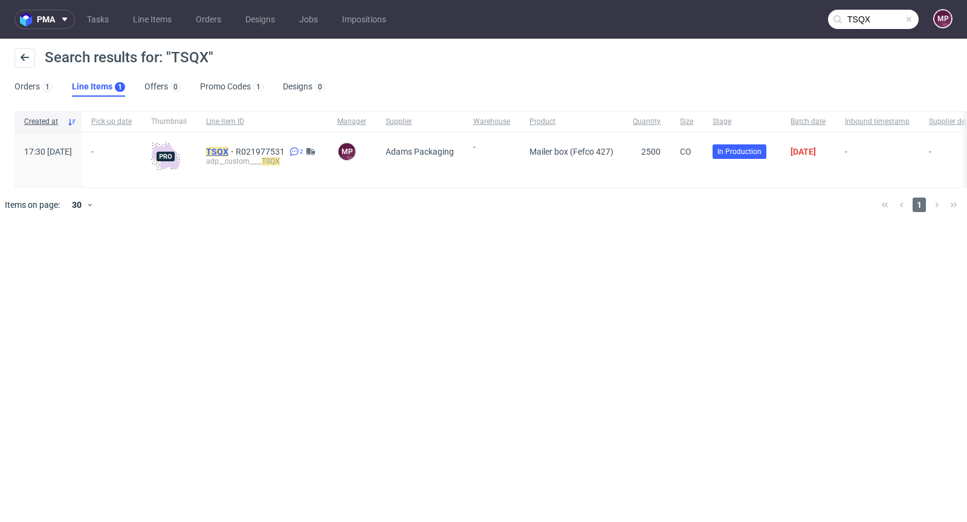
click at [228, 154] on mark "TSQX" at bounding box center [217, 152] width 22 height 10
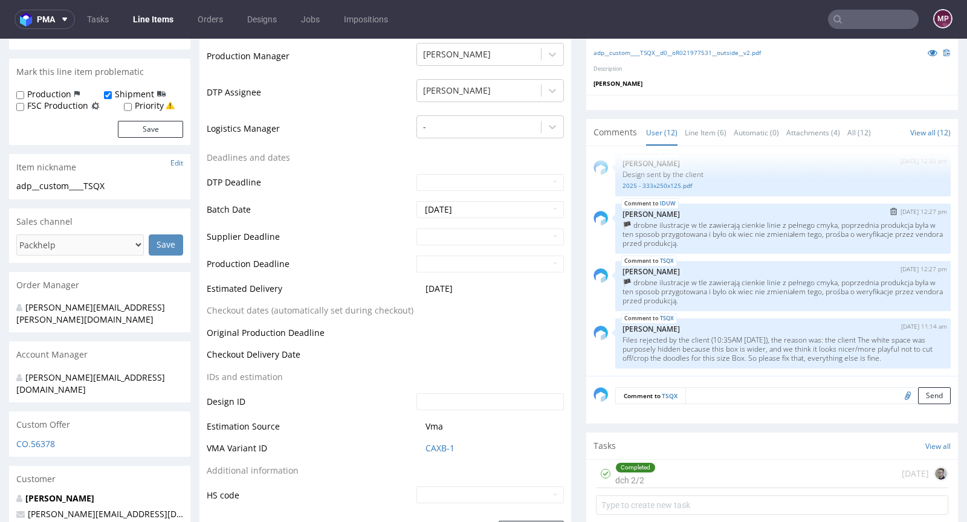
scroll to position [330, 0]
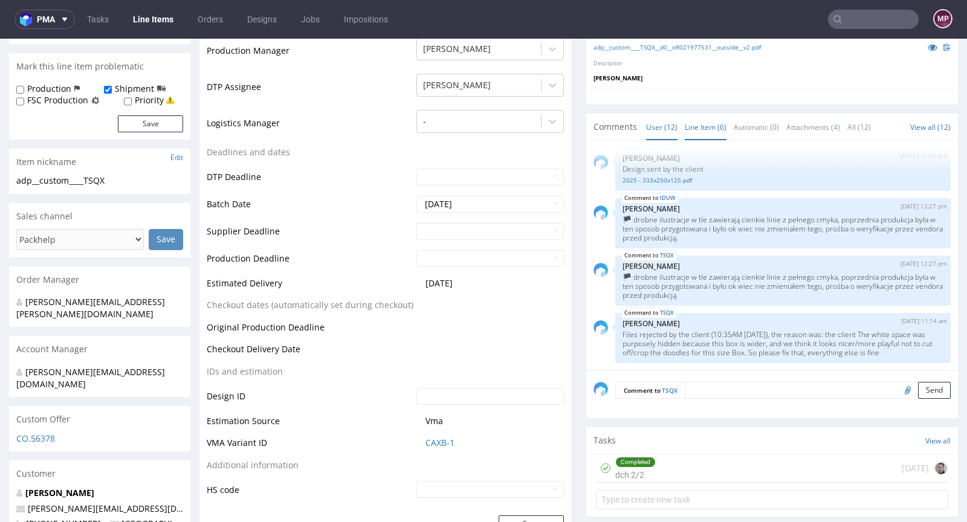
click at [690, 130] on link "Line Item (6)" at bounding box center [706, 127] width 42 height 26
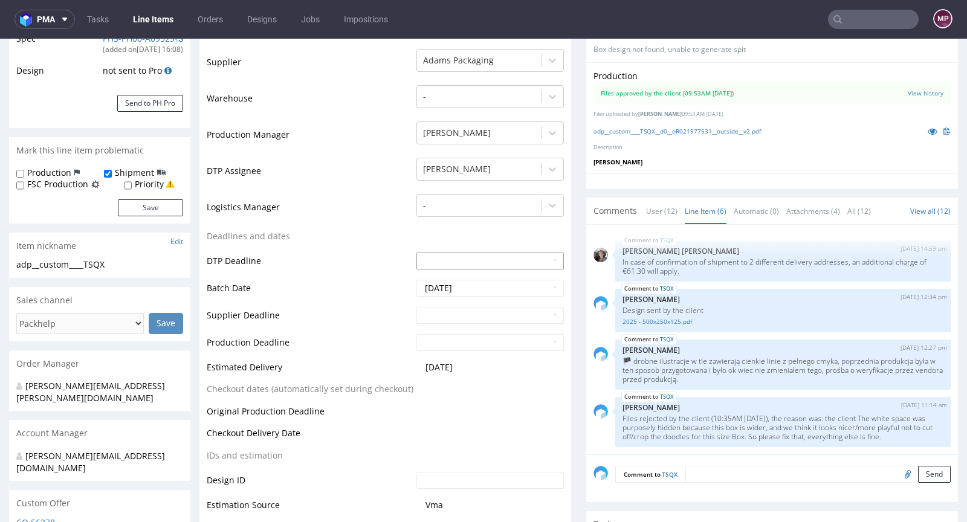
scroll to position [0, 0]
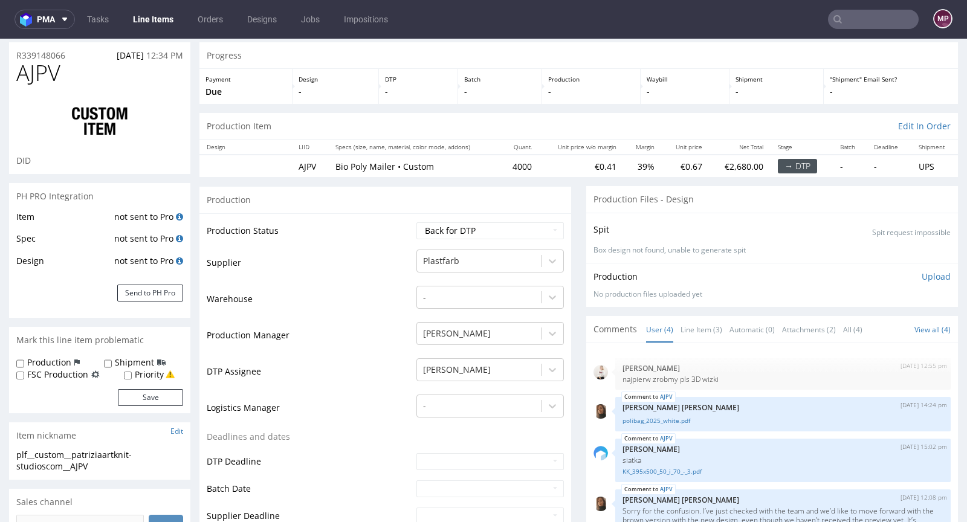
scroll to position [115, 0]
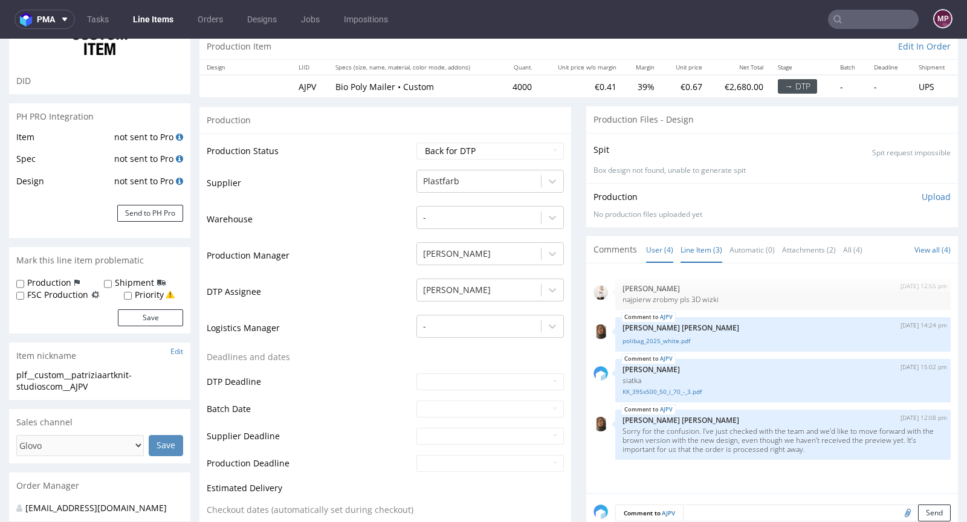
click at [689, 247] on link "Line Item (3)" at bounding box center [702, 250] width 42 height 26
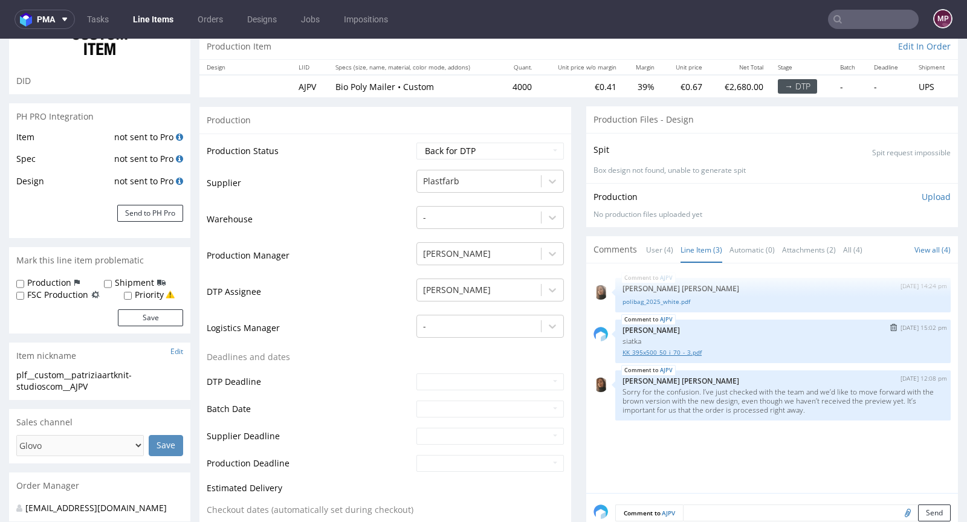
click at [652, 349] on link "KK_395x500_50_i_70_-_3.pdf" at bounding box center [783, 352] width 321 height 9
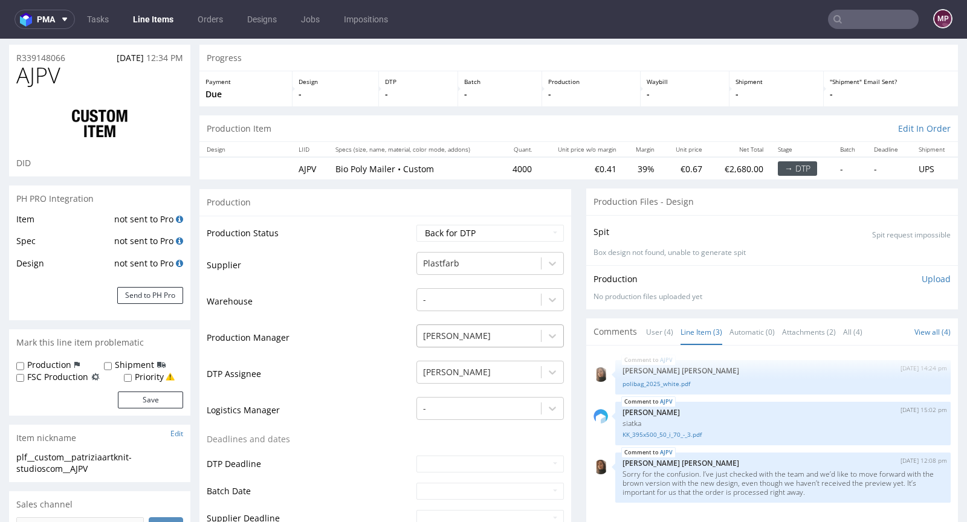
scroll to position [0, 0]
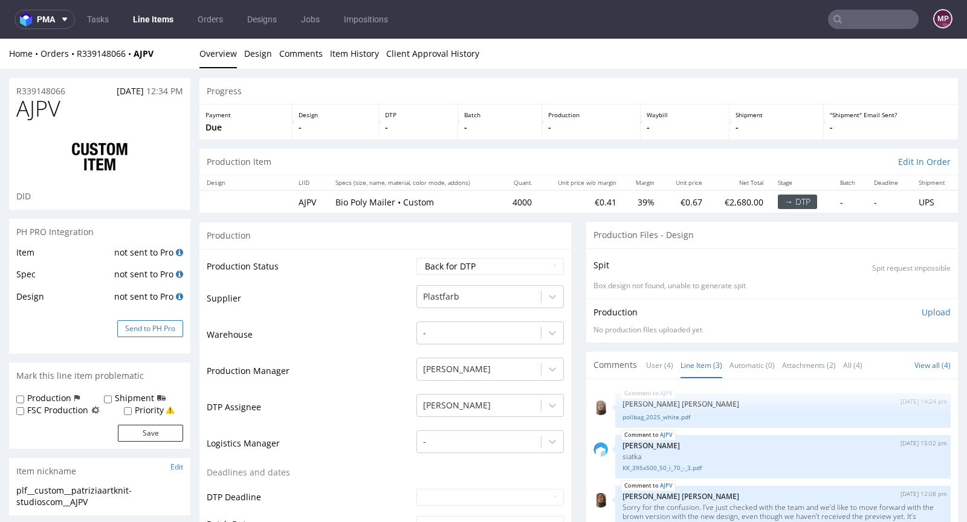
click at [166, 326] on button "Send to PH Pro" at bounding box center [150, 328] width 66 height 17
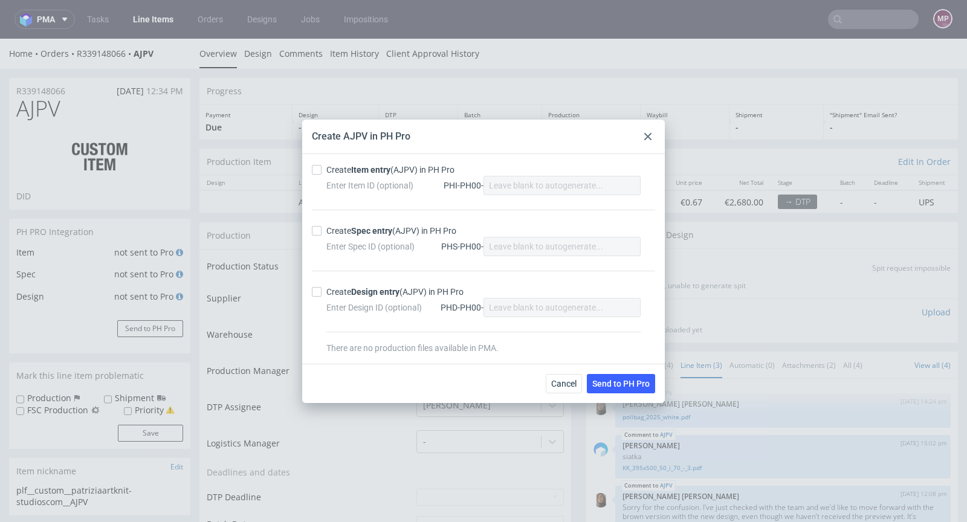
click at [355, 167] on strong "Item entry" at bounding box center [370, 170] width 39 height 10
click at [322, 167] on input "Create Item entry (AJPV) in PH Pro" at bounding box center [317, 170] width 10 height 10
checkbox input "true"
click at [364, 236] on div "Create Spec entry (AJPV) in PH Pro" at bounding box center [391, 231] width 130 height 12
click at [322, 236] on input "Create Spec entry (AJPV) in PH Pro" at bounding box center [317, 231] width 10 height 10
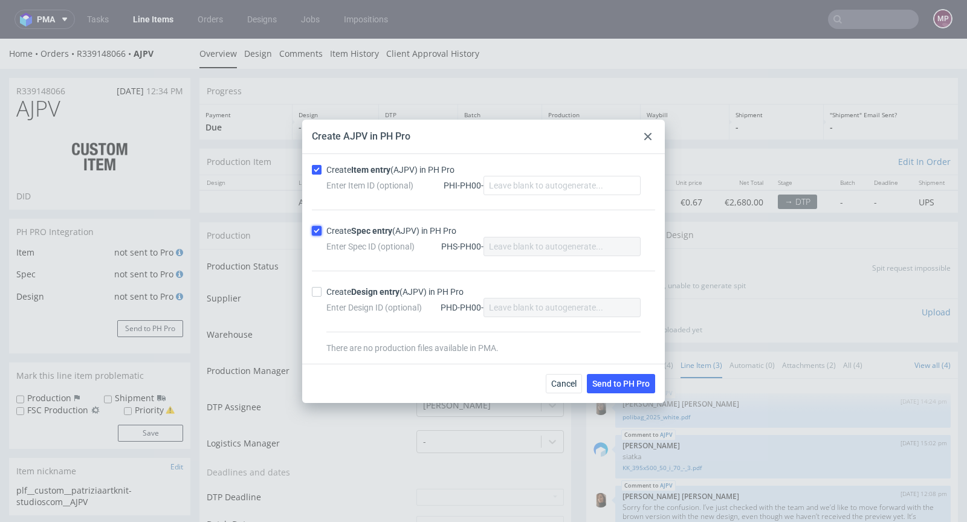
checkbox input "true"
click at [625, 380] on span "Send to PH Pro" at bounding box center [620, 384] width 57 height 8
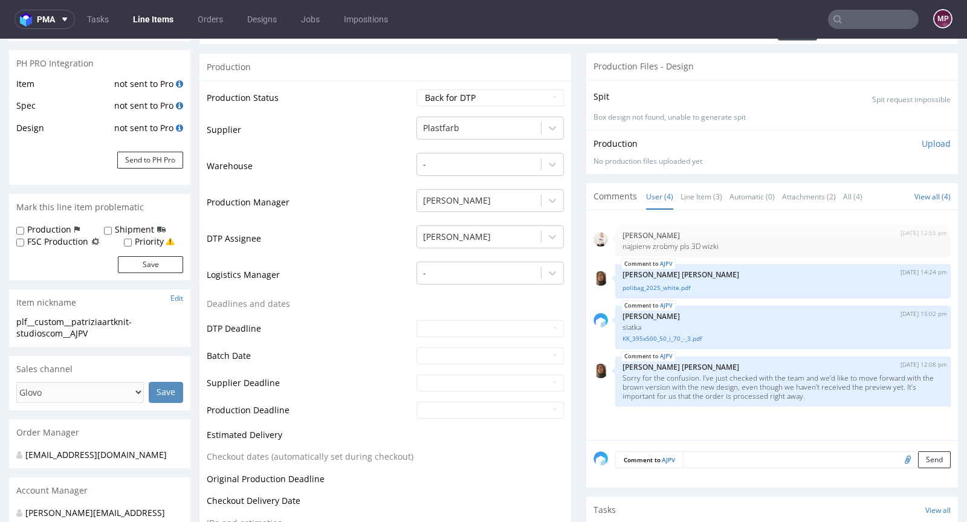
scroll to position [280, 0]
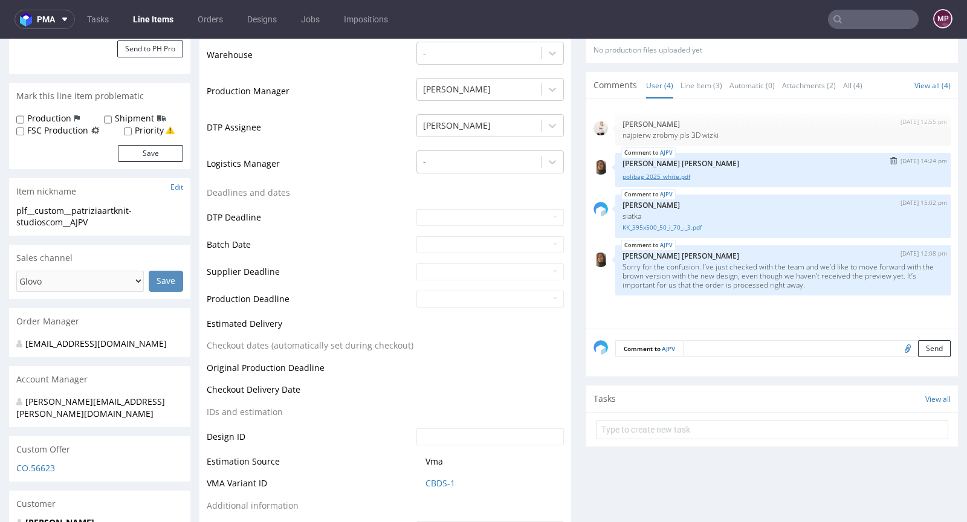
click at [630, 176] on link "polibag_2025_white.pdf" at bounding box center [783, 176] width 321 height 9
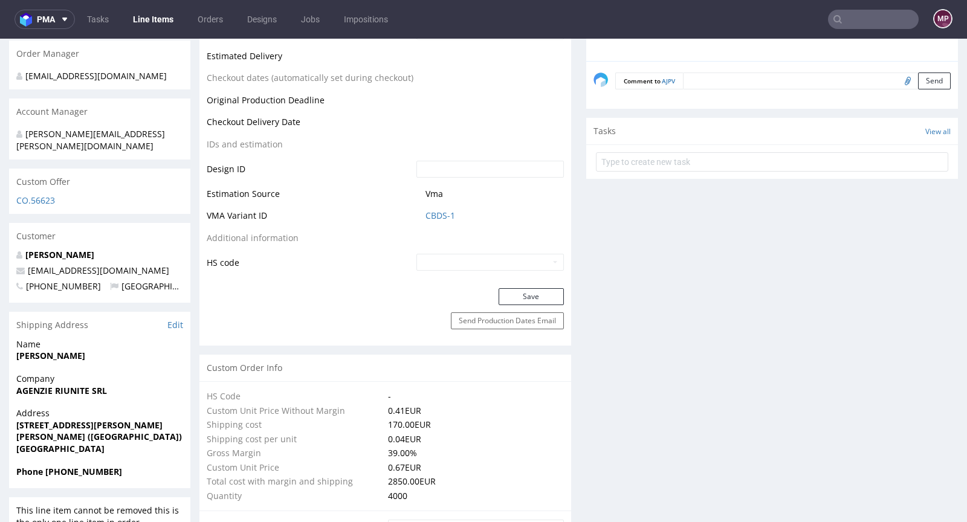
scroll to position [561, 0]
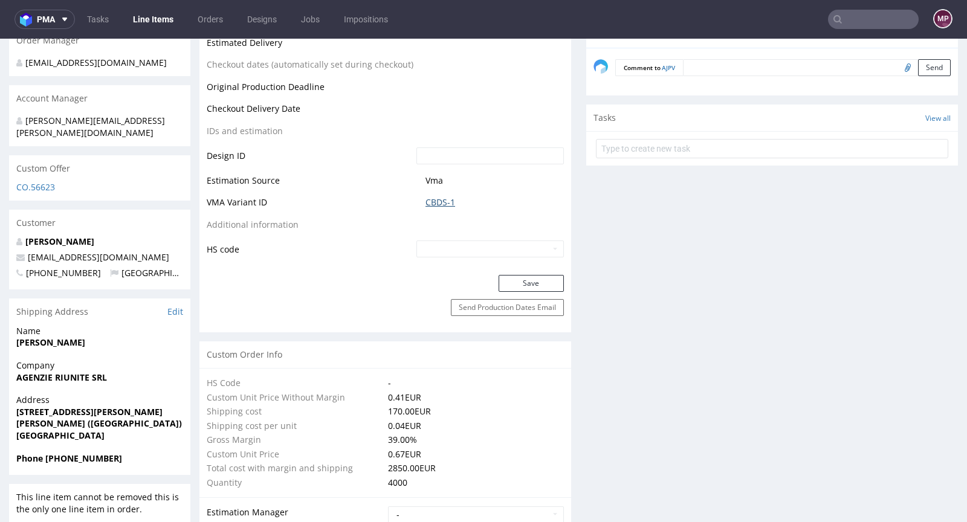
click at [429, 206] on link "CBDS-1" at bounding box center [441, 202] width 30 height 12
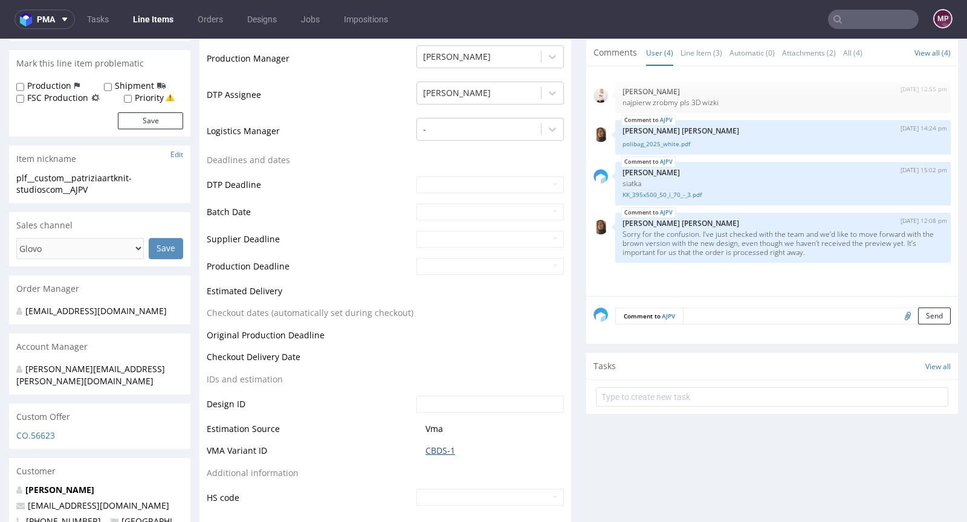
scroll to position [0, 0]
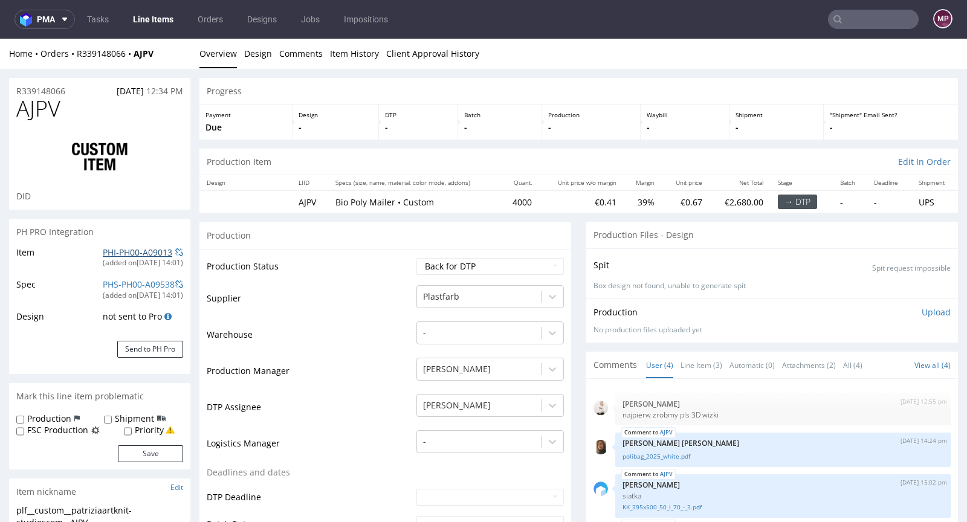
click at [144, 251] on link "PHI-PH00-A09013" at bounding box center [138, 252] width 70 height 11
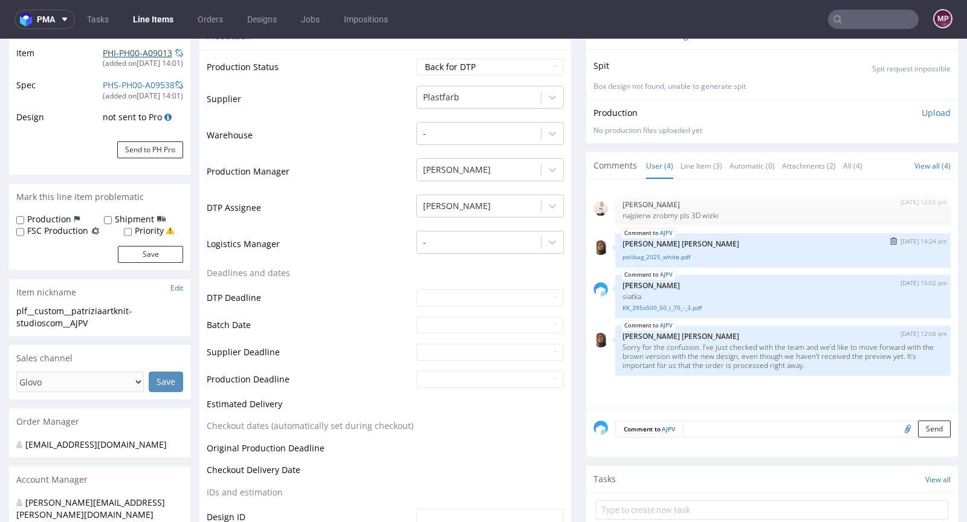
scroll to position [323, 0]
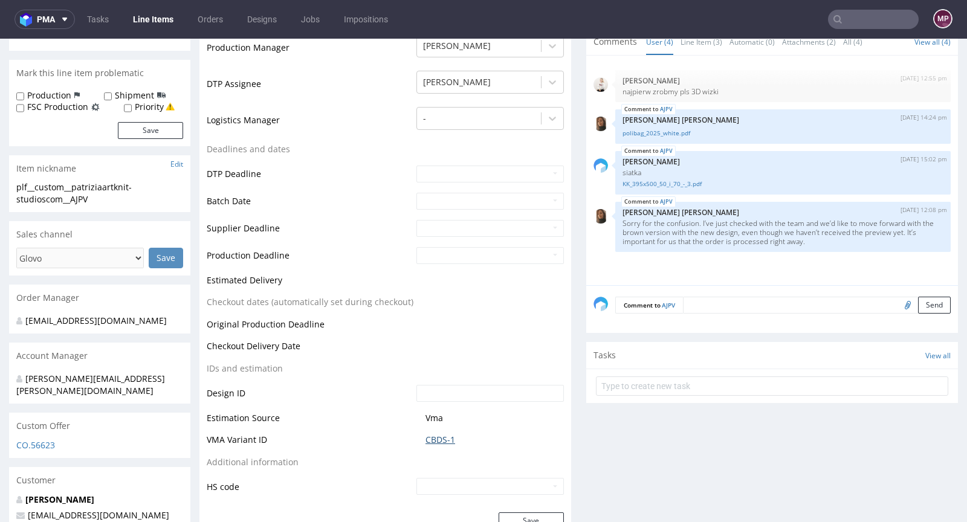
click at [436, 435] on link "CBDS-1" at bounding box center [441, 440] width 30 height 12
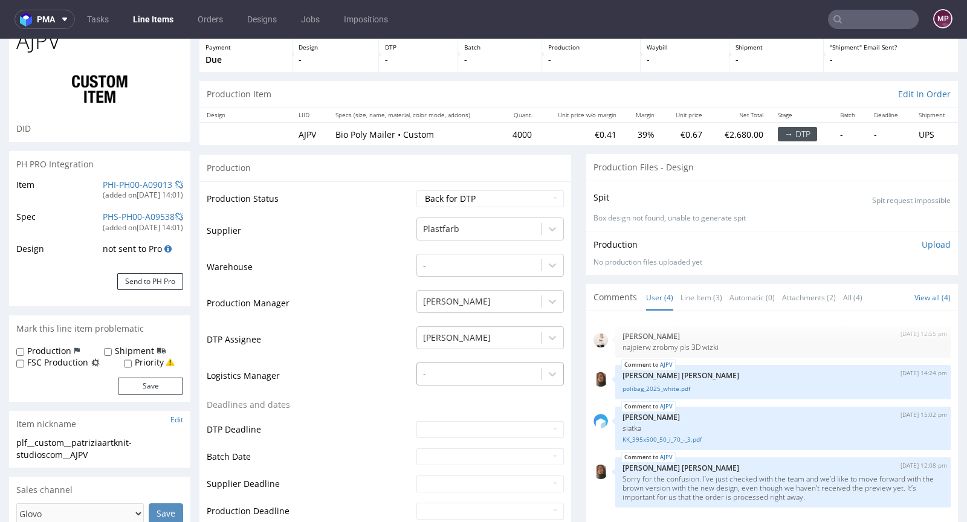
scroll to position [0, 0]
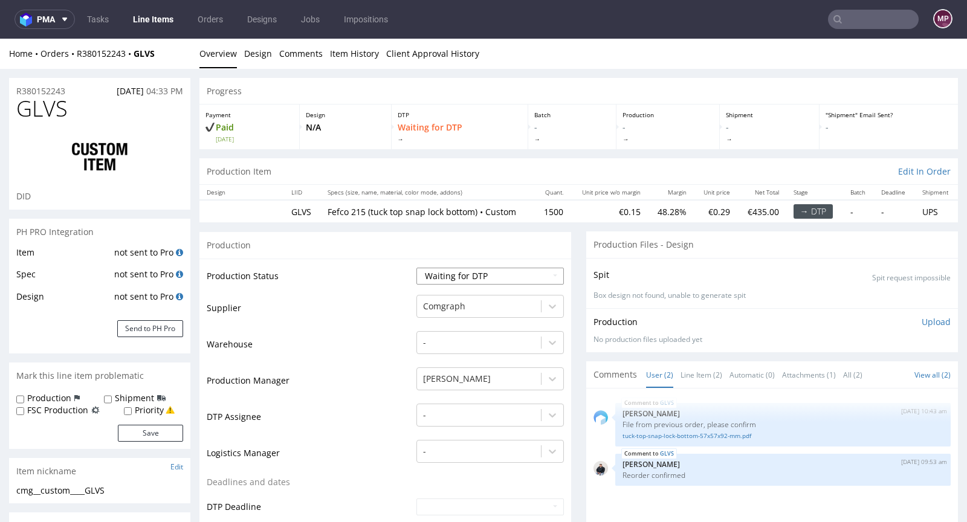
click at [461, 280] on select "Waiting for Artwork Waiting for Diecut Waiting for Mockup Waiting for DTP Waiti…" at bounding box center [489, 276] width 147 height 17
select select "dtp_production_ready"
click at [416, 268] on select "Waiting for Artwork Waiting for Diecut Waiting for Mockup Waiting for DTP Waiti…" at bounding box center [489, 276] width 147 height 17
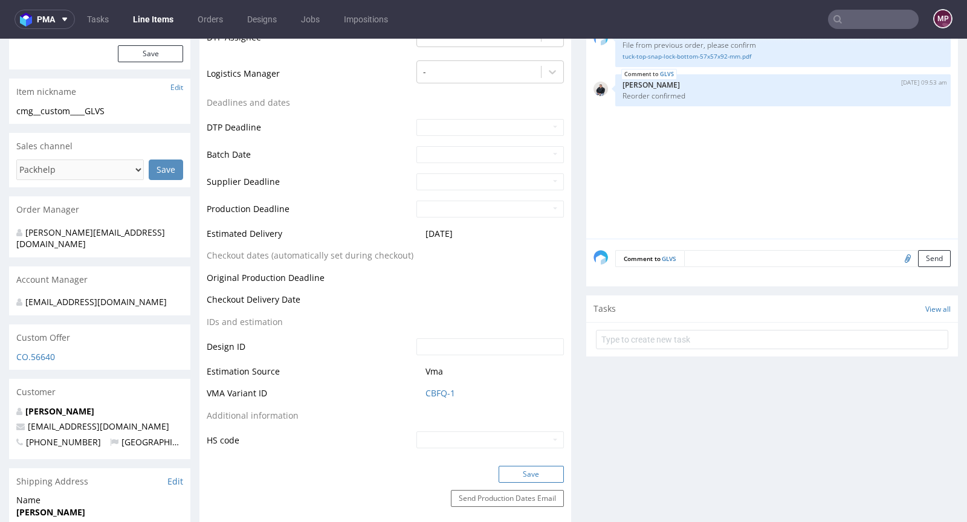
click at [529, 471] on button "Save" at bounding box center [531, 474] width 65 height 17
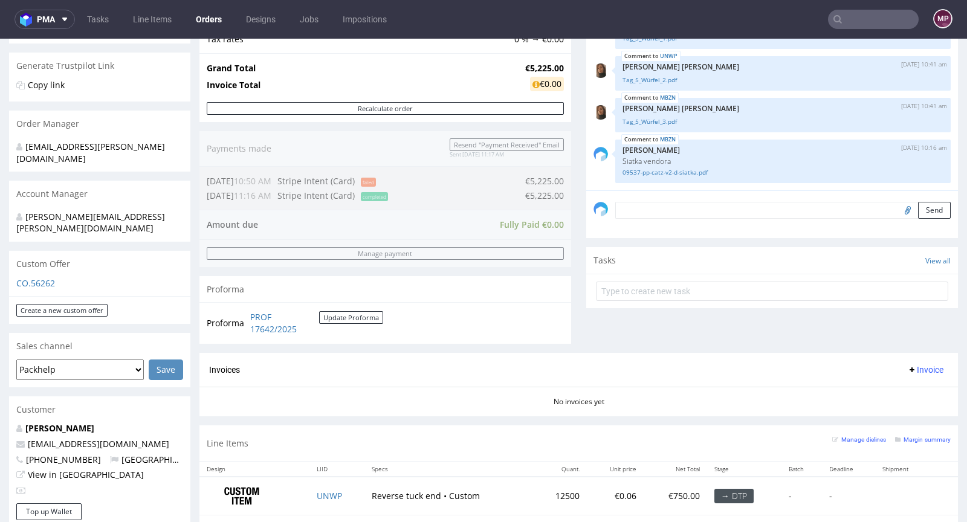
scroll to position [455, 0]
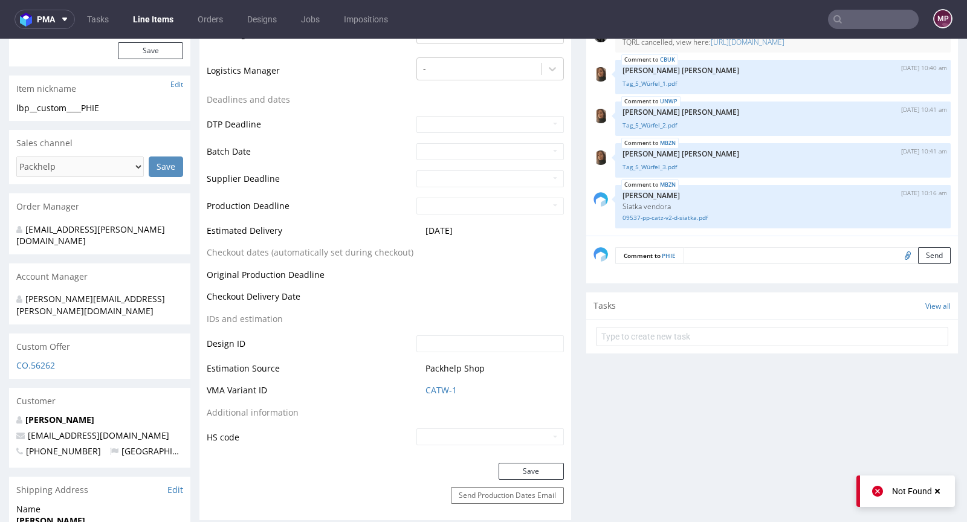
scroll to position [442, 0]
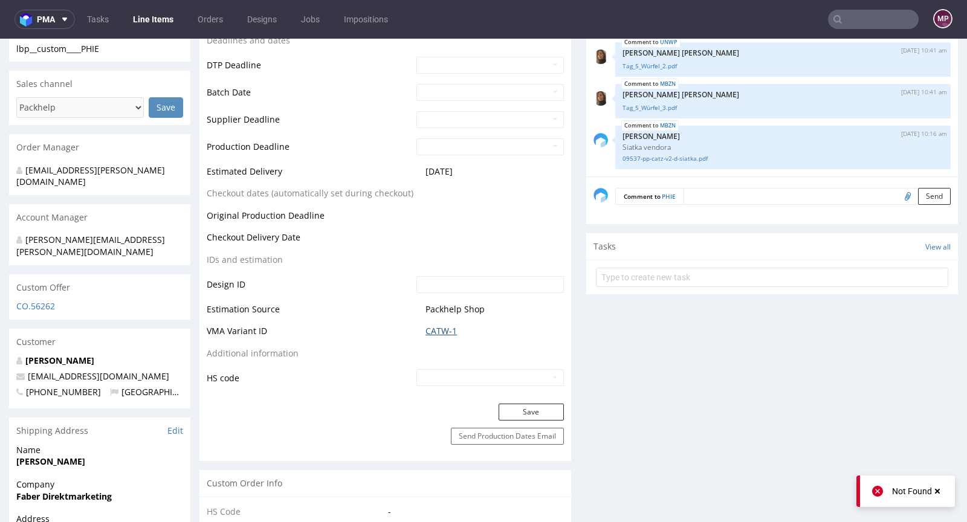
click at [443, 332] on link "CATW-1" at bounding box center [441, 331] width 31 height 12
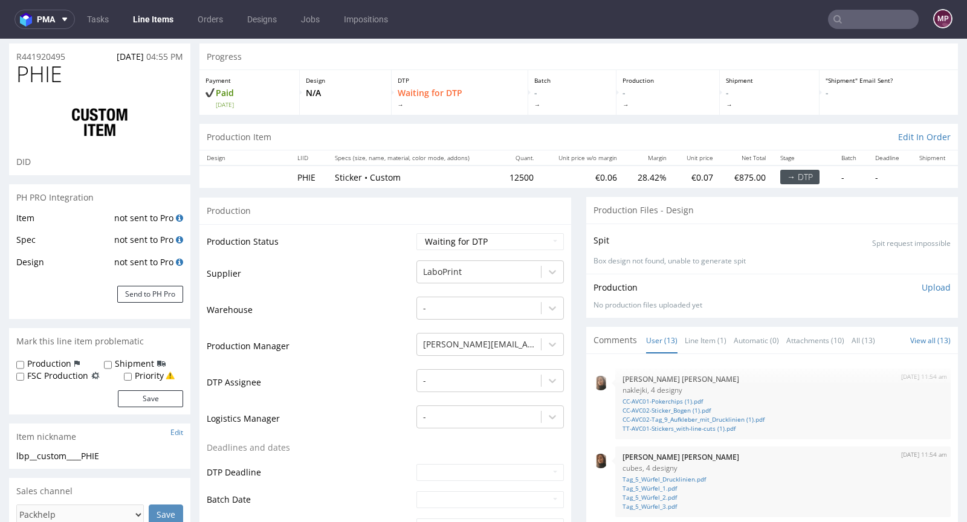
scroll to position [0, 0]
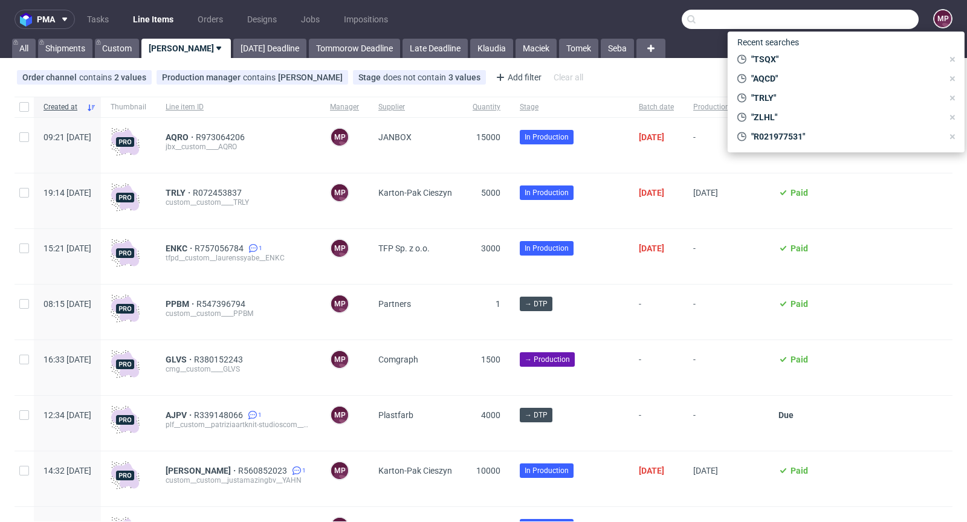
click at [866, 23] on input "text" at bounding box center [800, 19] width 237 height 19
paste input "AQRO"
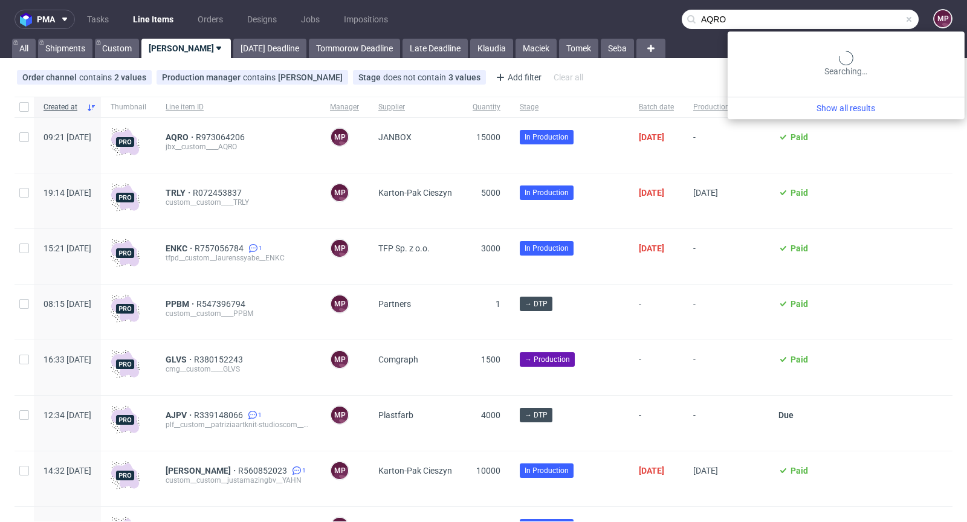
type input "AQRO"
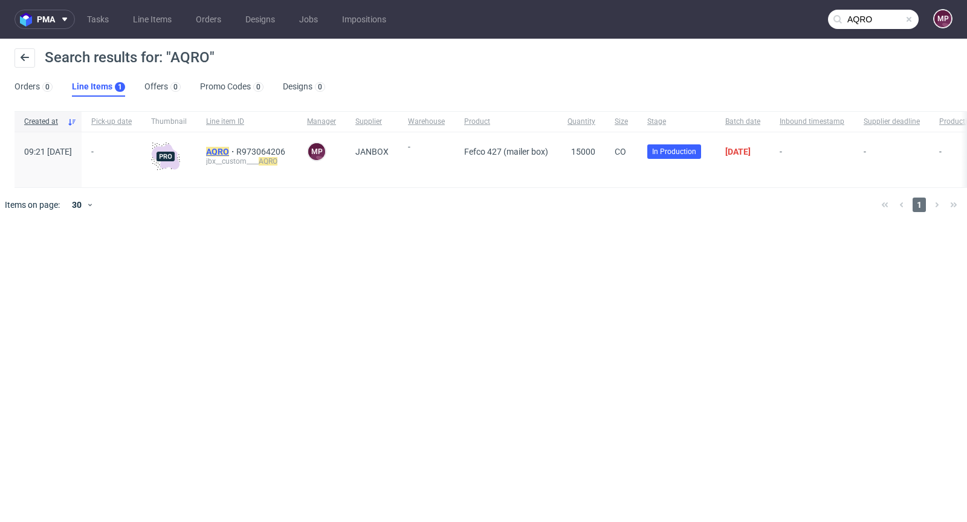
click at [229, 147] on mark "AQRO" at bounding box center [217, 152] width 23 height 10
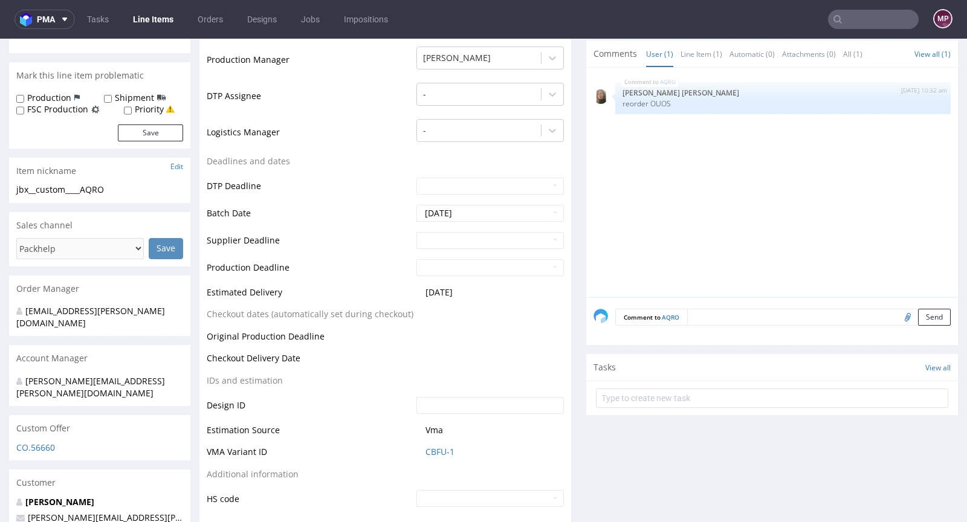
scroll to position [320, 0]
click at [455, 240] on input "text" at bounding box center [489, 241] width 147 height 17
click at [513, 170] on td "19" at bounding box center [516, 167] width 18 height 18
type input "[DATE]"
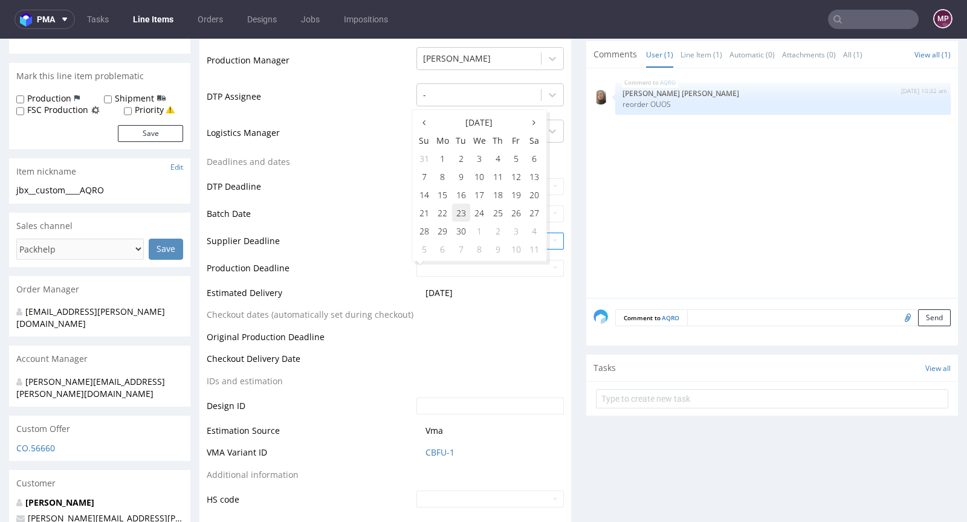
click at [460, 210] on td "23" at bounding box center [461, 213] width 18 height 18
type input "2025-09-23"
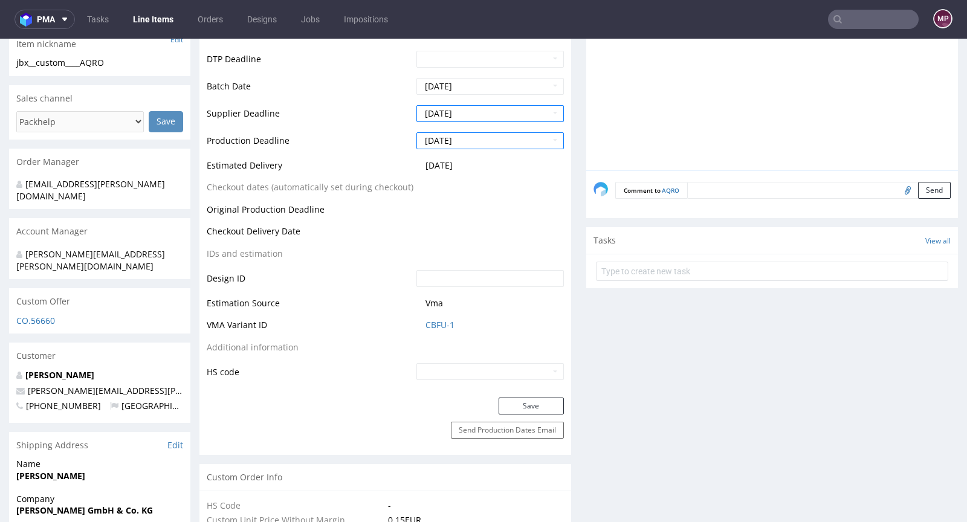
scroll to position [465, 0]
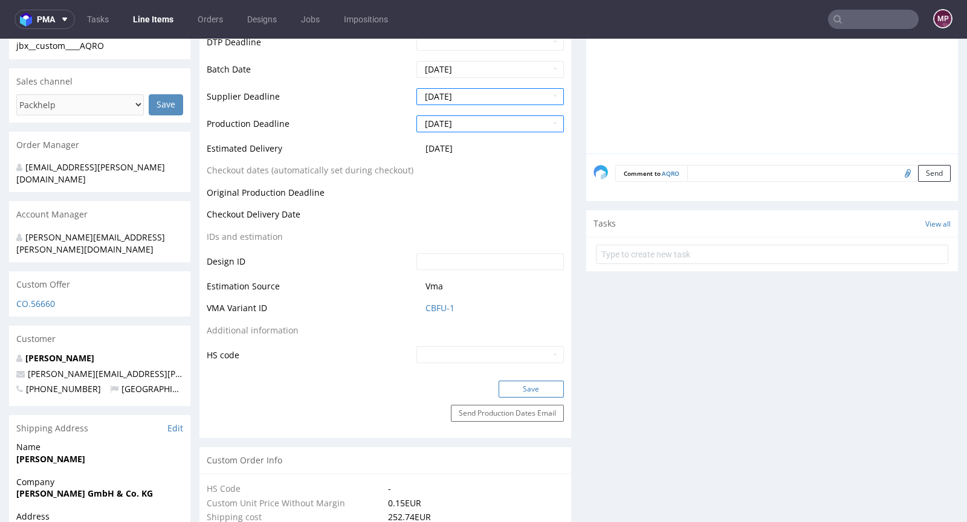
click at [522, 383] on button "Save" at bounding box center [531, 389] width 65 height 17
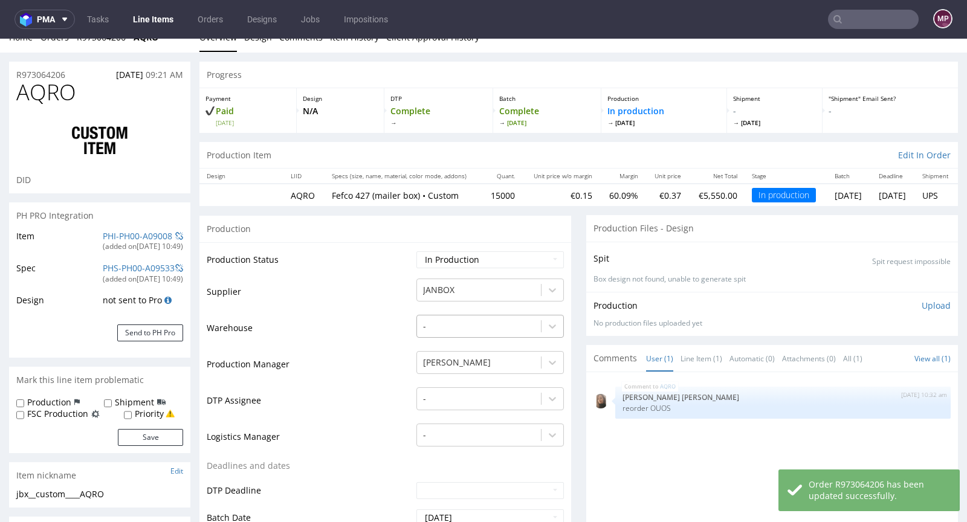
scroll to position [0, 0]
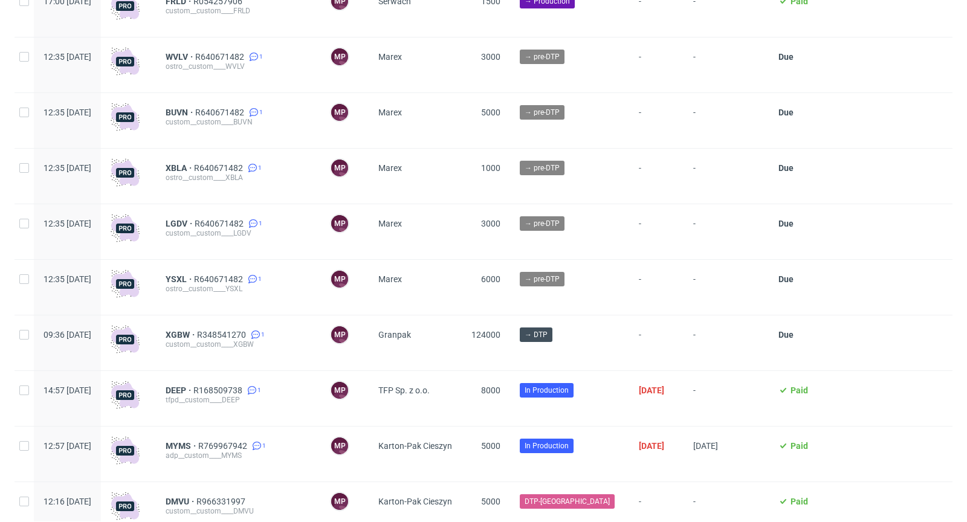
scroll to position [1803, 0]
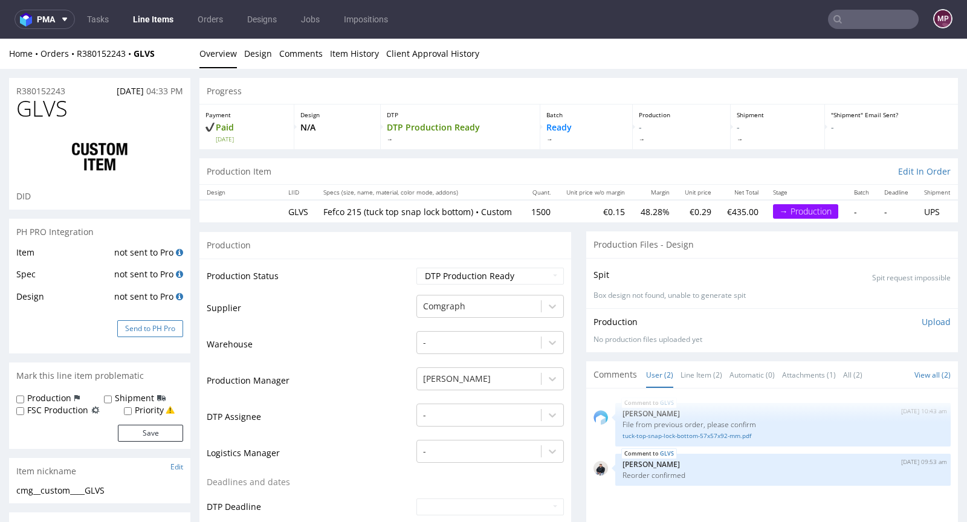
click at [156, 328] on button "Send to PH Pro" at bounding box center [150, 328] width 66 height 17
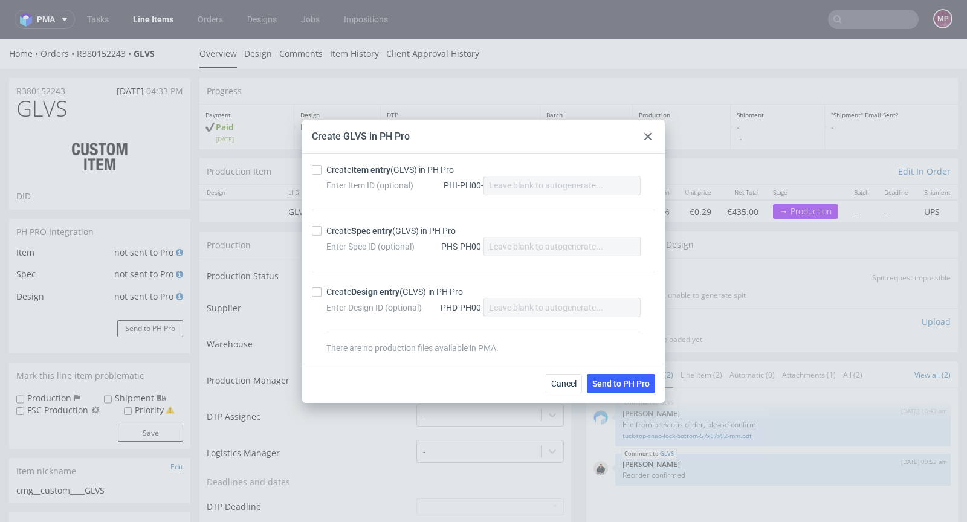
click at [394, 172] on div "Create Item entry (GLVS) in PH Pro" at bounding box center [390, 170] width 128 height 12
click at [322, 172] on input "Create Item entry (GLVS) in PH Pro" at bounding box center [317, 170] width 10 height 10
checkbox input "true"
click at [364, 235] on strong "Spec entry" at bounding box center [371, 231] width 41 height 10
click at [322, 235] on input "Create Spec entry (GLVS) in PH Pro" at bounding box center [317, 231] width 10 height 10
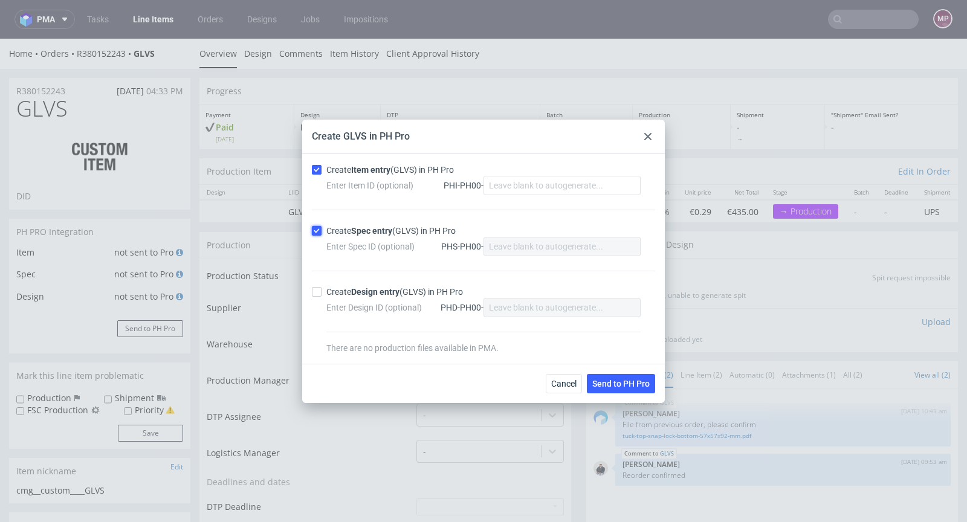
checkbox input "true"
click at [609, 371] on div "Cancel Send to PH Pro" at bounding box center [483, 383] width 363 height 39
click at [612, 380] on span "Send to PH Pro" at bounding box center [620, 384] width 57 height 8
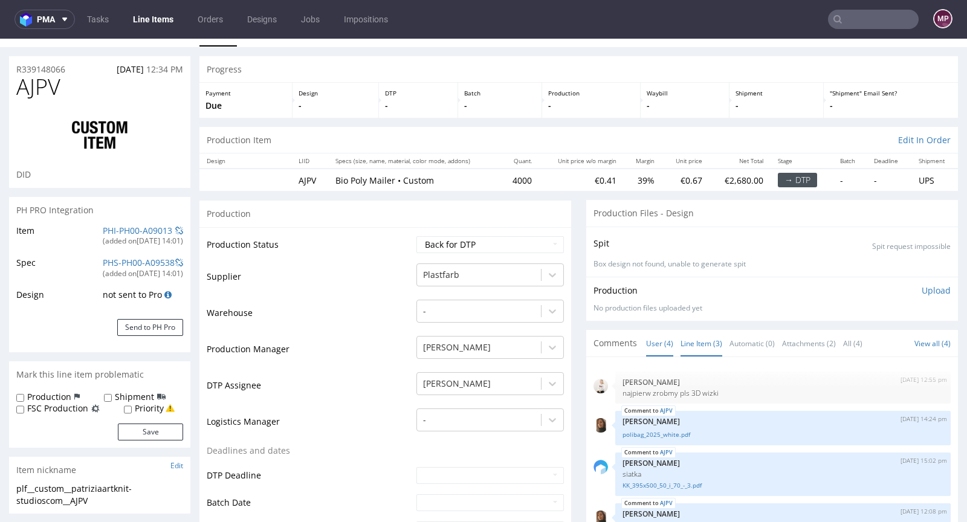
click at [706, 340] on link "Line Item (3)" at bounding box center [702, 344] width 42 height 26
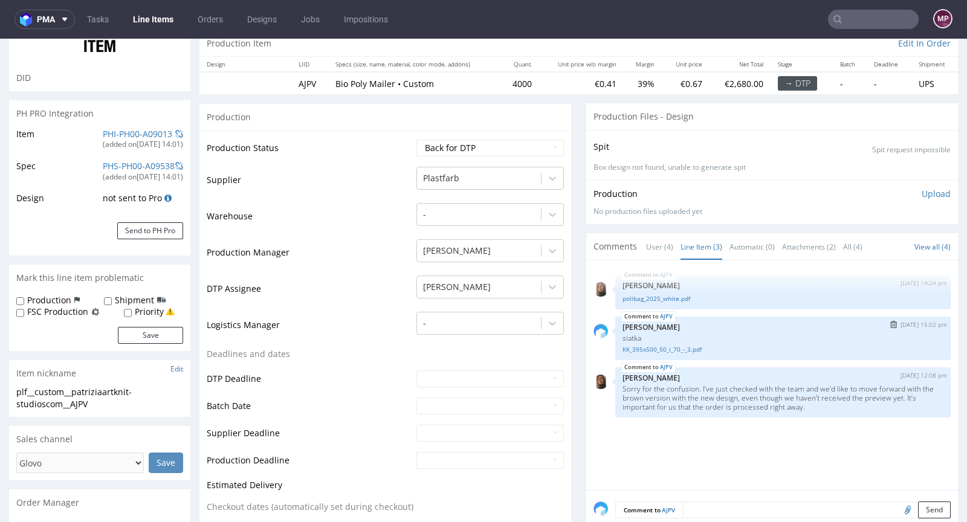
scroll to position [118, 0]
click at [659, 346] on link "KK_395x500_50_i_70_-_3.pdf" at bounding box center [783, 349] width 321 height 9
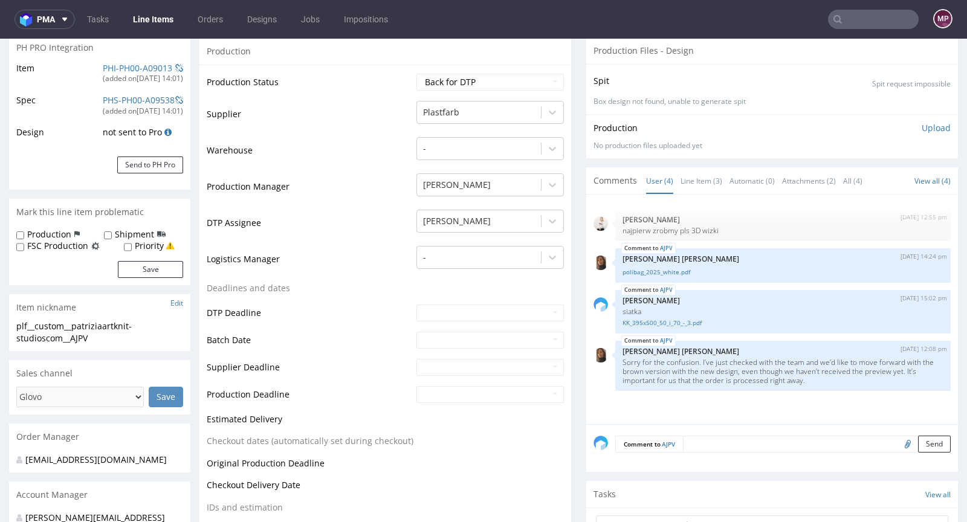
scroll to position [464, 0]
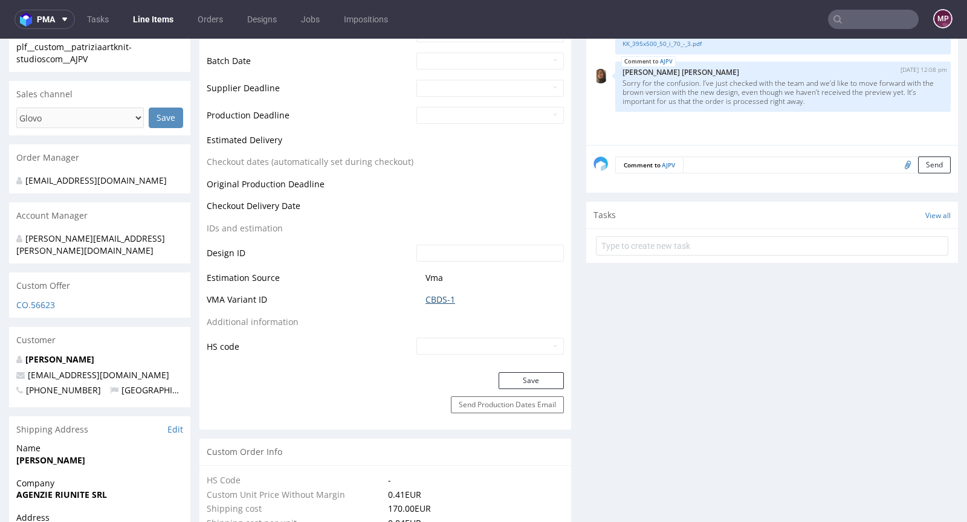
click at [448, 296] on link "CBDS-1" at bounding box center [441, 300] width 30 height 12
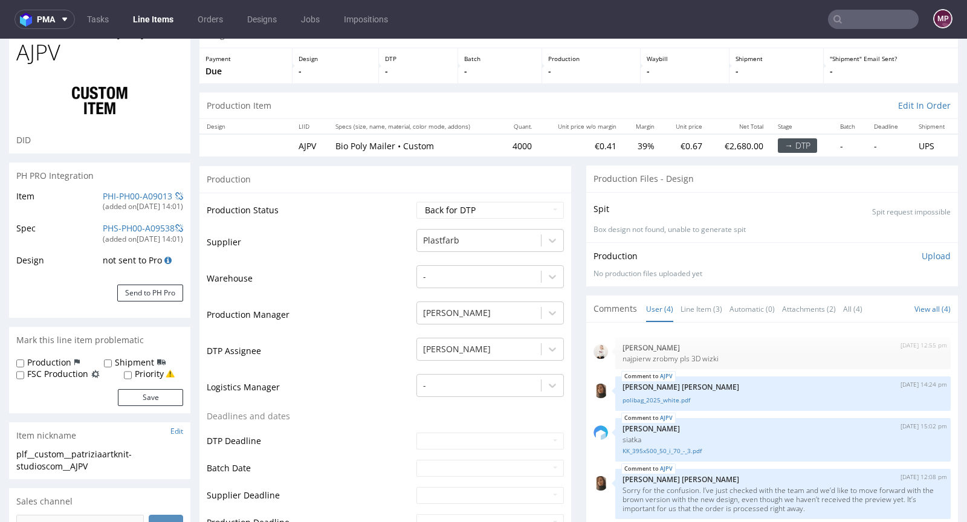
scroll to position [0, 0]
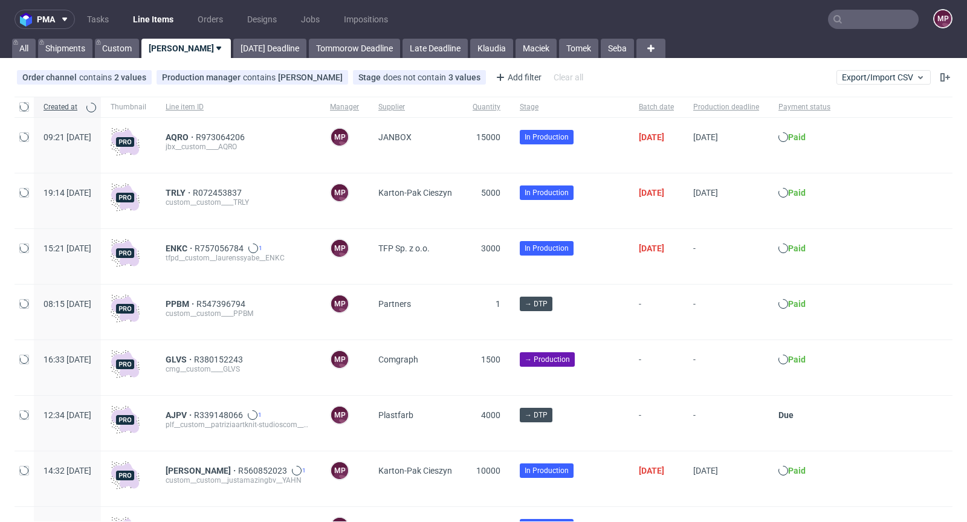
click at [832, 20] on input "text" at bounding box center [873, 19] width 91 height 19
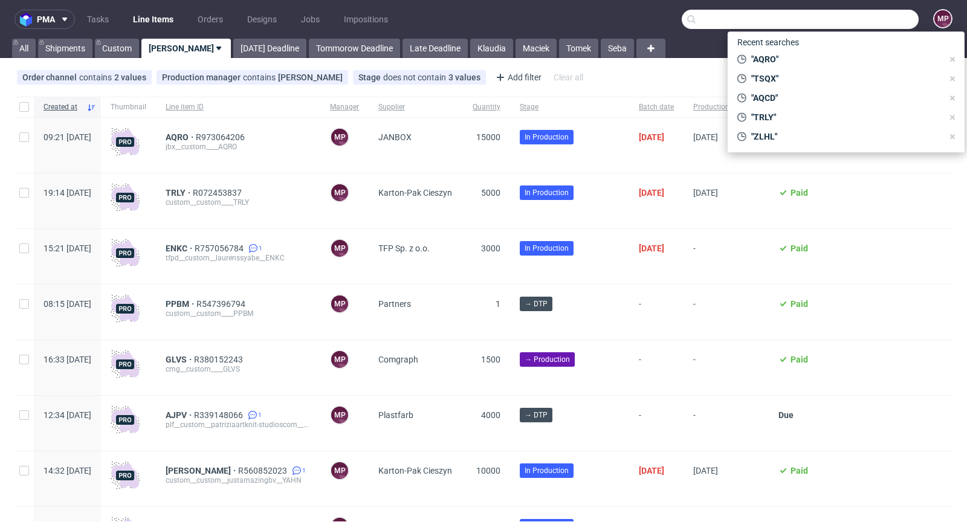
paste input "UYWW"
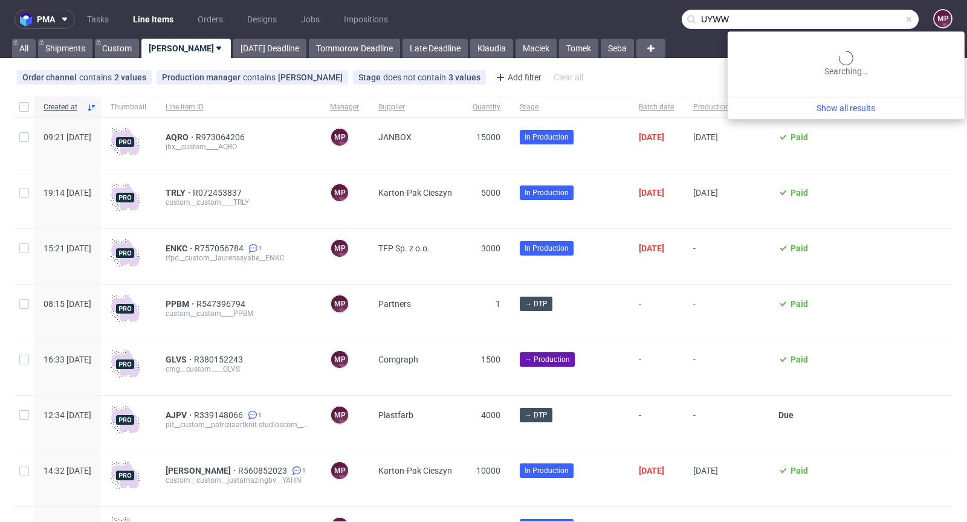
type input "UYWW"
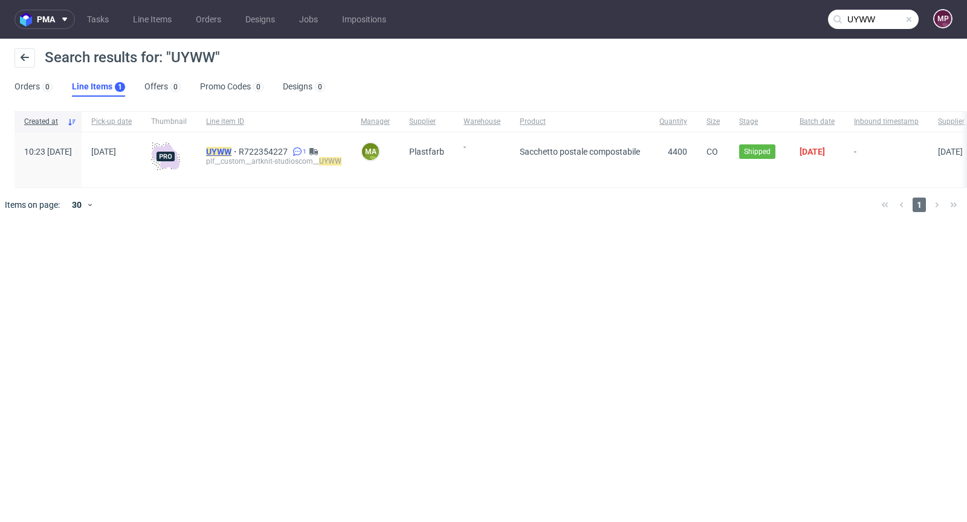
click at [231, 151] on mark "UYWW" at bounding box center [218, 152] width 25 height 10
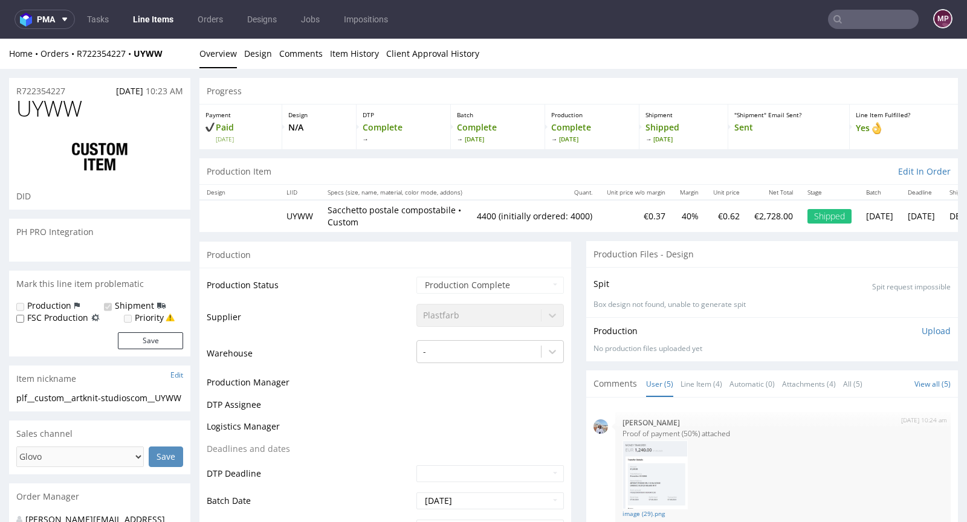
scroll to position [164, 0]
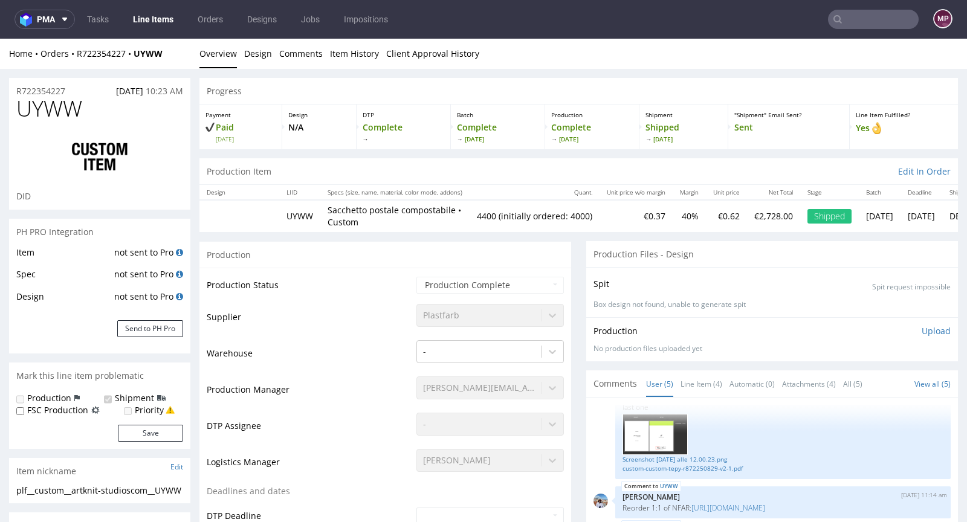
select select "in_progress"
click at [699, 381] on link "Line Item (4)" at bounding box center [702, 384] width 42 height 26
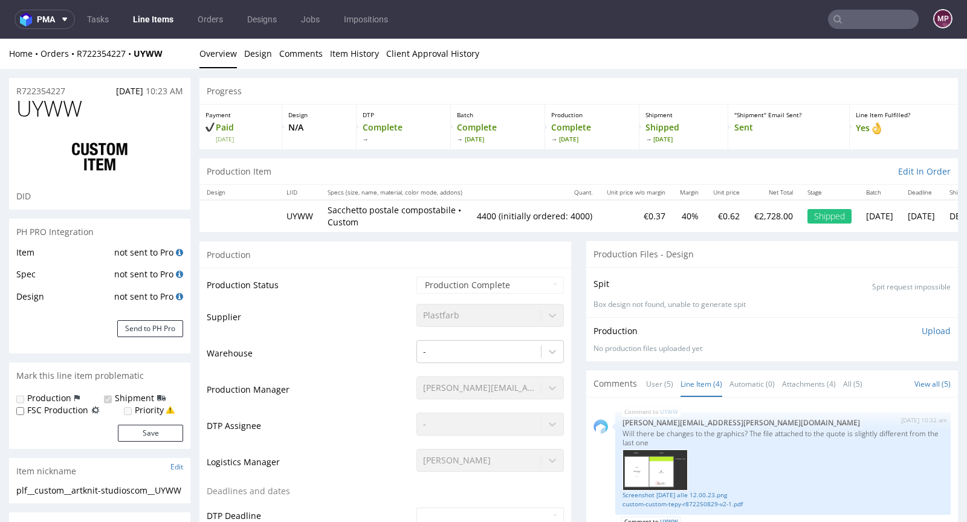
scroll to position [242, 0]
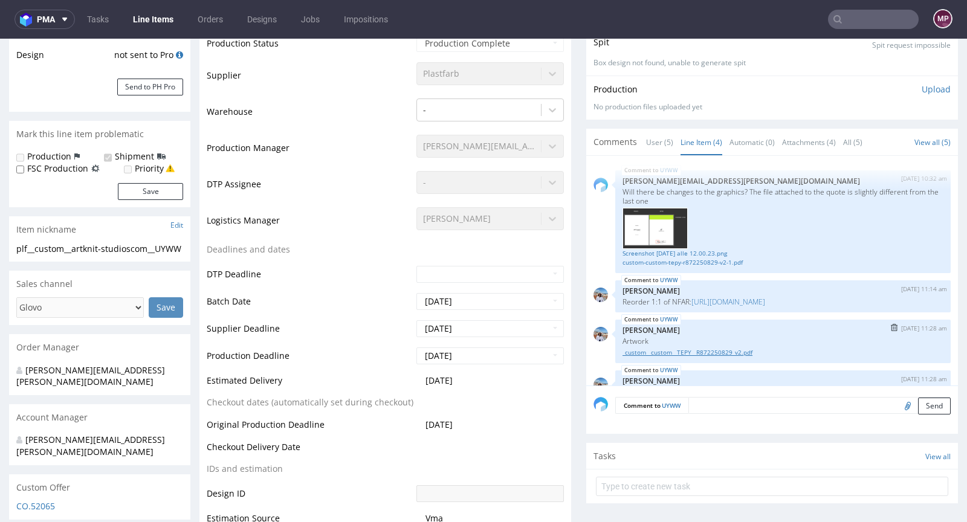
click at [713, 355] on link "_custom__custom__TEPY__R872250829_v2.pdf" at bounding box center [783, 352] width 321 height 9
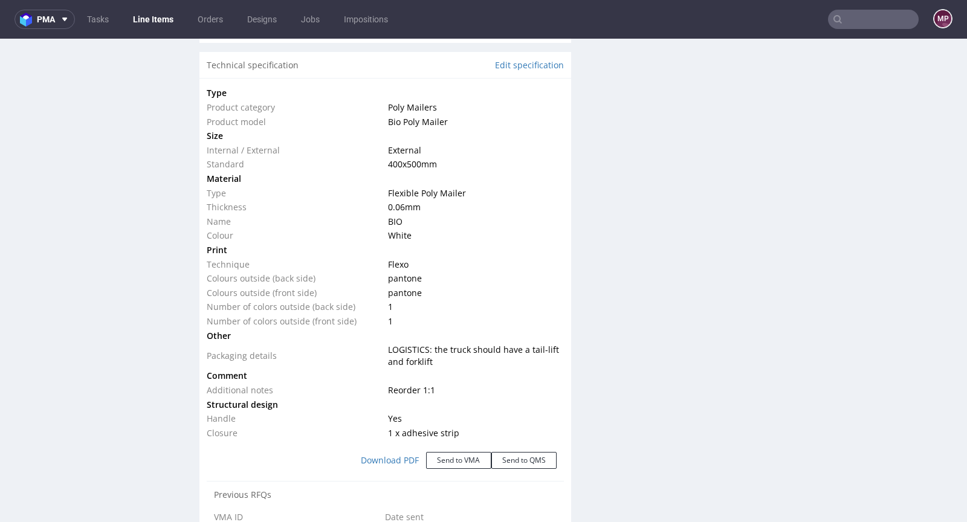
scroll to position [1167, 0]
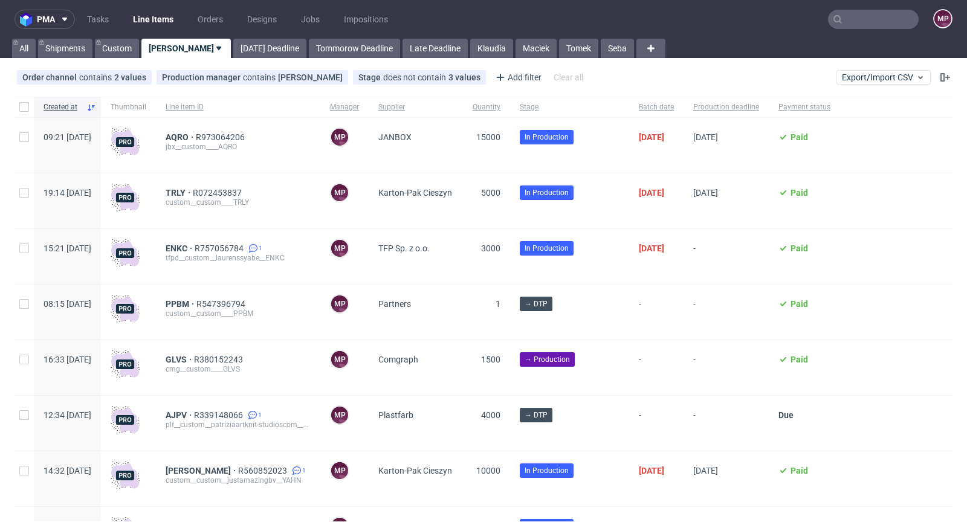
click at [862, 22] on input "text" at bounding box center [873, 19] width 91 height 19
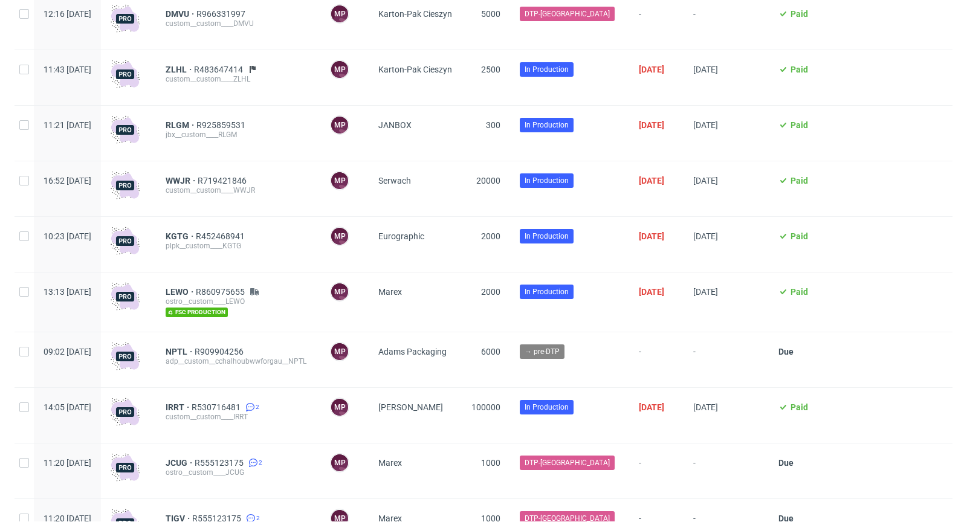
scroll to position [2303, 0]
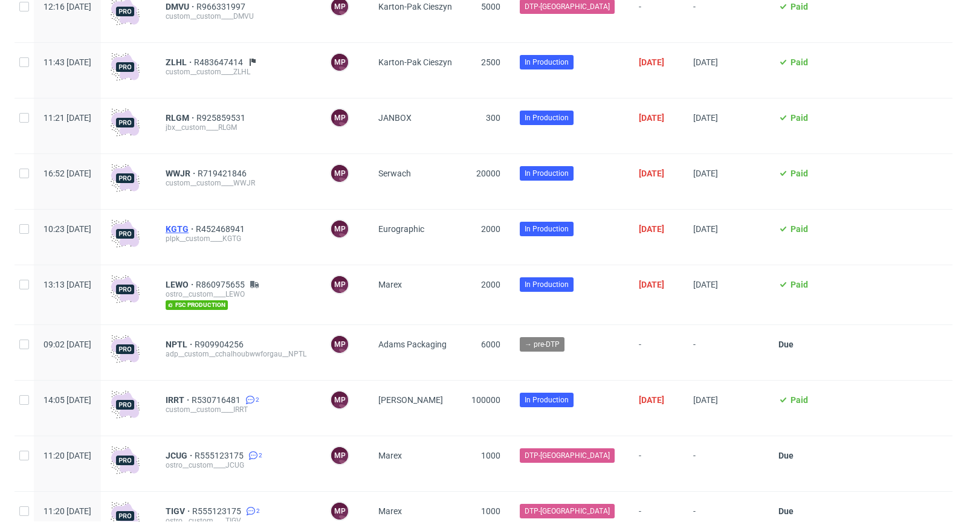
click at [196, 231] on span "KGTG" at bounding box center [181, 229] width 30 height 10
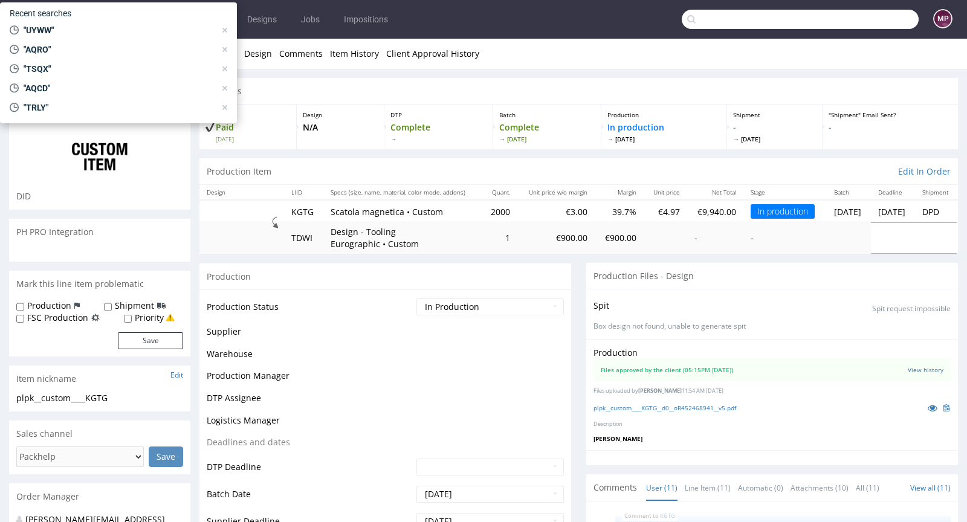
scroll to position [609, 0]
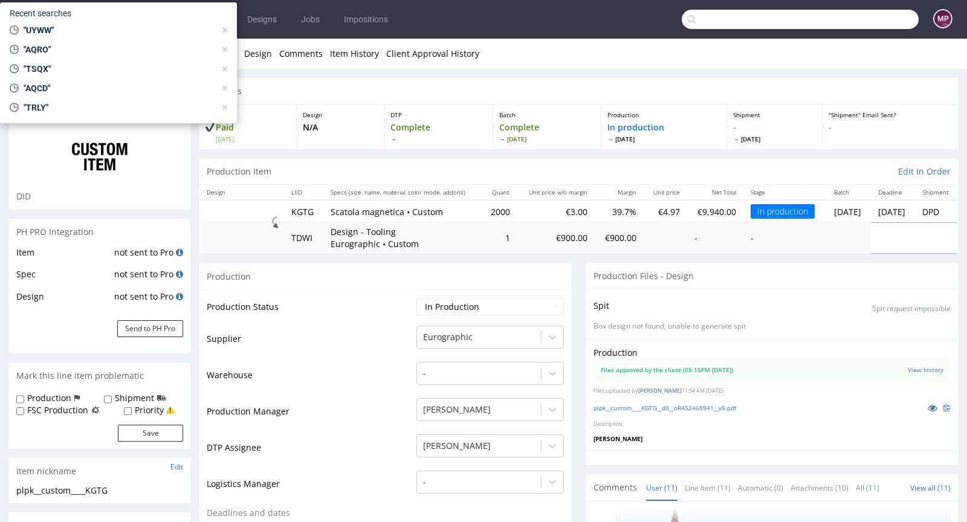
click at [354, 283] on div "Production" at bounding box center [385, 276] width 372 height 27
click at [723, 24] on input "text" at bounding box center [800, 19] width 237 height 19
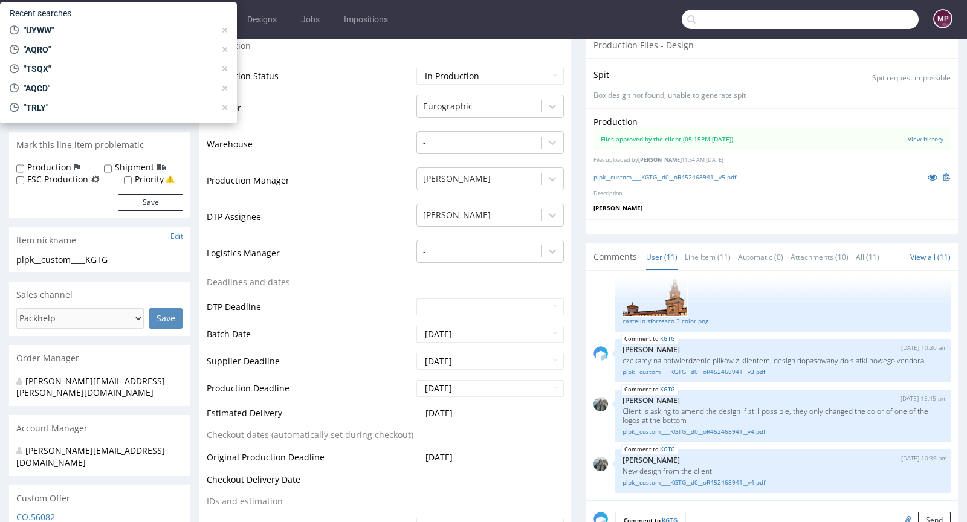
scroll to position [0, 0]
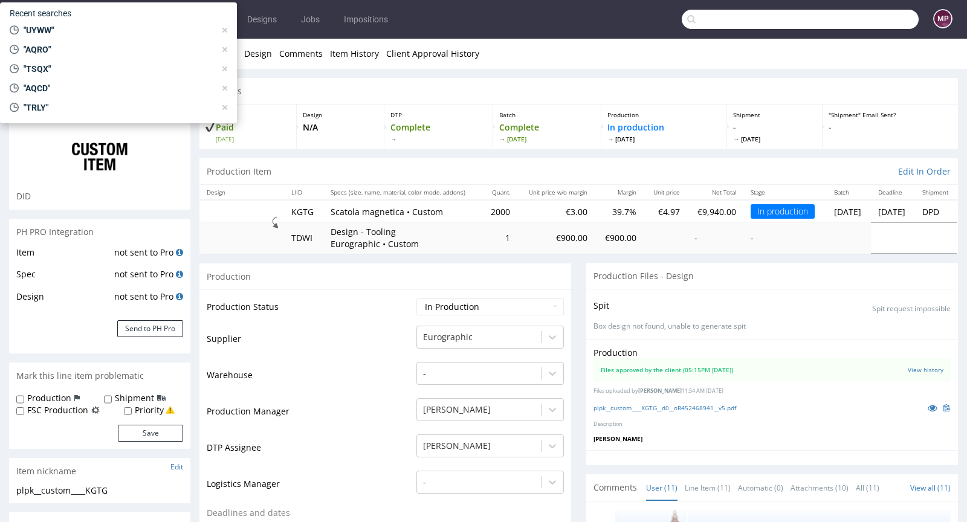
click at [305, 142] on div "Design N/A" at bounding box center [341, 127] width 88 height 45
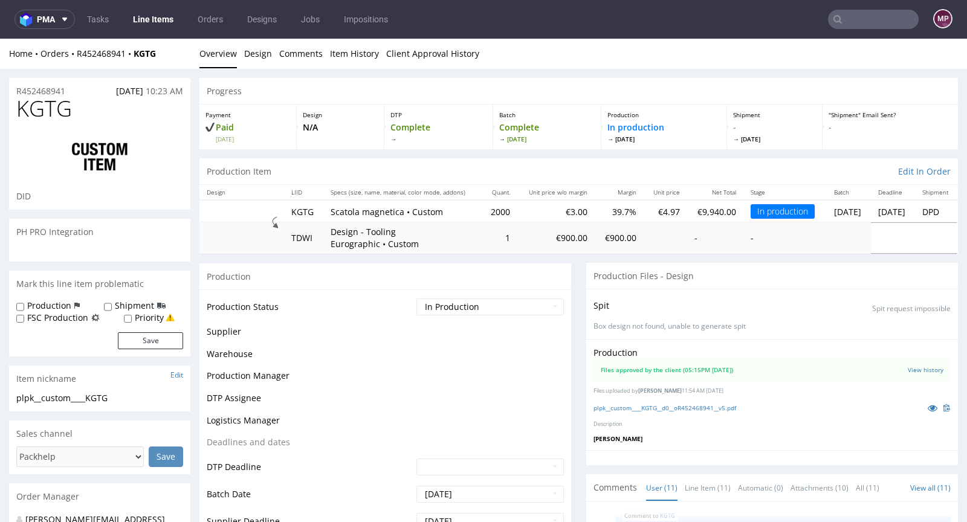
scroll to position [609, 0]
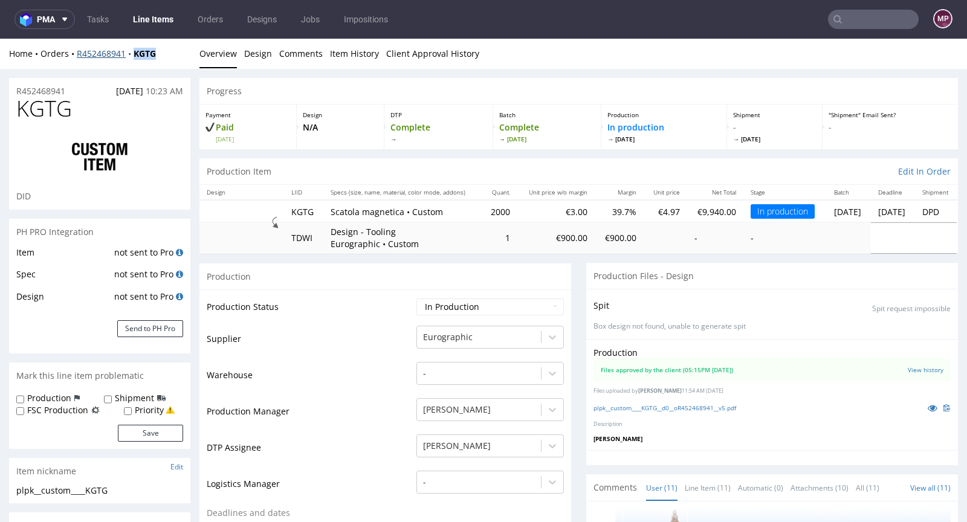
drag, startPoint x: 173, startPoint y: 53, endPoint x: 135, endPoint y: 51, distance: 38.7
click at [135, 51] on div "Home Orders R452468941 KGTG" at bounding box center [99, 54] width 181 height 12
copy strong "KGTG"
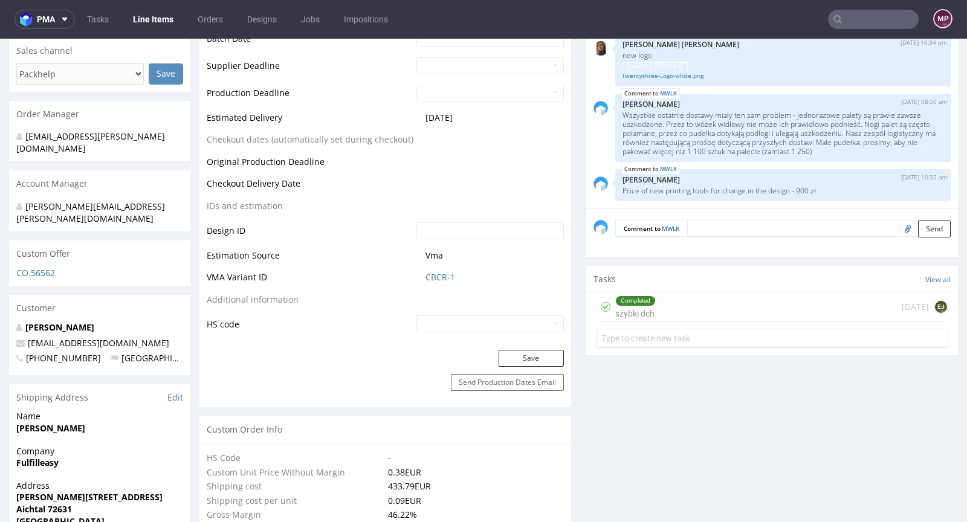
scroll to position [496, 0]
click at [439, 279] on link "CBCR-1" at bounding box center [441, 277] width 30 height 12
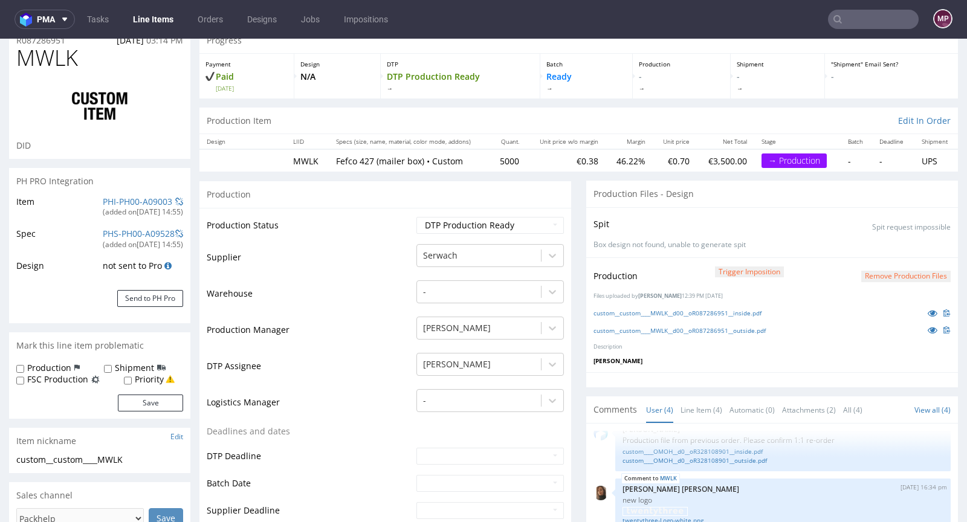
scroll to position [0, 0]
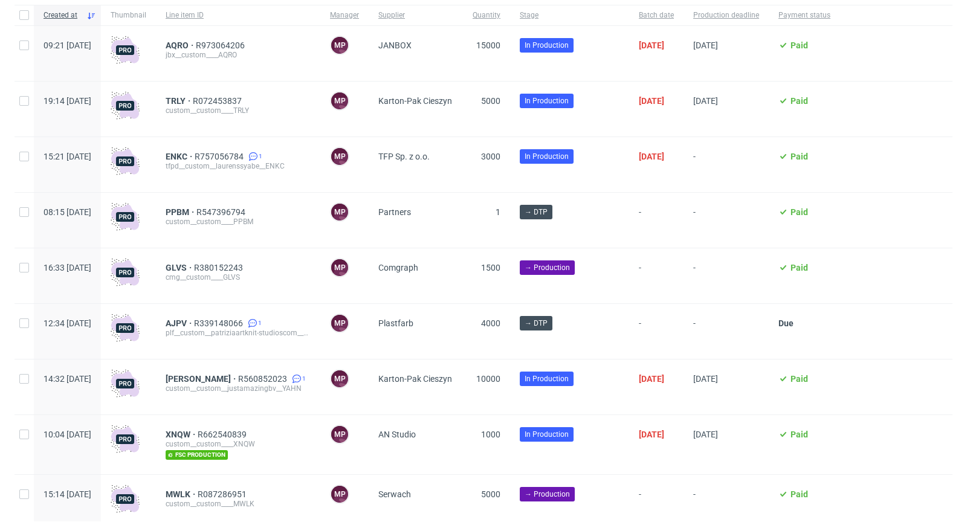
scroll to position [91, 0]
click at [194, 265] on span "GLVS" at bounding box center [180, 269] width 28 height 10
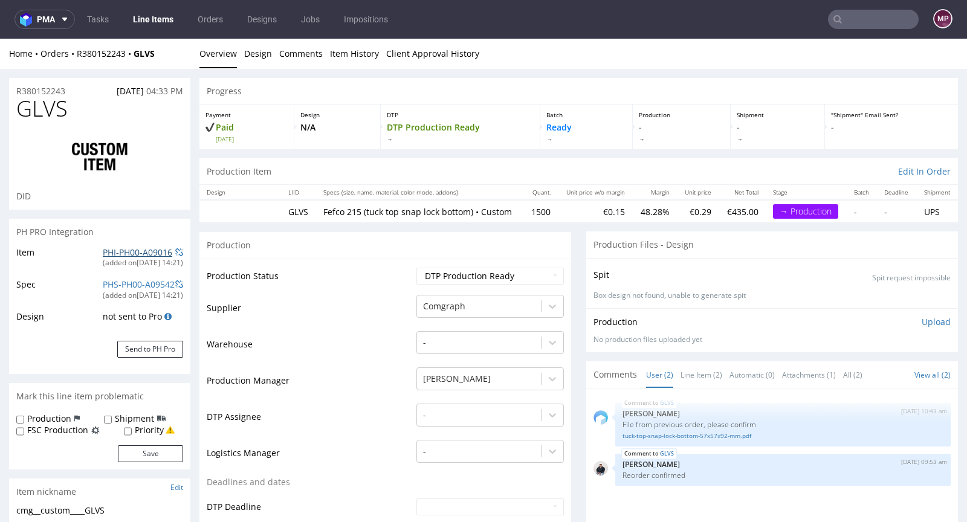
click at [134, 250] on link "PHI-PH00-A09016" at bounding box center [138, 252] width 70 height 11
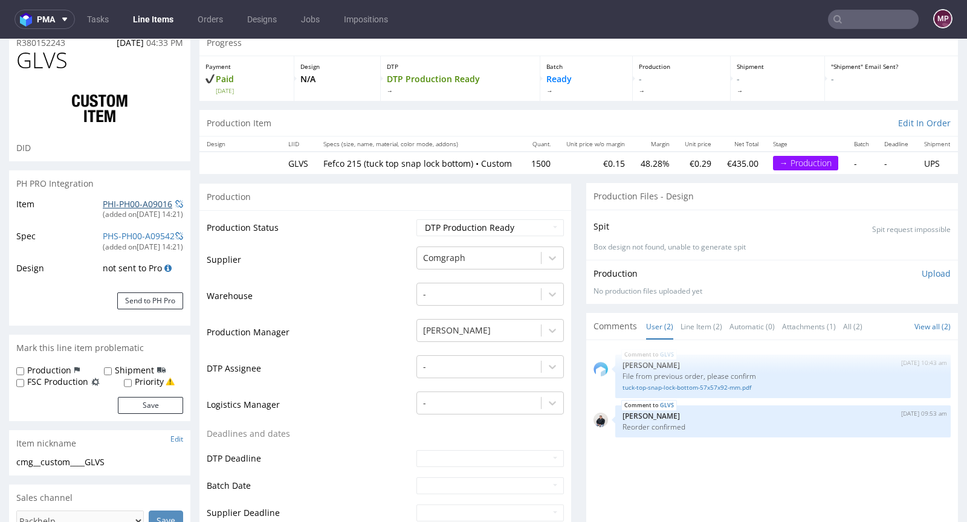
scroll to position [114, 0]
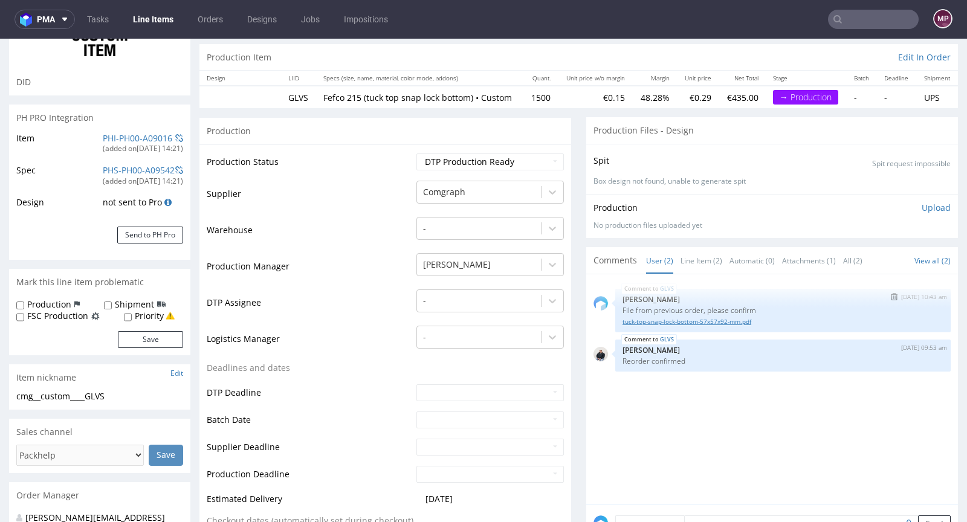
click at [678, 326] on link "tuck-top-snap-lock-bottom-57x57x92-mm.pdf" at bounding box center [783, 321] width 321 height 9
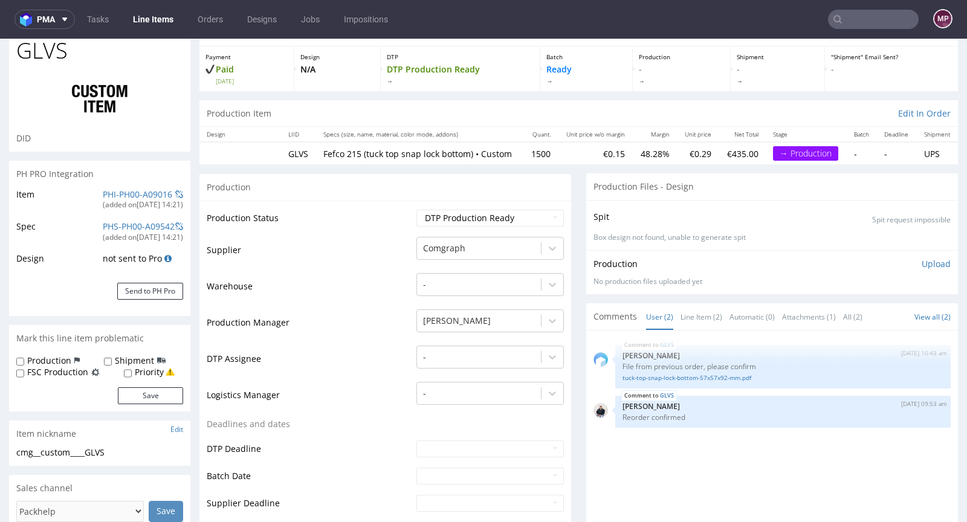
scroll to position [0, 0]
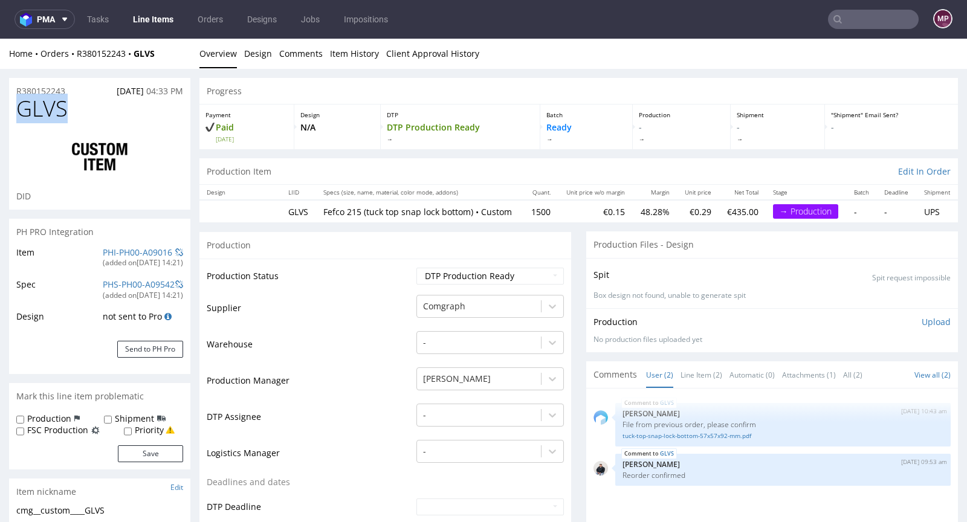
drag, startPoint x: 75, startPoint y: 107, endPoint x: 20, endPoint y: 109, distance: 55.0
click at [20, 109] on h1 "GLVS" at bounding box center [99, 109] width 167 height 24
copy span "GLVS"
click at [78, 104] on h1 "GLVS" at bounding box center [99, 109] width 167 height 24
drag, startPoint x: 71, startPoint y: 88, endPoint x: 17, endPoint y: 88, distance: 54.4
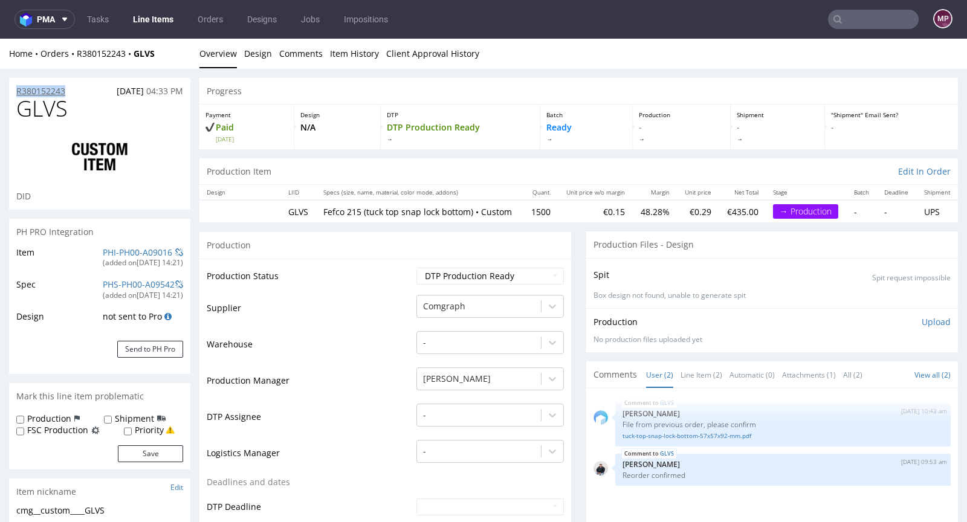
click at [17, 88] on div "R380152243 01.09.2025 04:33 PM" at bounding box center [99, 87] width 181 height 19
copy p "R380152243"
drag, startPoint x: 532, startPoint y: 216, endPoint x: 503, endPoint y: 213, distance: 28.5
click at [523, 213] on td "1500" at bounding box center [540, 211] width 34 height 22
copy td "1500"
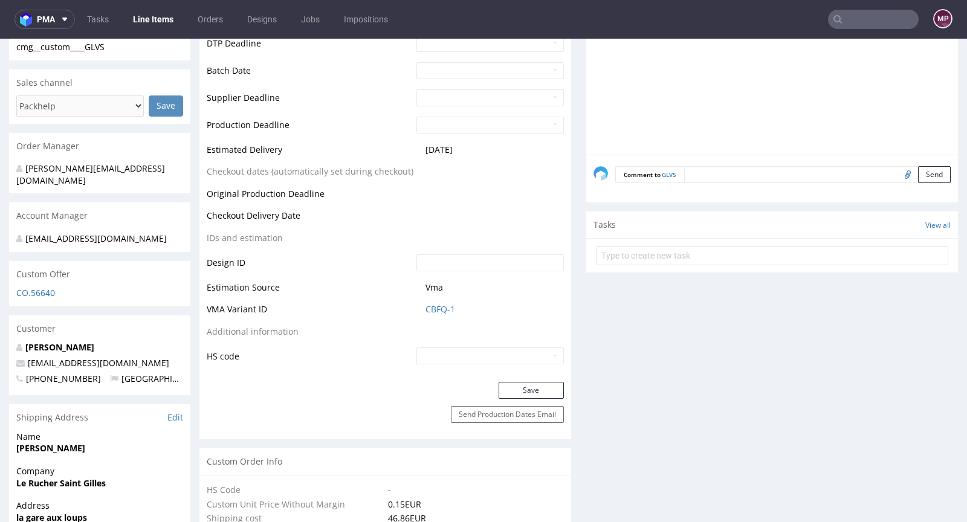
scroll to position [473, 0]
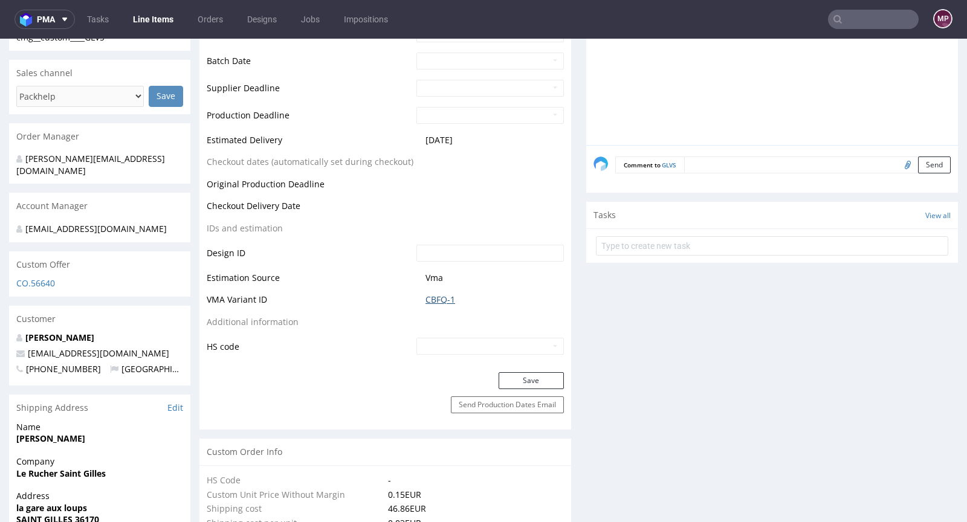
click at [435, 303] on link "CBFQ-1" at bounding box center [441, 300] width 30 height 12
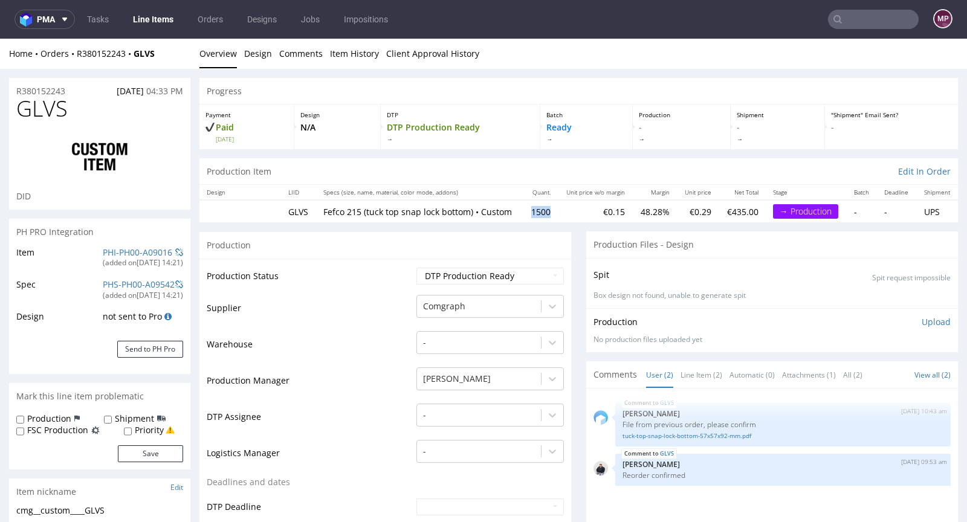
scroll to position [0, 0]
drag, startPoint x: 76, startPoint y: 115, endPoint x: 21, endPoint y: 113, distance: 55.0
click at [21, 113] on h1 "GLVS" at bounding box center [99, 109] width 167 height 24
copy span "GLVS"
drag, startPoint x: 63, startPoint y: 89, endPoint x: 16, endPoint y: 89, distance: 47.7
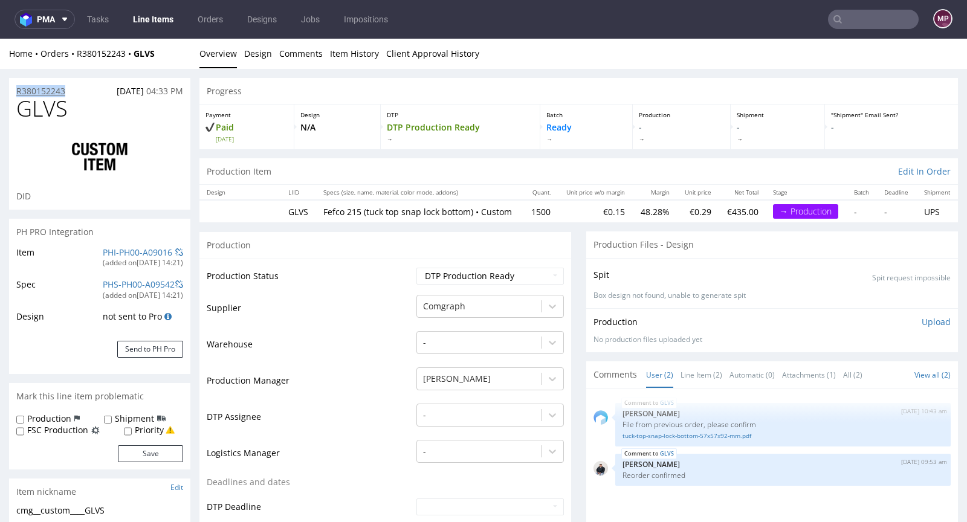
click at [16, 89] on div "R380152243 01.09.2025 04:33 PM" at bounding box center [99, 87] width 181 height 19
copy p "R380152243"
drag, startPoint x: 69, startPoint y: 111, endPoint x: 0, endPoint y: 114, distance: 68.9
copy span "GLVS"
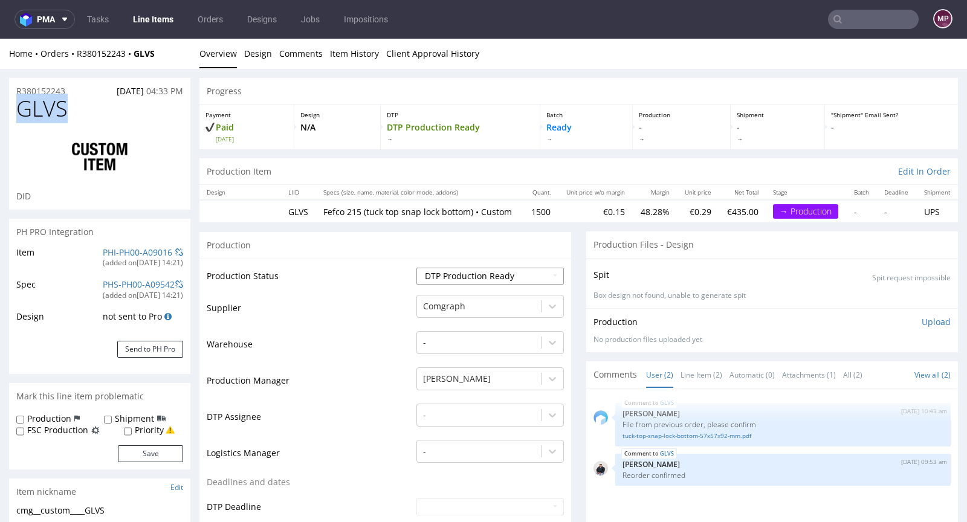
click at [459, 276] on select "Waiting for Artwork Waiting for Diecut Waiting for Mockup Waiting for DTP Waiti…" at bounding box center [489, 276] width 147 height 17
select select "production_in_process"
click at [416, 268] on select "Waiting for Artwork Waiting for Diecut Waiting for Mockup Waiting for DTP Waiti…" at bounding box center [489, 276] width 147 height 17
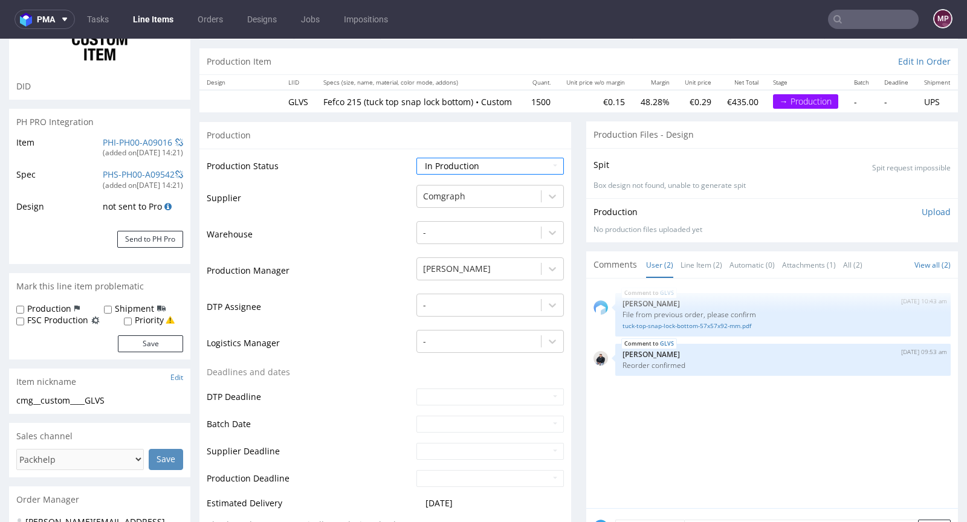
scroll to position [115, 0]
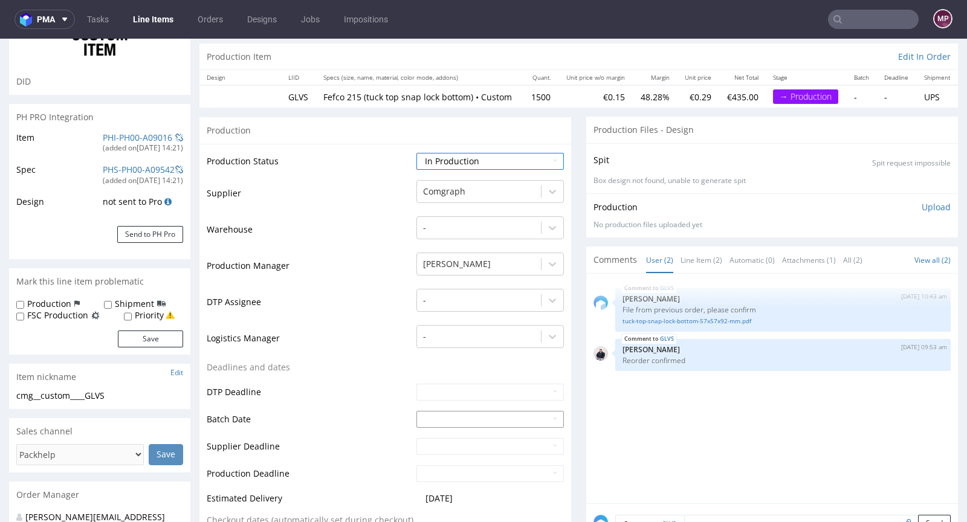
click at [445, 428] on input "text" at bounding box center [489, 419] width 147 height 17
click at [484, 325] on td "3" at bounding box center [479, 319] width 19 height 18
type input "2025-09-03"
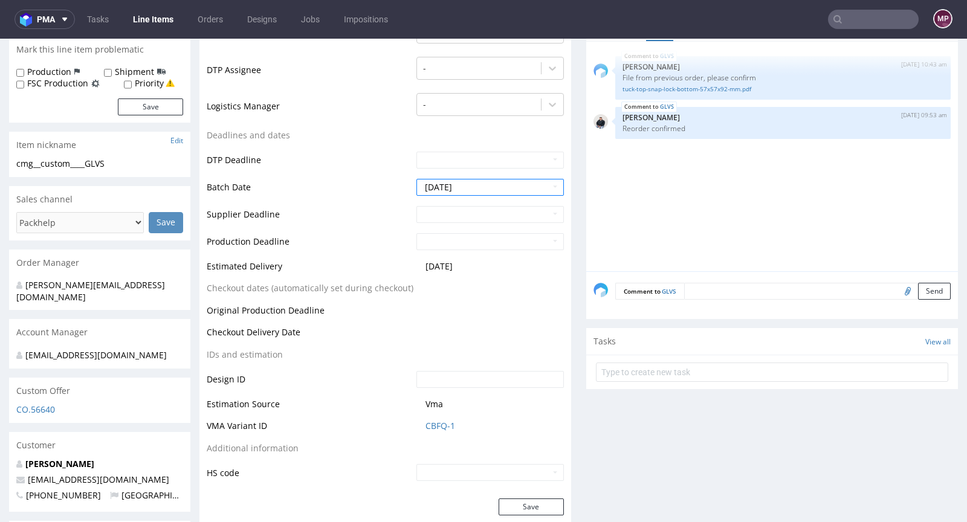
scroll to position [348, 0]
click at [530, 514] on button "Save" at bounding box center [531, 505] width 65 height 17
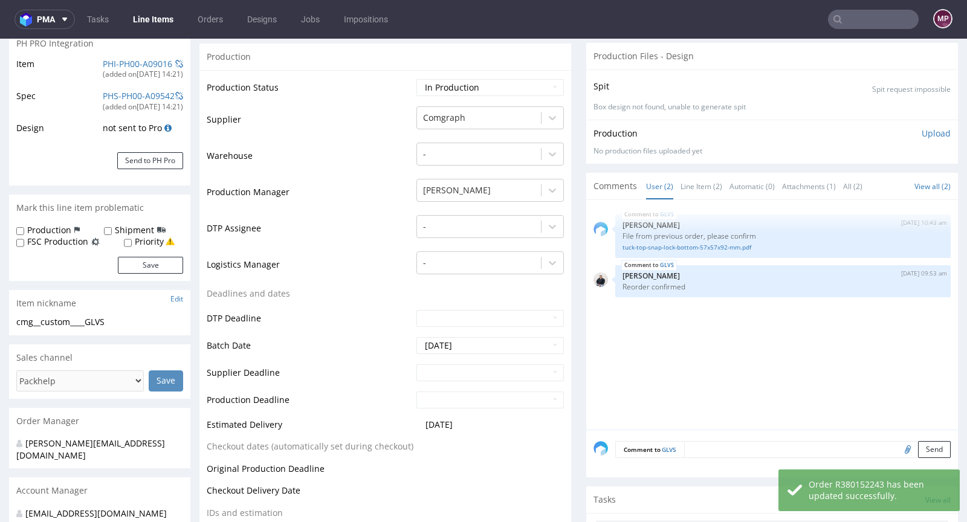
scroll to position [0, 0]
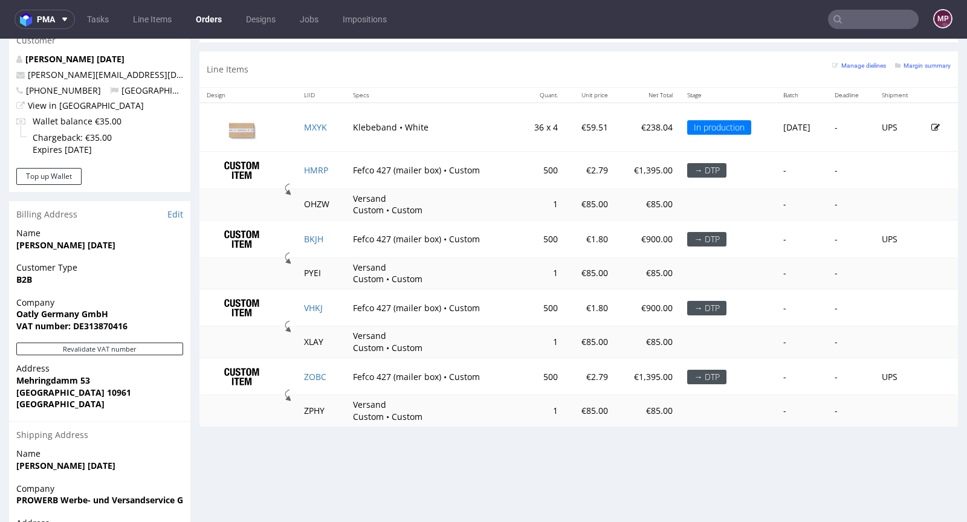
scroll to position [638, 0]
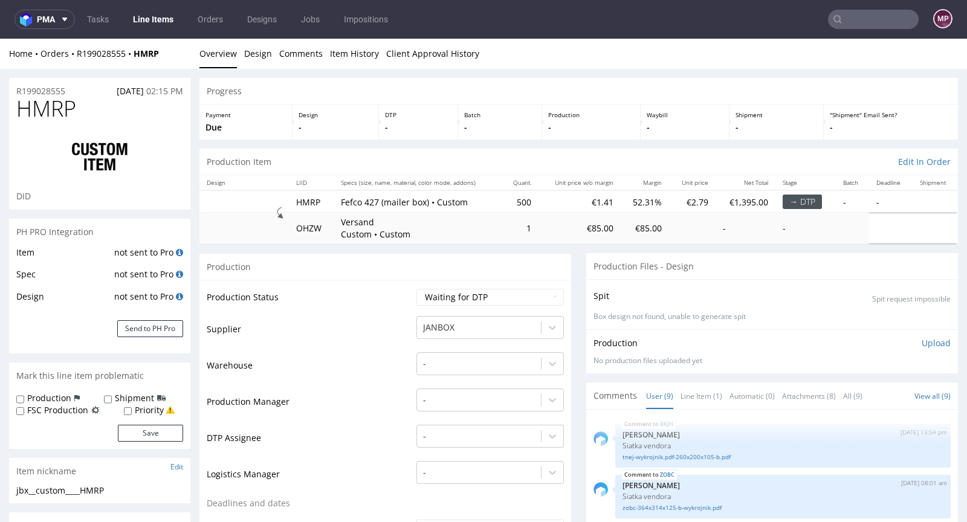
scroll to position [221, 0]
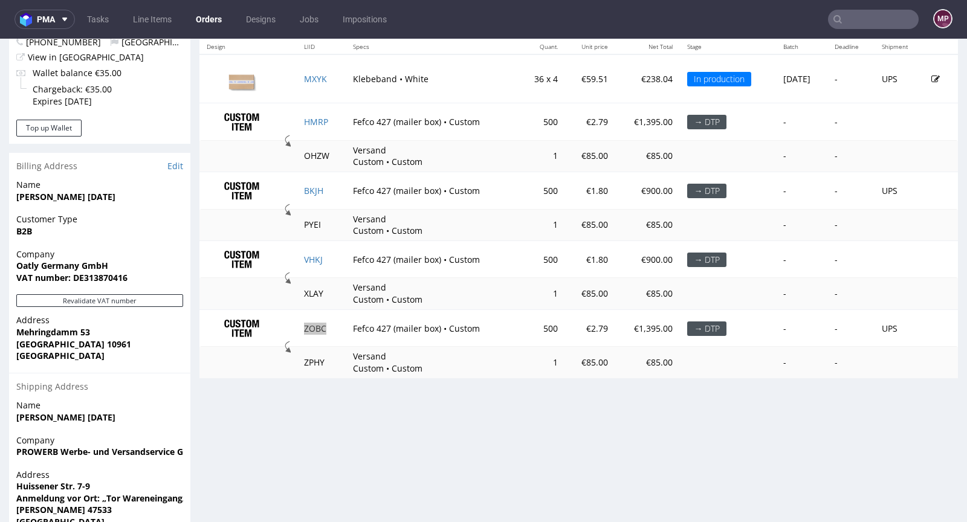
scroll to position [570, 0]
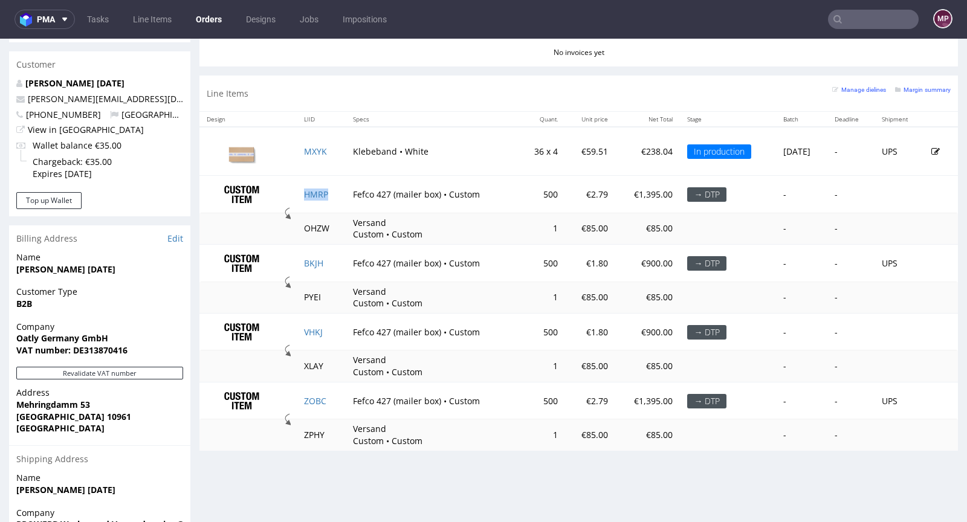
click at [329, 189] on td "HMRP" at bounding box center [321, 193] width 49 height 37
click at [328, 262] on td "BKJH" at bounding box center [321, 262] width 49 height 37
click at [326, 323] on td "VHKJ" at bounding box center [321, 331] width 49 height 37
click at [323, 395] on td "ZOBC" at bounding box center [321, 400] width 49 height 37
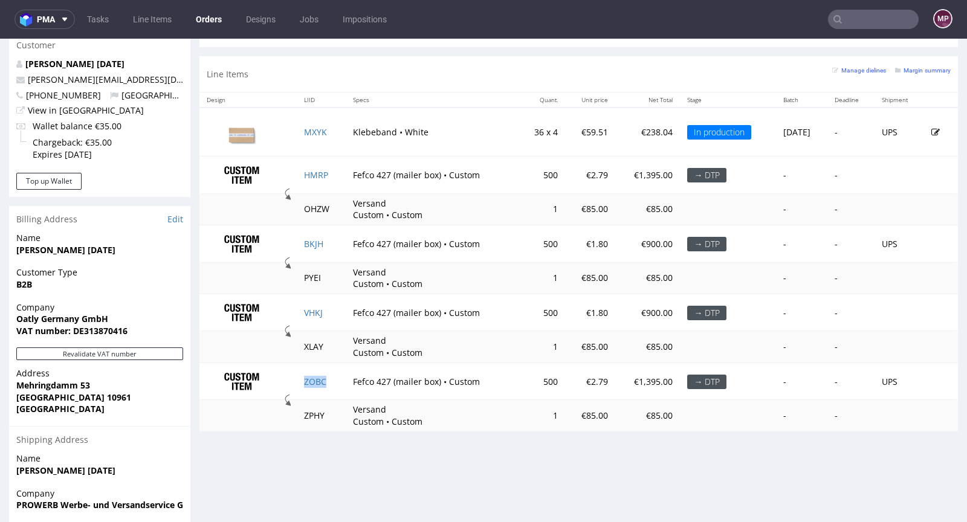
scroll to position [594, 0]
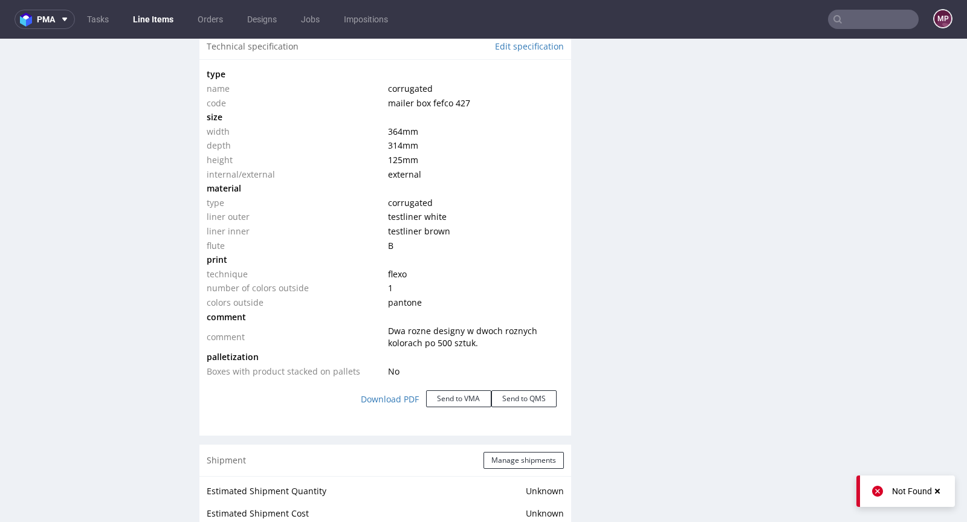
scroll to position [1017, 0]
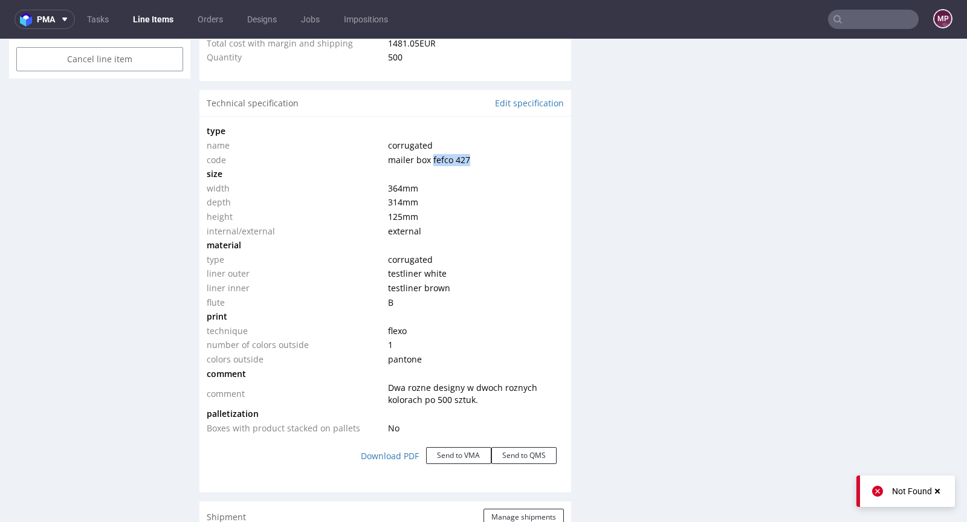
drag, startPoint x: 473, startPoint y: 163, endPoint x: 426, endPoint y: 161, distance: 47.8
click td "mailer box fefco 427"
copy span "fefco 427"
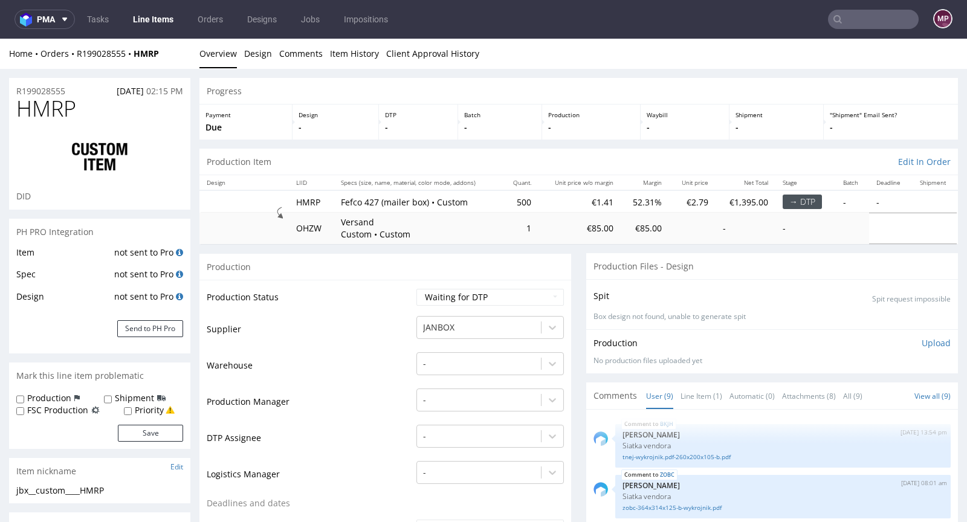
scroll to position [221, 0]
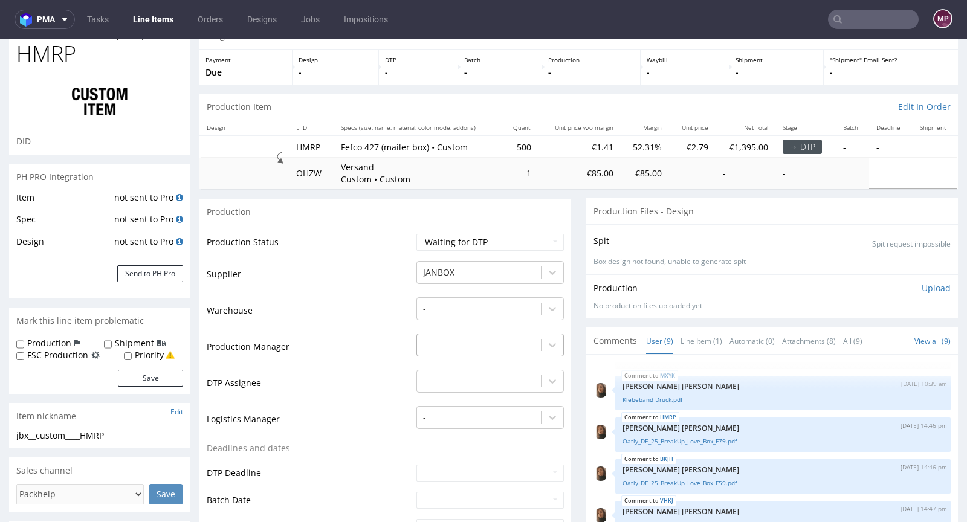
click at [432, 351] on div "-" at bounding box center [489, 342] width 147 height 17
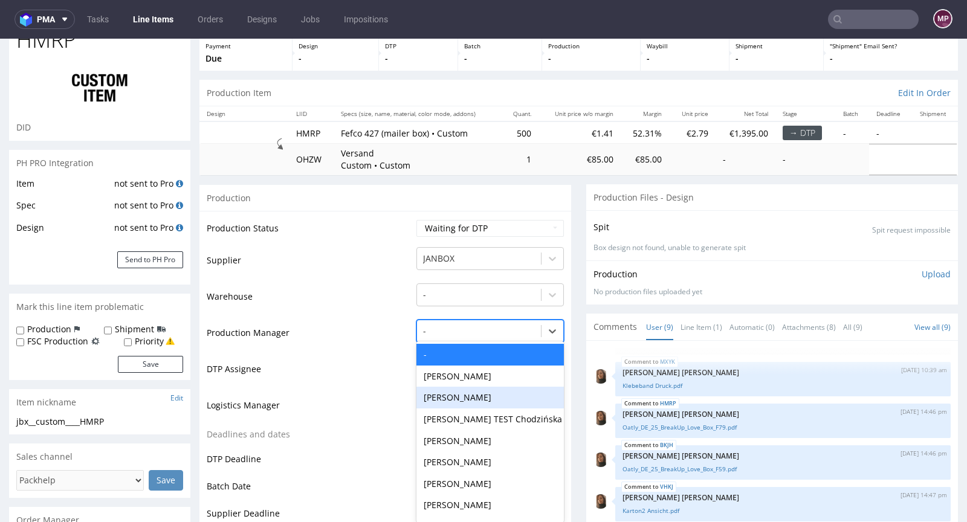
scroll to position [73, 0]
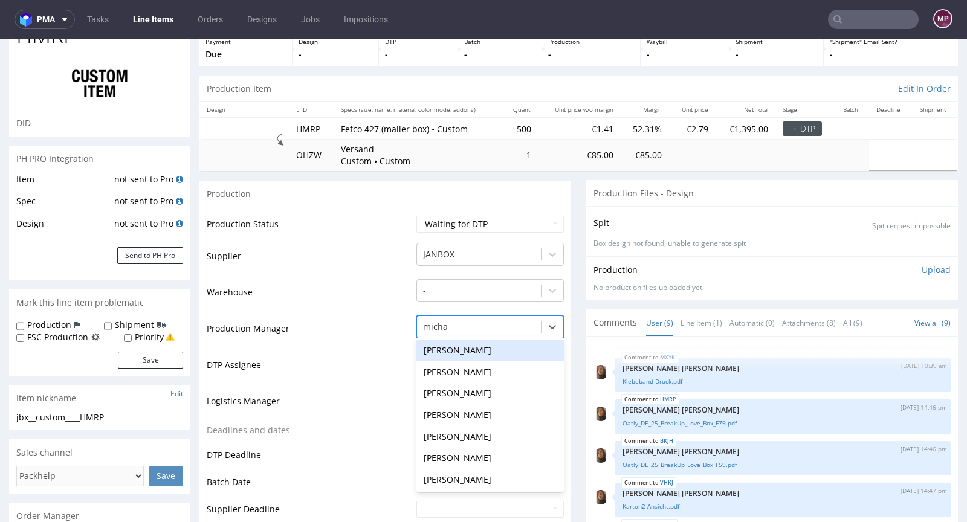
type input "michał"
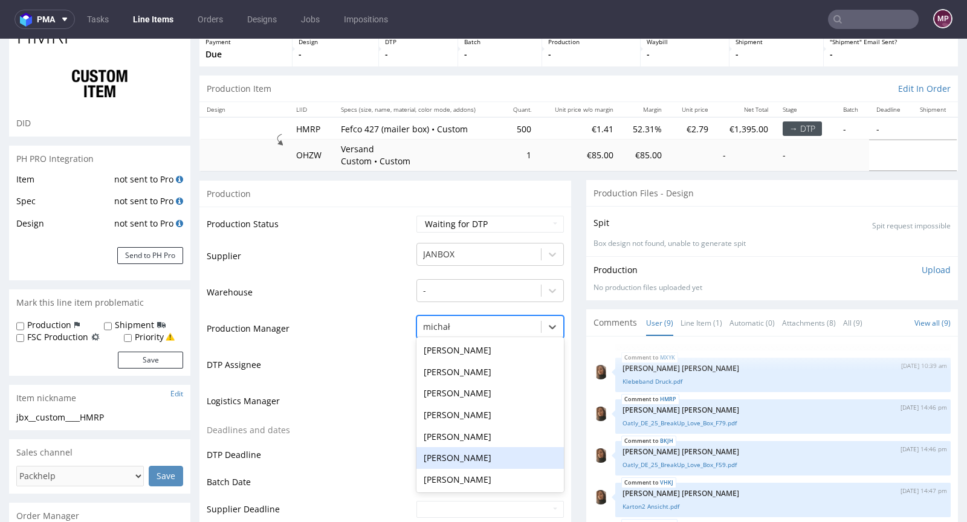
click at [481, 451] on div "[PERSON_NAME]" at bounding box center [489, 458] width 147 height 22
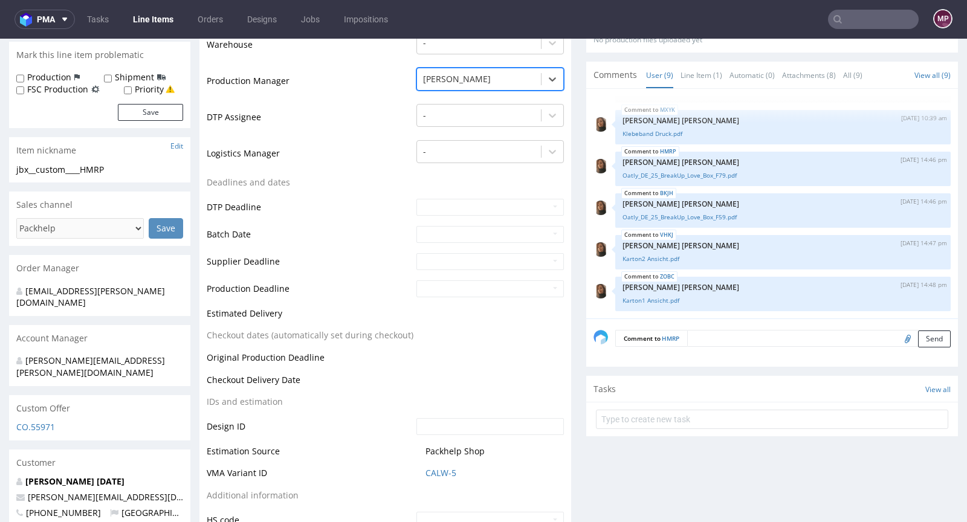
scroll to position [396, 0]
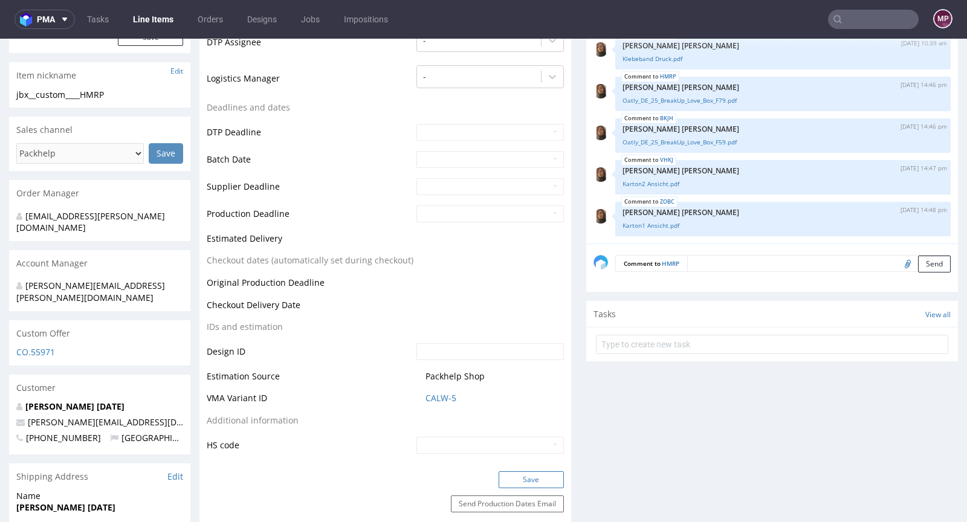
click at [523, 474] on button "Save" at bounding box center [531, 479] width 65 height 17
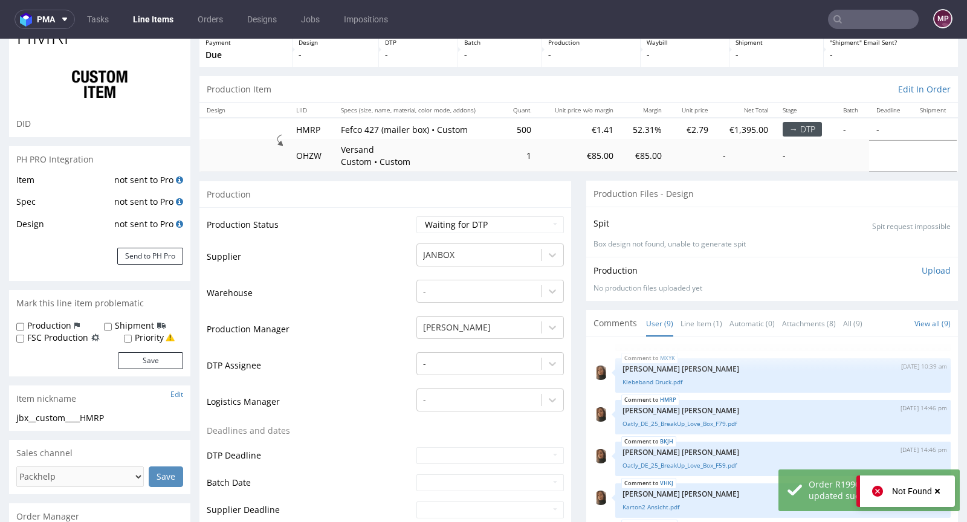
scroll to position [0, 0]
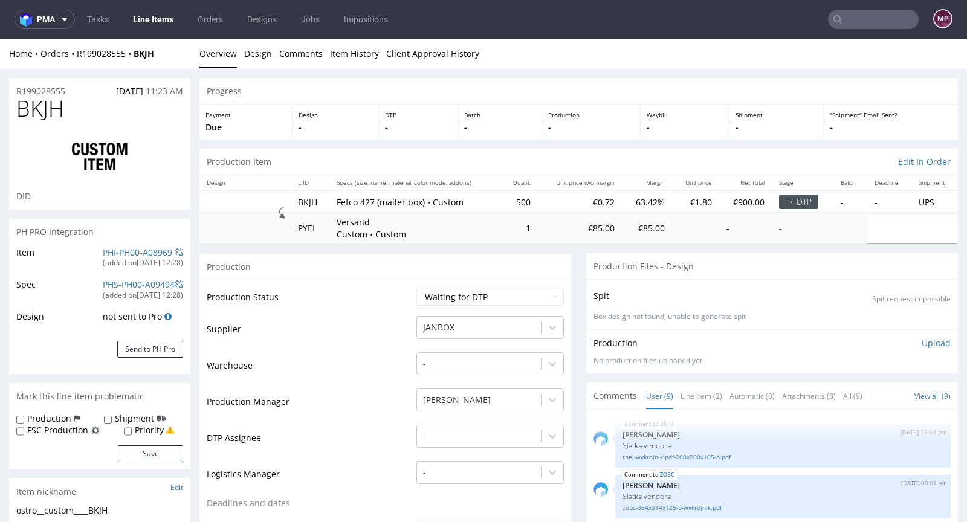
scroll to position [221, 0]
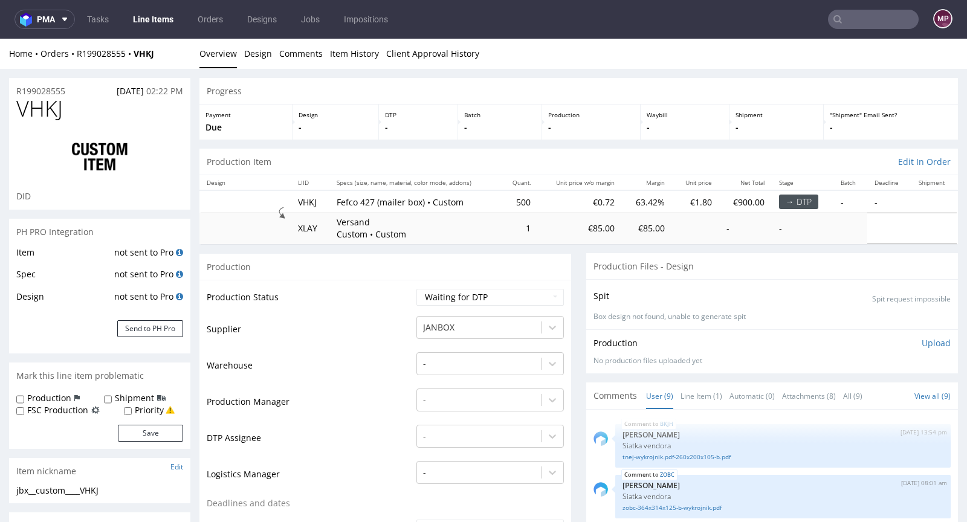
scroll to position [221, 0]
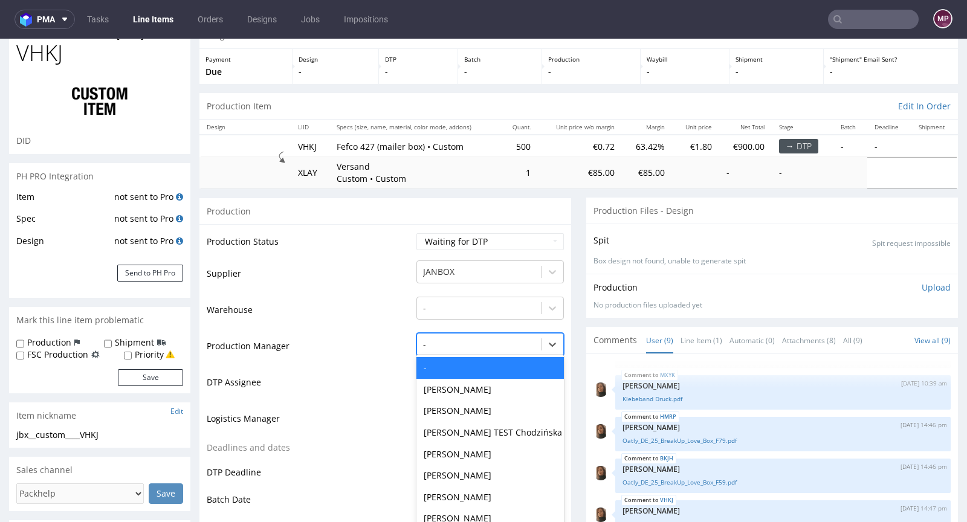
click at [441, 350] on div "- selected, 1 of 62. 62 results available. Use Up and Down to choose options, p…" at bounding box center [489, 341] width 147 height 17
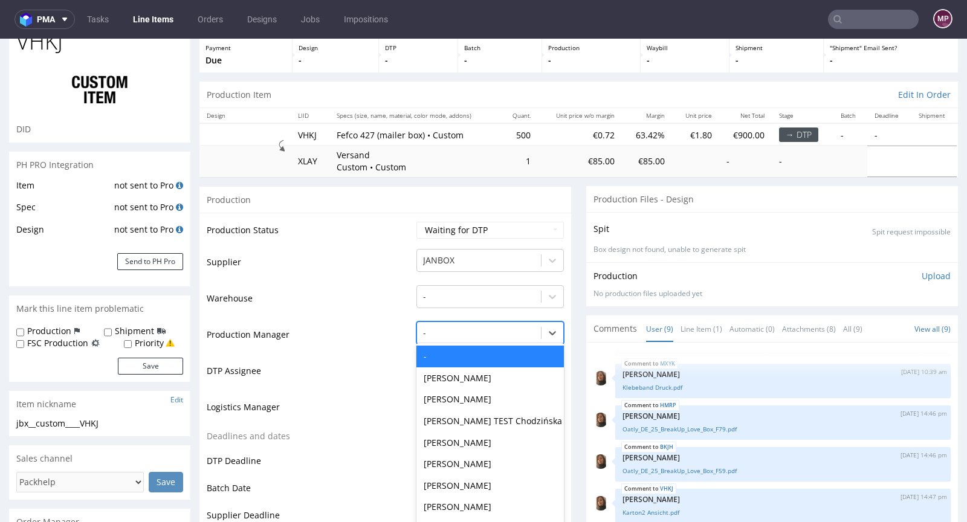
scroll to position [73, 0]
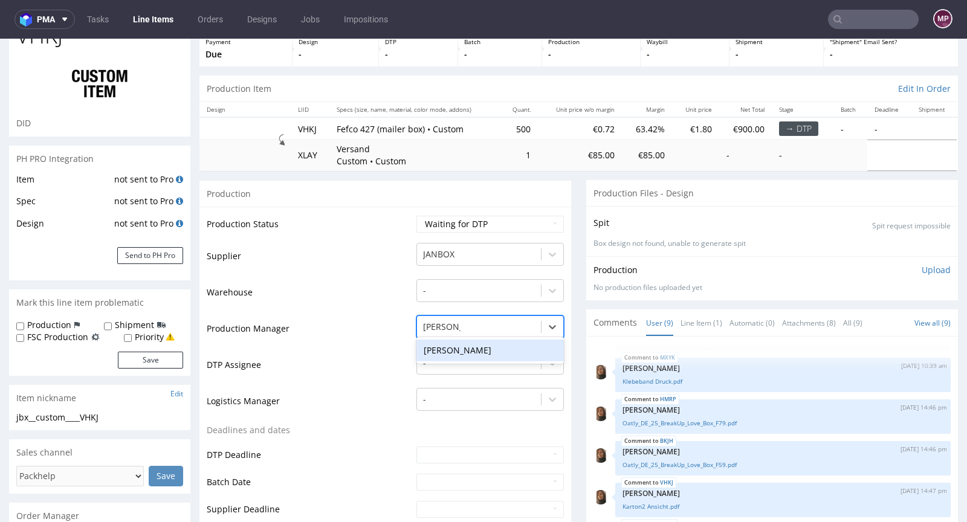
type input "michał pal"
click at [447, 351] on div "[PERSON_NAME]" at bounding box center [489, 351] width 147 height 22
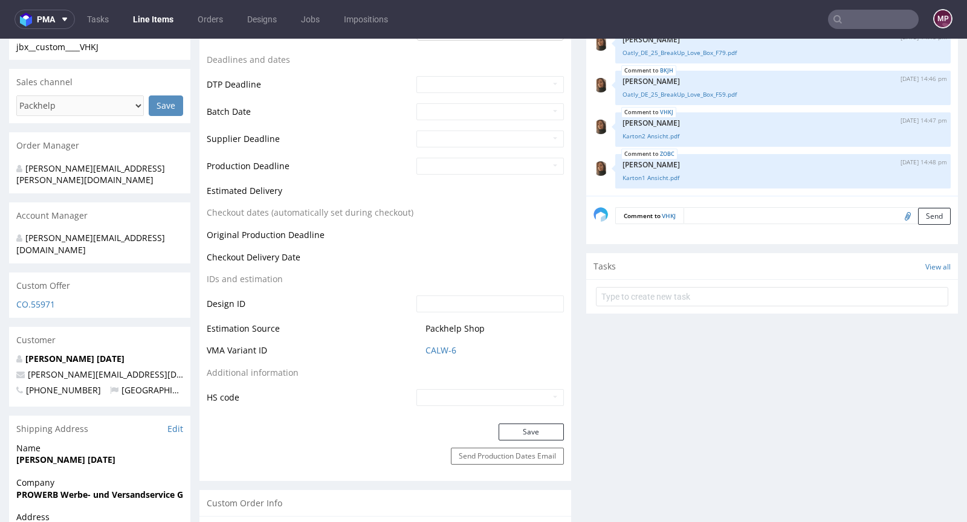
scroll to position [455, 0]
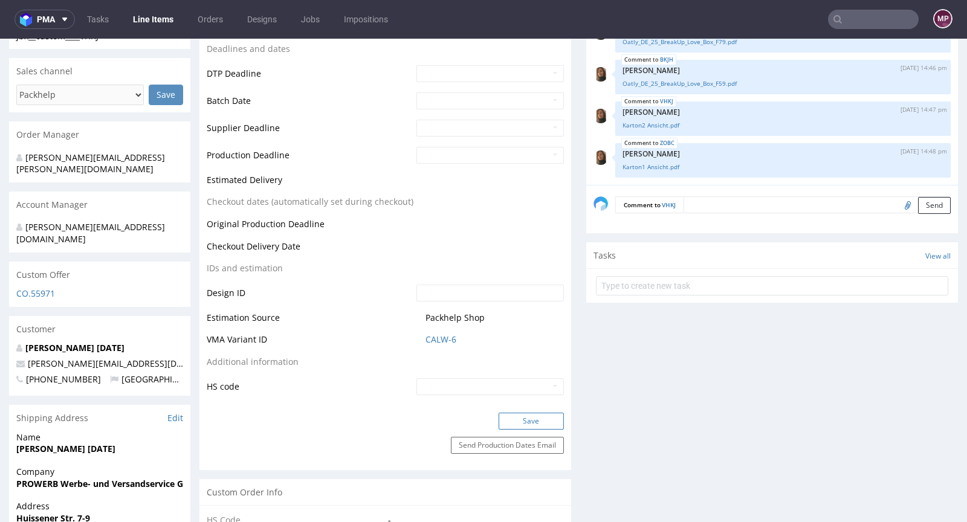
click at [522, 422] on button "Save" at bounding box center [531, 421] width 65 height 17
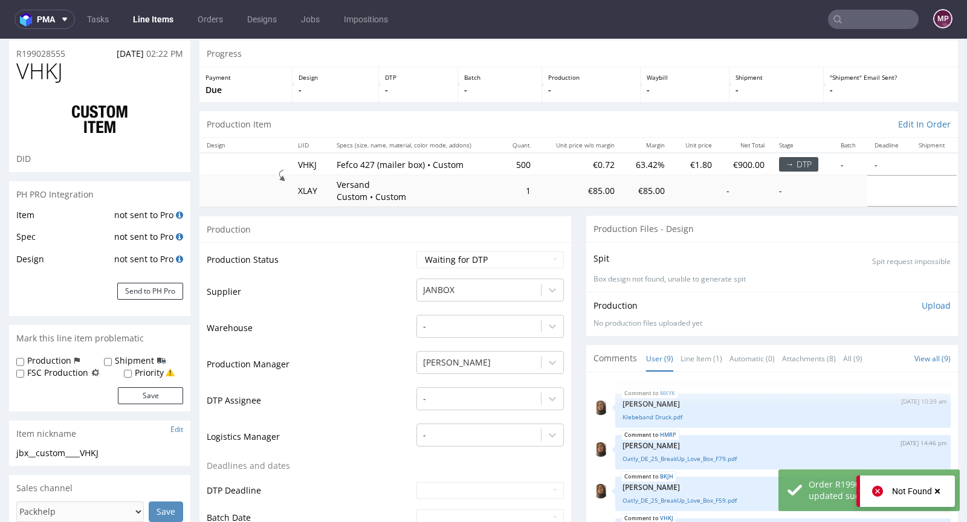
scroll to position [0, 0]
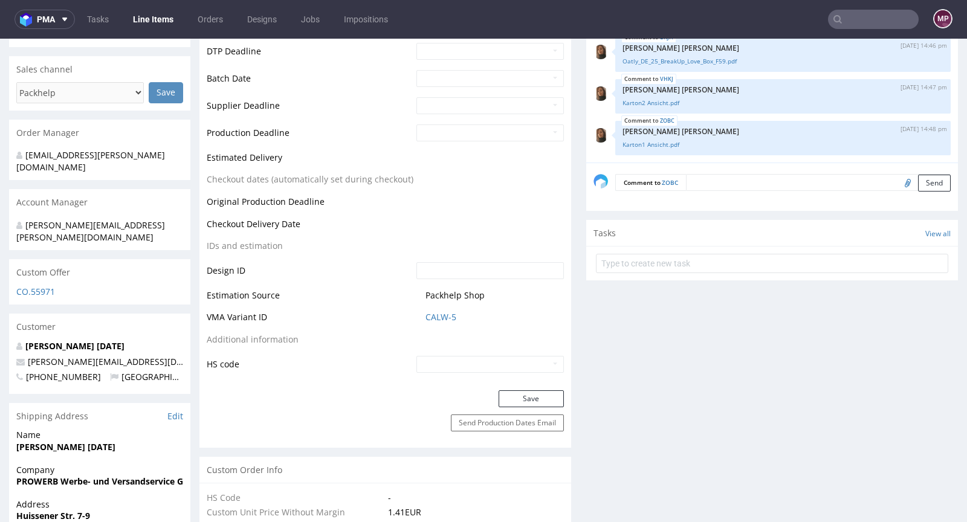
scroll to position [522, 0]
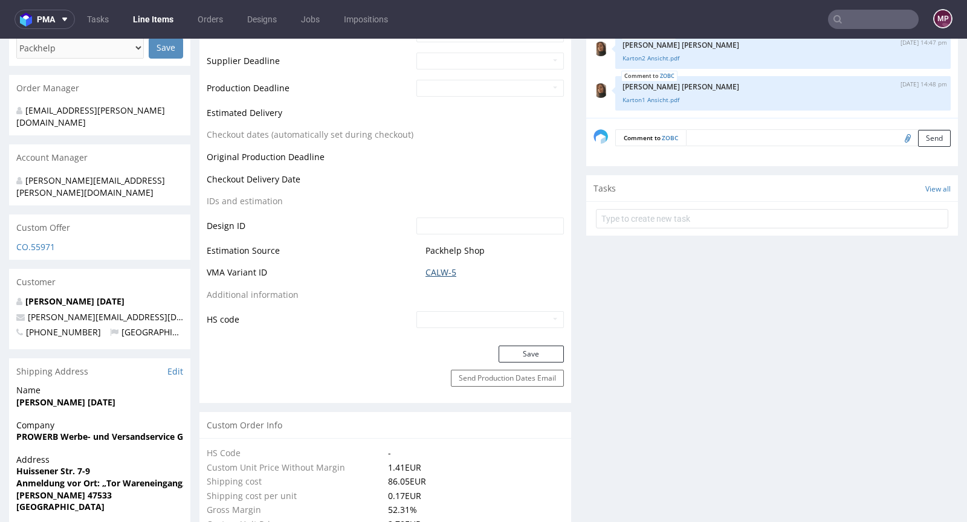
click at [432, 275] on link "CALW-5" at bounding box center [441, 273] width 31 height 12
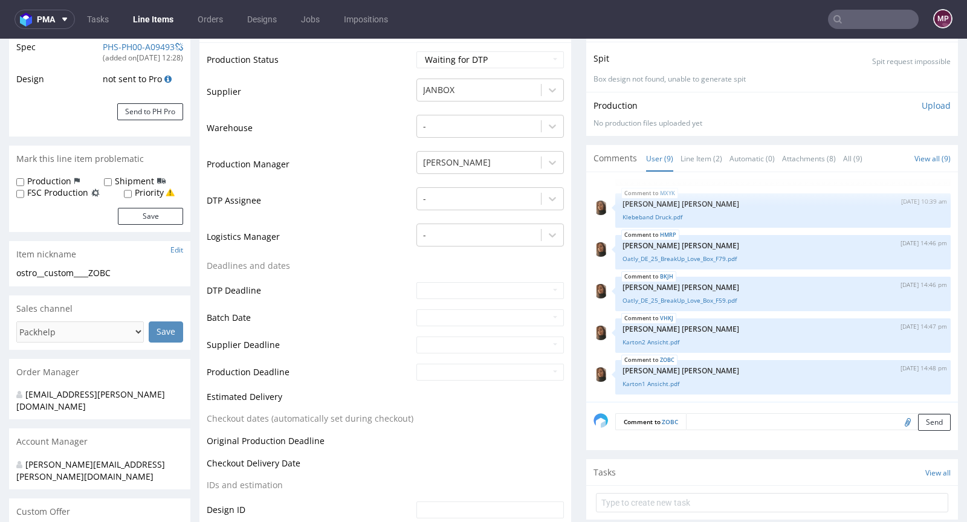
scroll to position [0, 0]
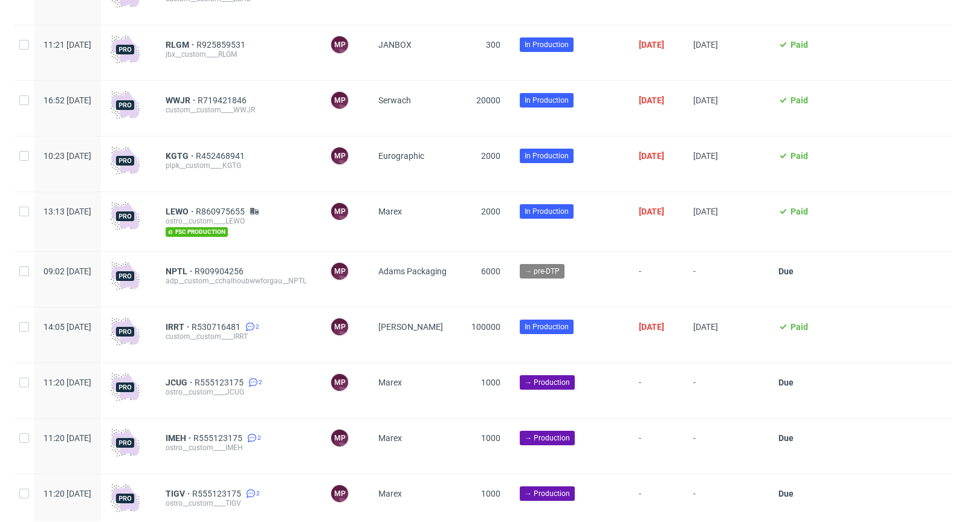
scroll to position [2542, 0]
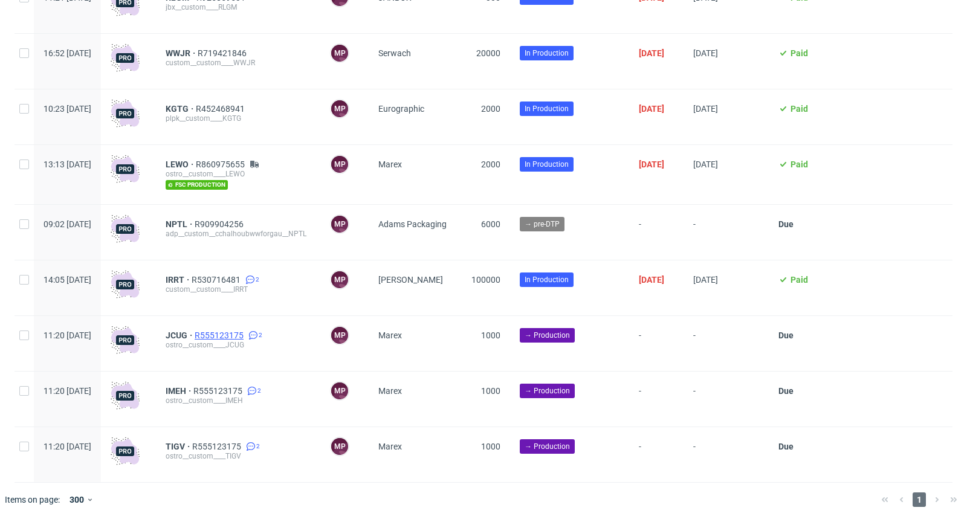
click at [246, 333] on span "R555123175" at bounding box center [220, 336] width 51 height 10
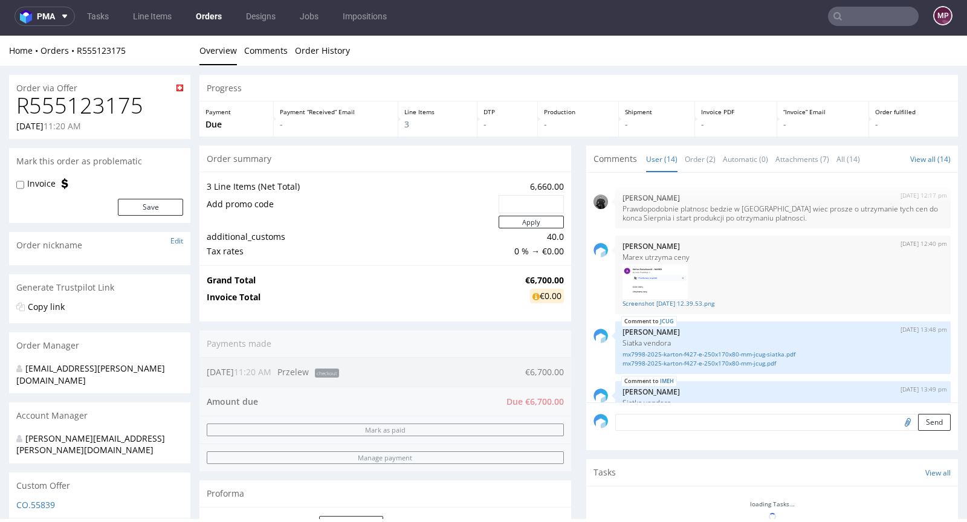
scroll to position [487, 0]
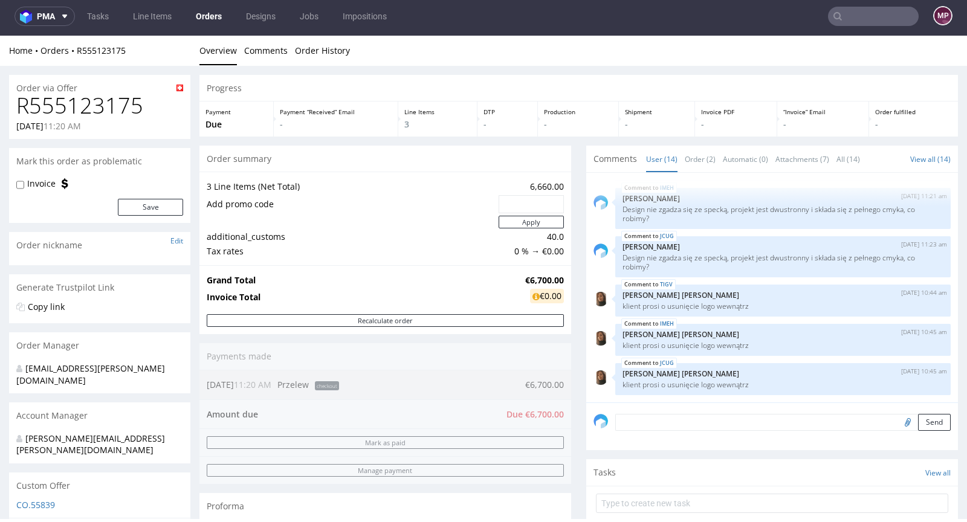
click at [690, 421] on textarea at bounding box center [782, 422] width 335 height 17
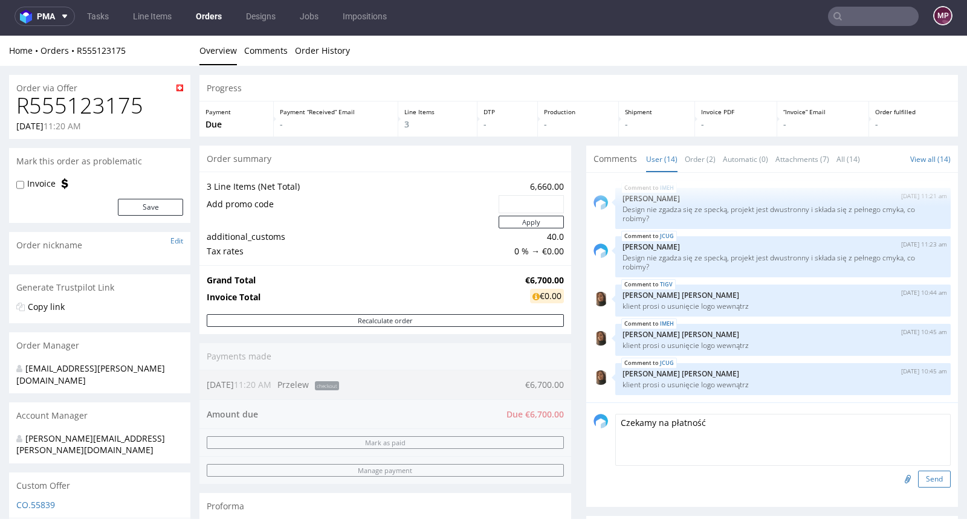
type textarea "Czekamy na płatność"
click at [918, 481] on button "Send" at bounding box center [934, 479] width 33 height 17
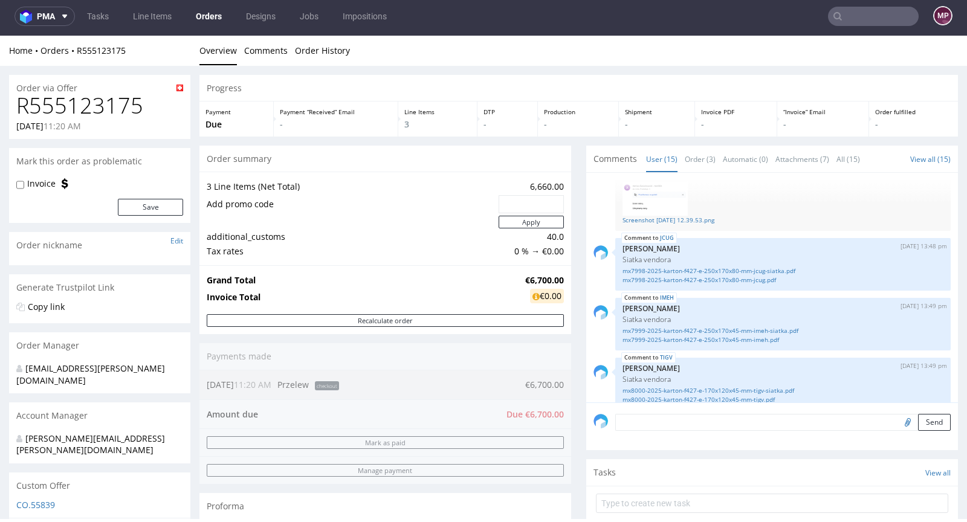
scroll to position [0, 0]
